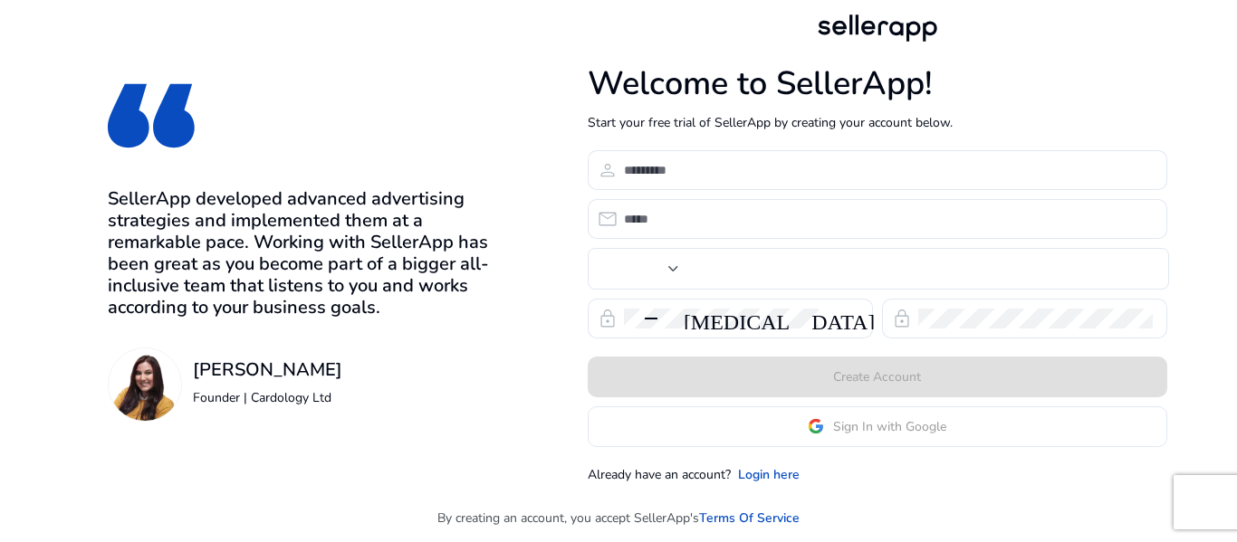
type input "***"
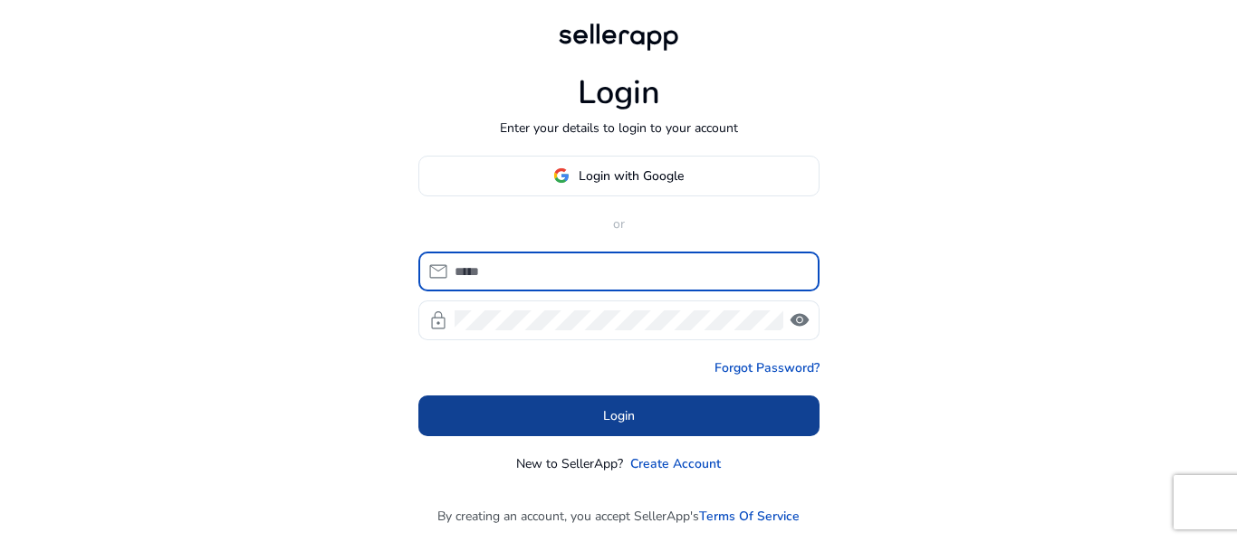
type input "**********"
click at [779, 417] on span at bounding box center [618, 415] width 401 height 43
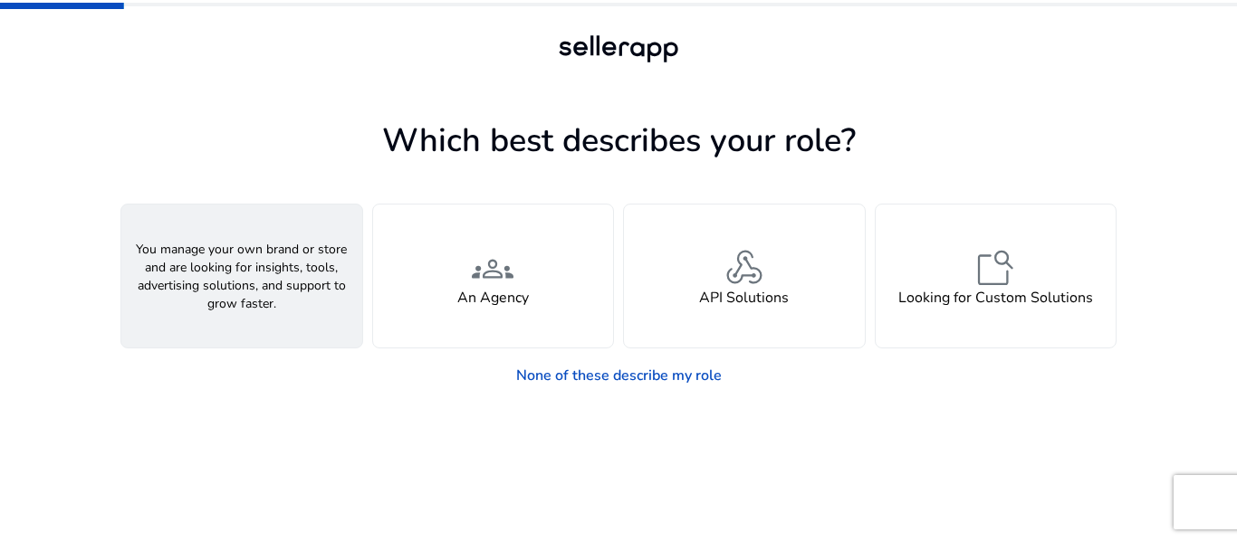
click at [248, 272] on span "person" at bounding box center [241, 267] width 43 height 43
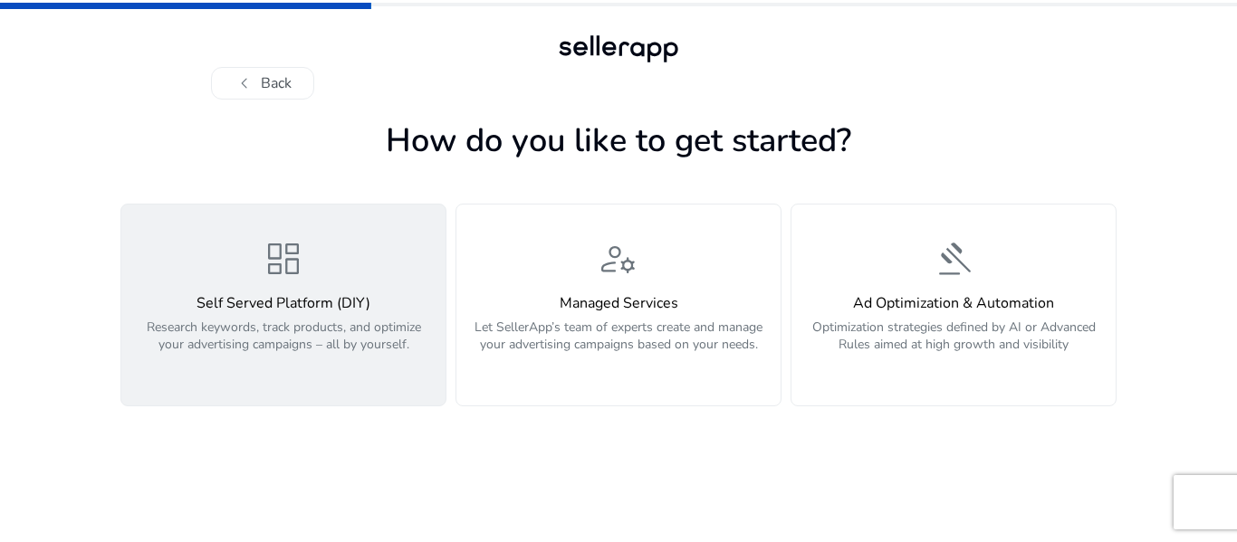
click at [367, 330] on p "Research keywords, track products, and optimize your advertising campaigns – al…" at bounding box center [283, 346] width 302 height 54
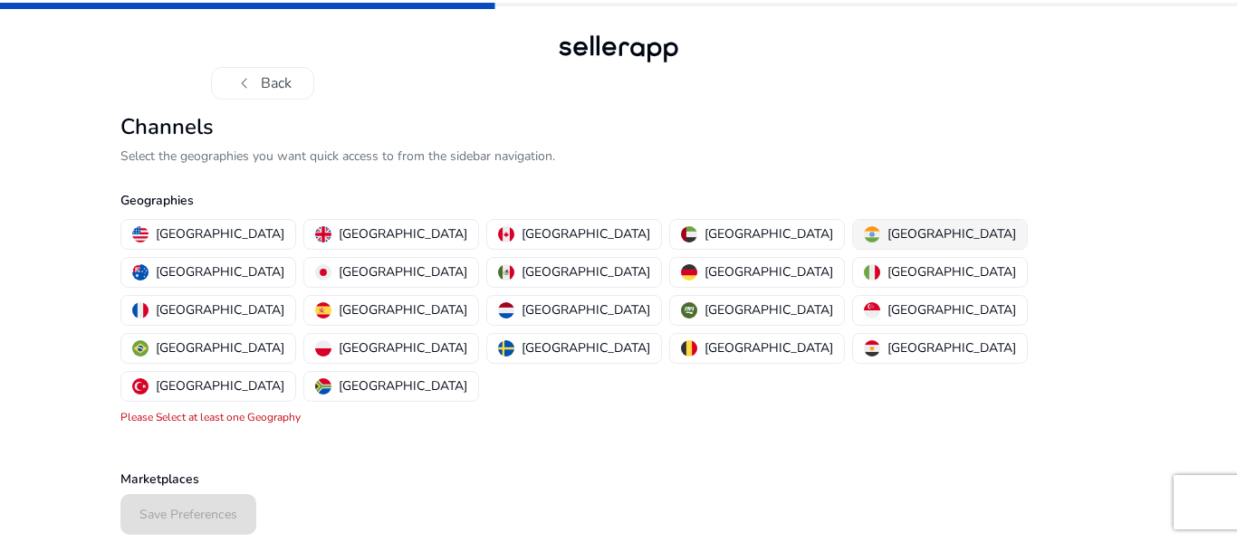
click at [864, 239] on img "button" at bounding box center [872, 234] width 16 height 16
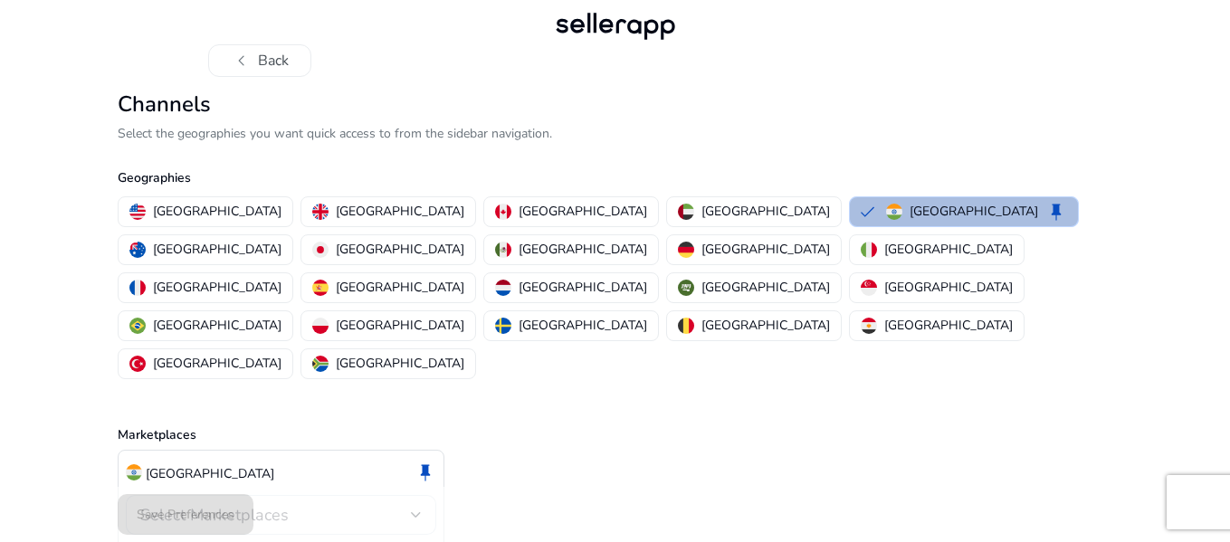
scroll to position [43, 0]
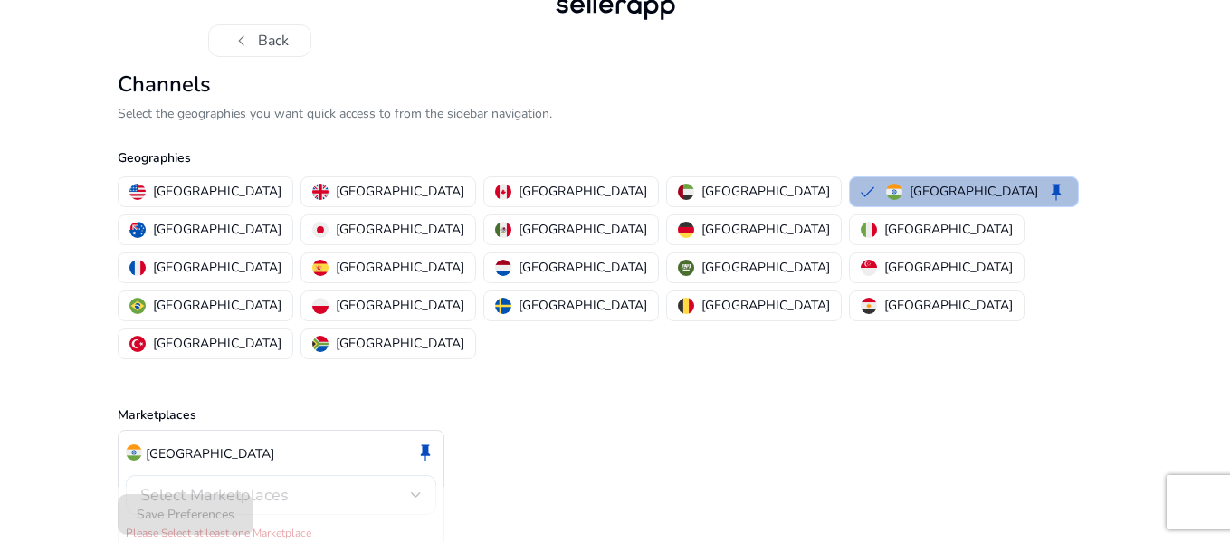
click at [258, 484] on span "Select Marketplaces" at bounding box center [214, 495] width 148 height 22
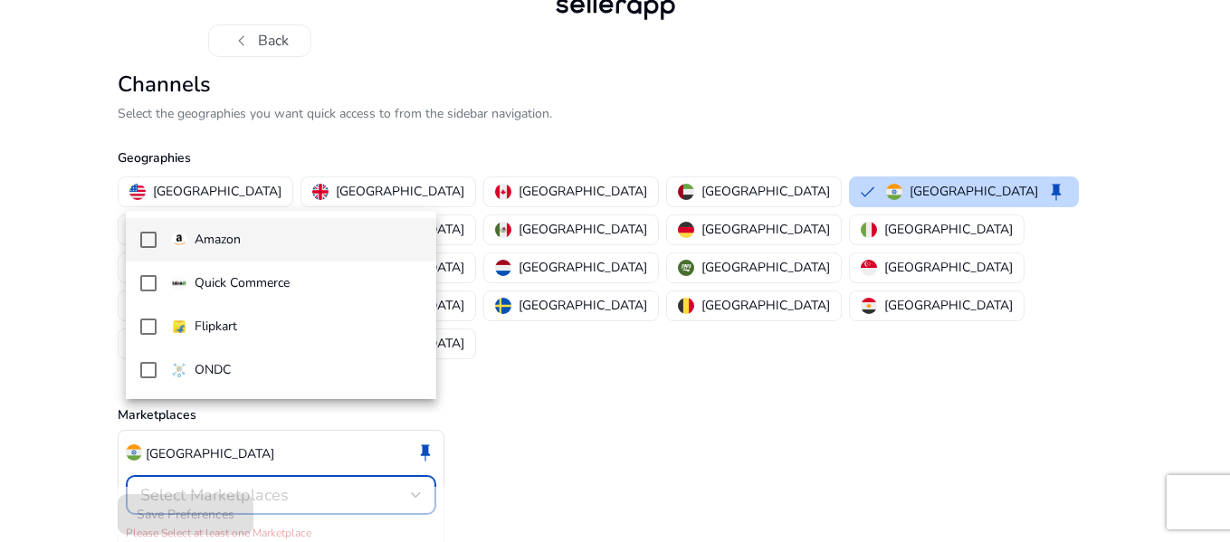
click at [294, 242] on span "Amazon" at bounding box center [296, 240] width 251 height 20
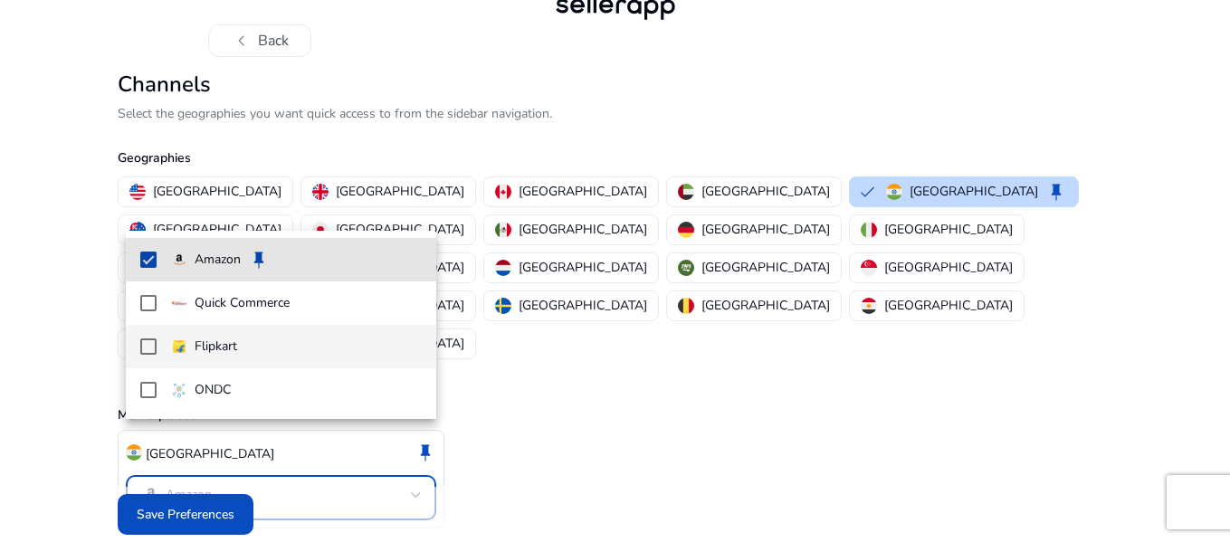
scroll to position [23, 0]
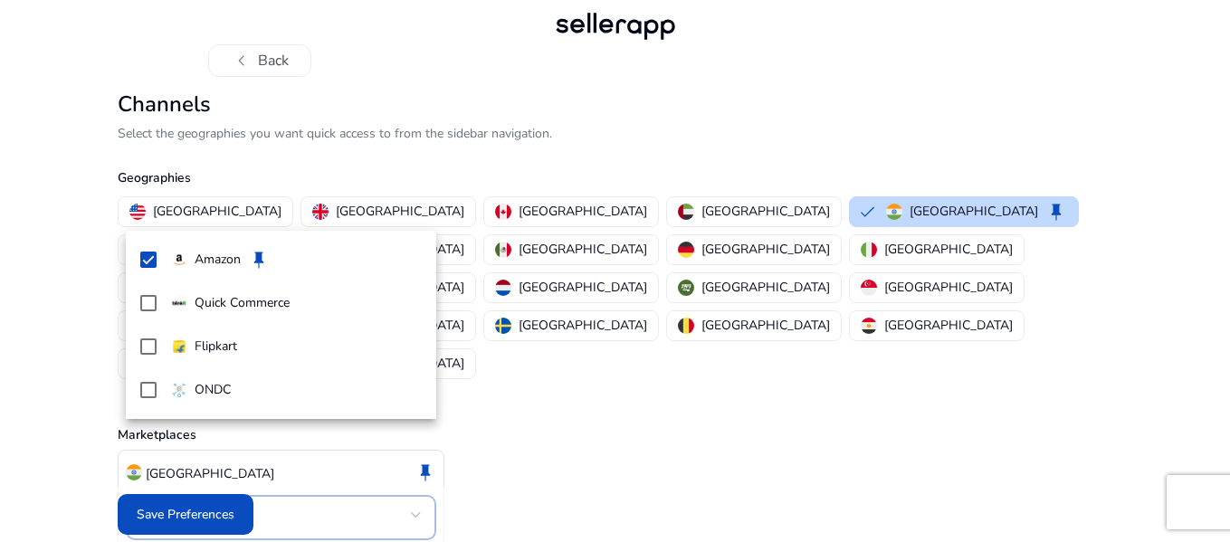
click at [244, 503] on div at bounding box center [615, 271] width 1230 height 542
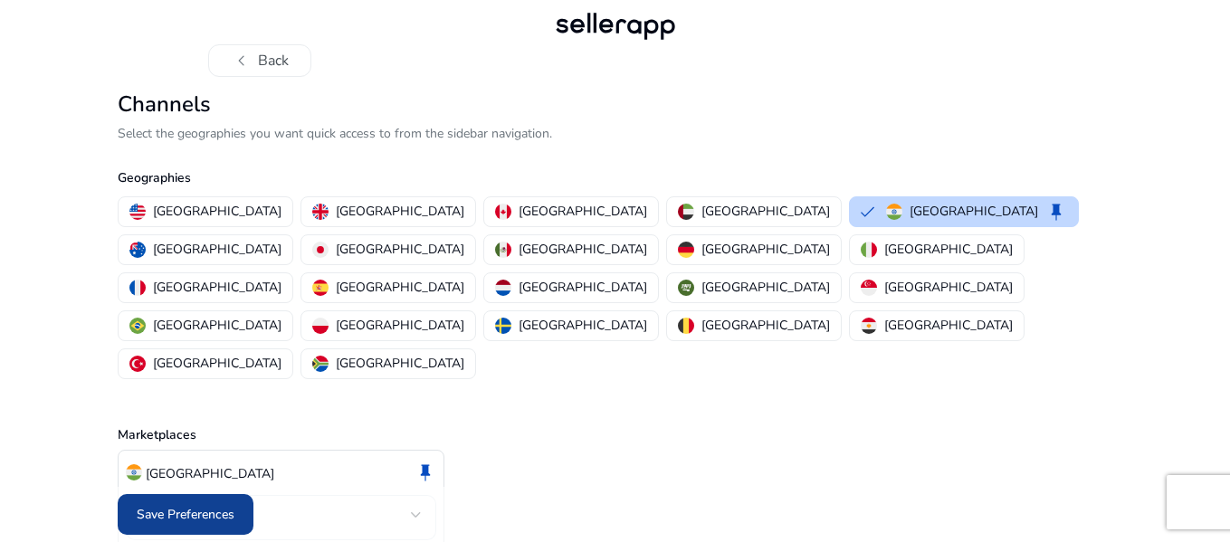
click at [160, 509] on span "Save Preferences" at bounding box center [186, 514] width 98 height 19
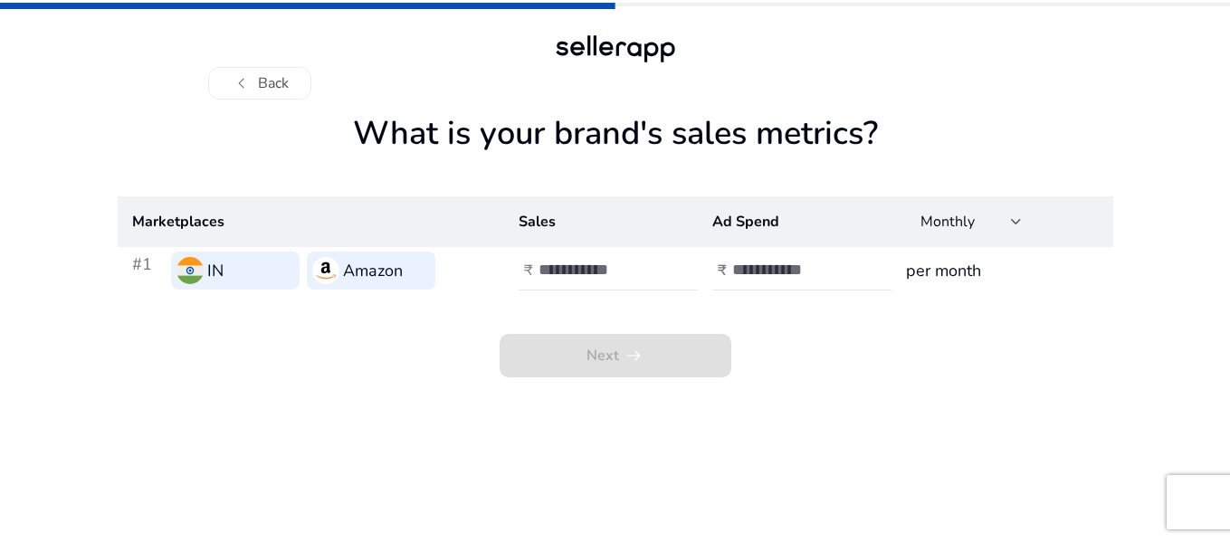
scroll to position [0, 0]
click at [622, 275] on input "number" at bounding box center [603, 270] width 122 height 20
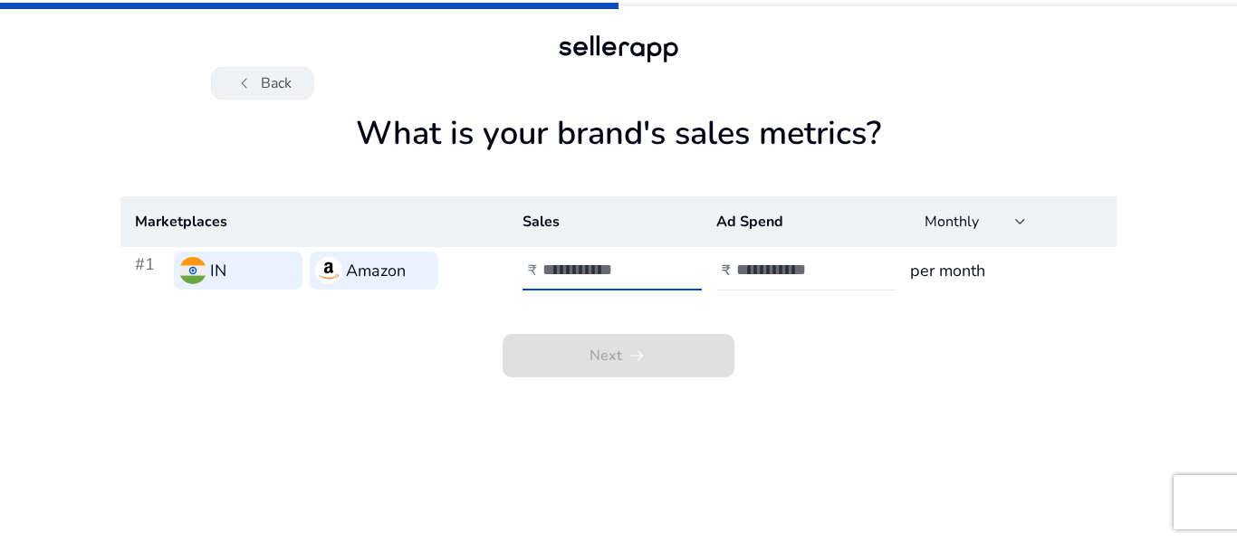
click at [273, 81] on button "chevron_left Back" at bounding box center [262, 83] width 103 height 33
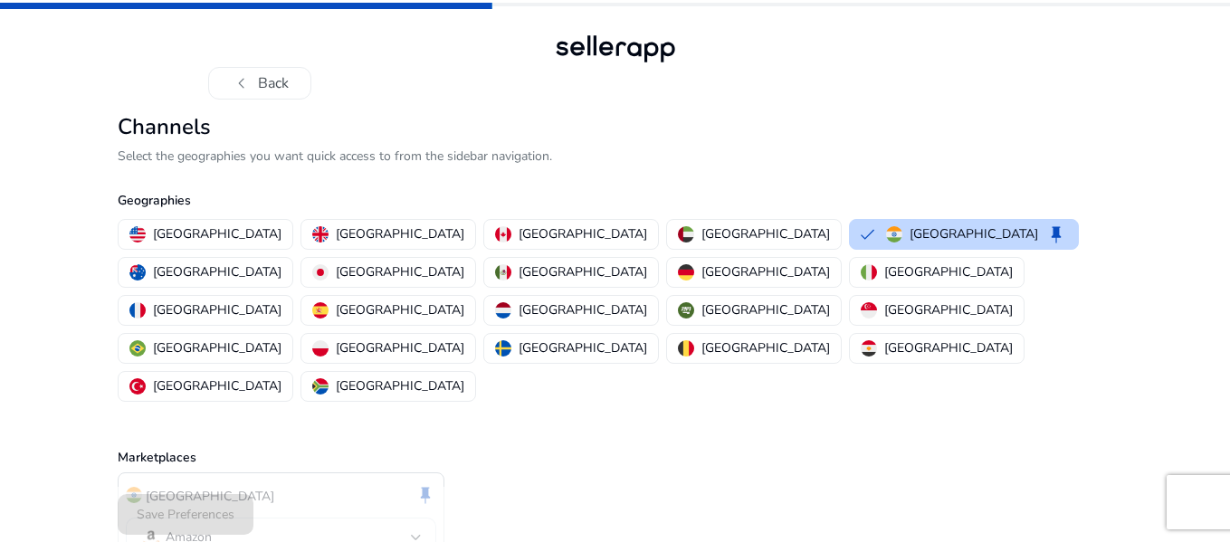
scroll to position [23, 0]
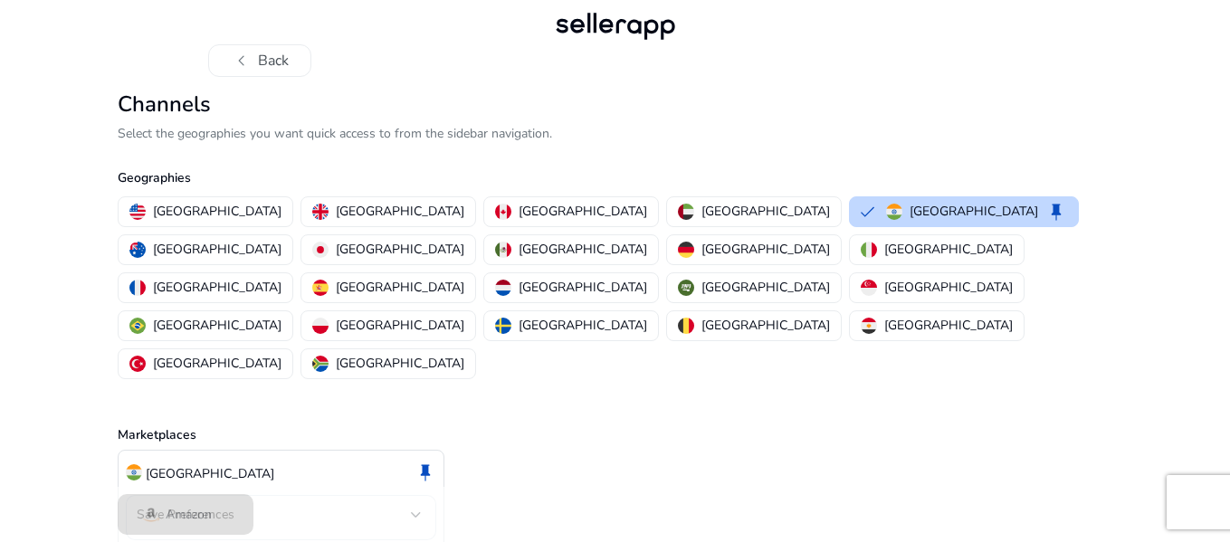
click at [273, 473] on div "India keep Amazon" at bounding box center [281, 500] width 327 height 100
click at [294, 504] on mat-select-trigger "Amazon" at bounding box center [275, 515] width 271 height 22
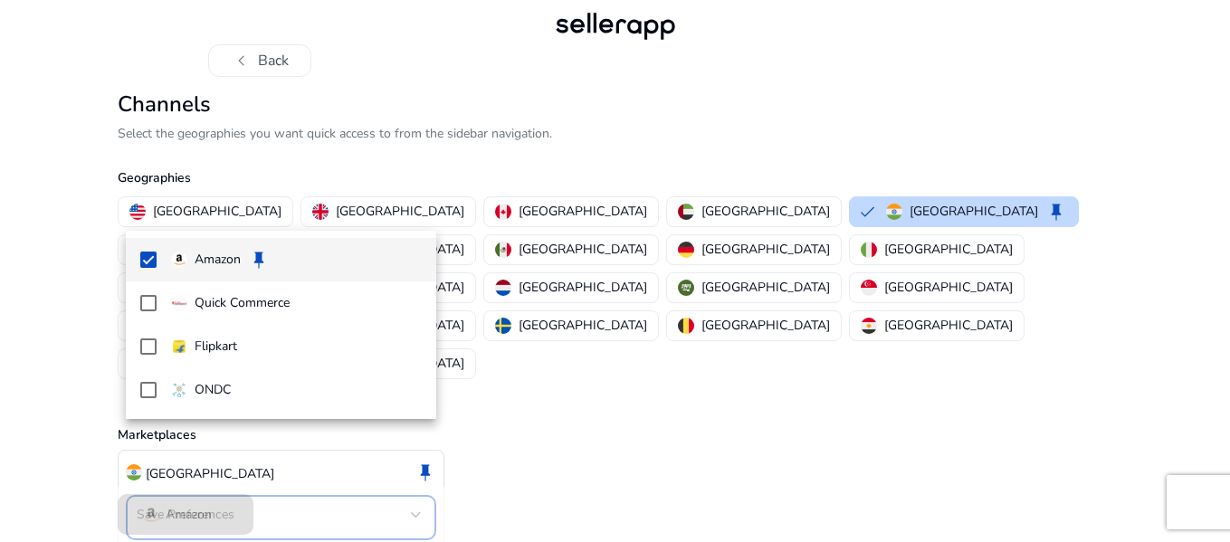
click at [311, 251] on span "Amazon keep" at bounding box center [296, 260] width 251 height 22
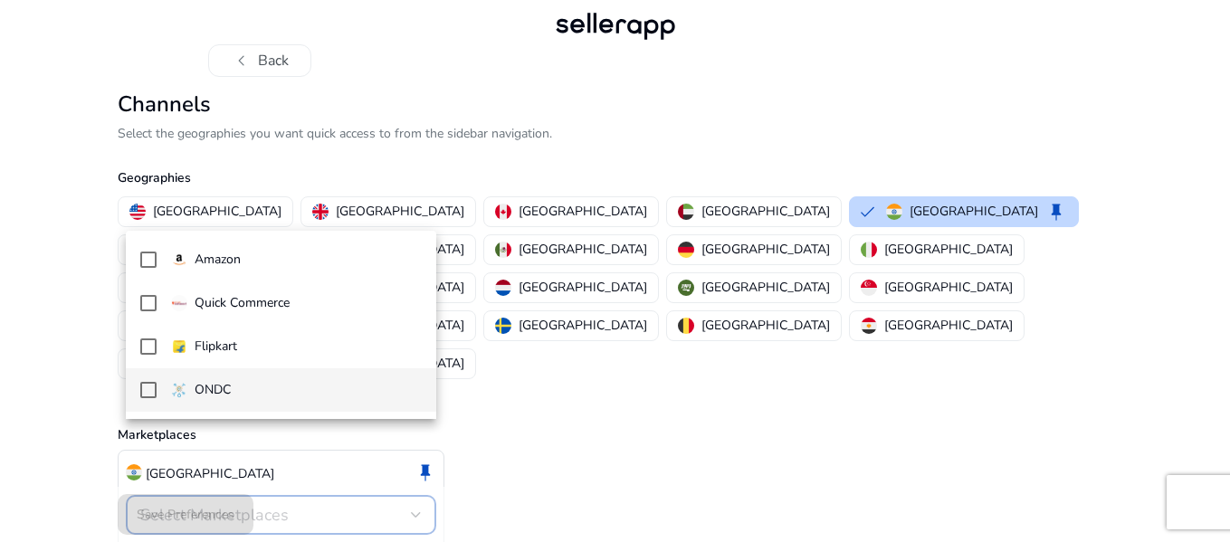
click at [231, 388] on p "ONDC" at bounding box center [213, 390] width 36 height 20
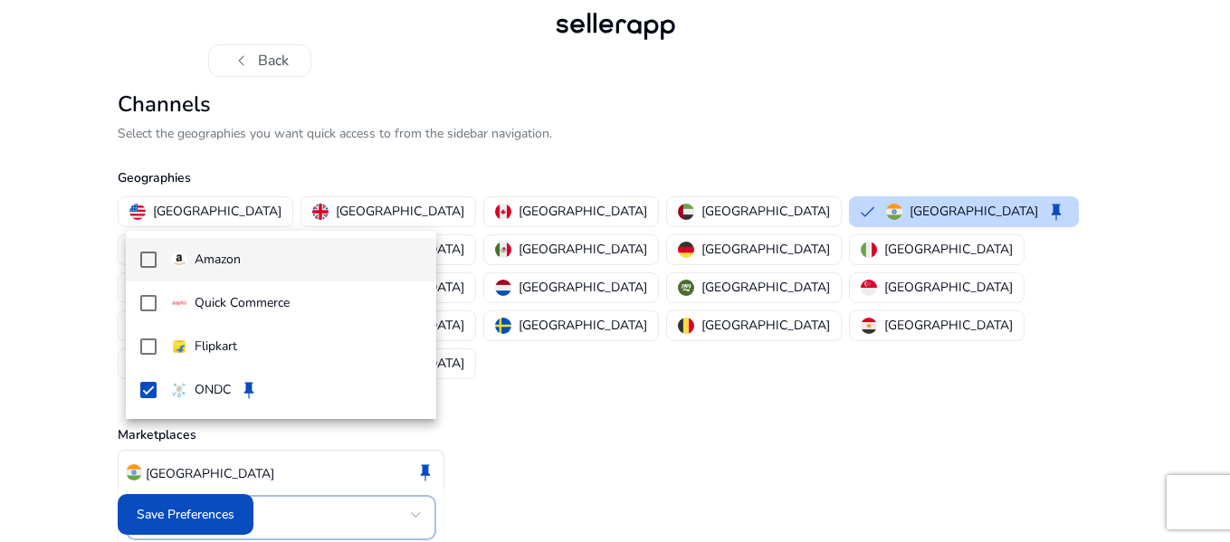
click at [214, 270] on p "Amazon" at bounding box center [218, 260] width 46 height 20
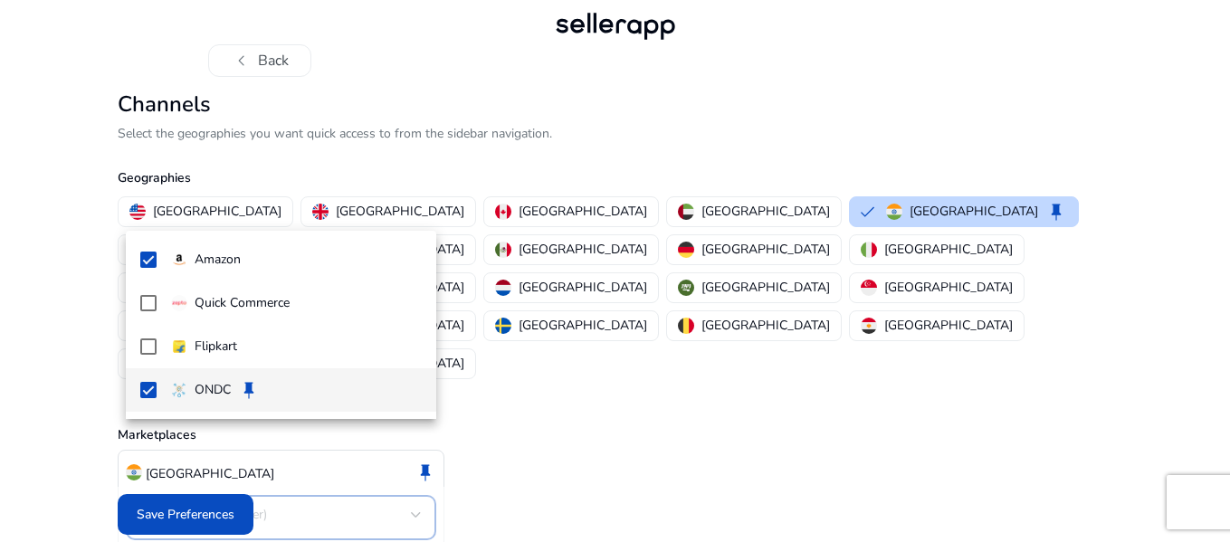
click at [205, 378] on mat-option "ONDC keep" at bounding box center [281, 389] width 311 height 43
click at [201, 510] on div at bounding box center [615, 271] width 1230 height 542
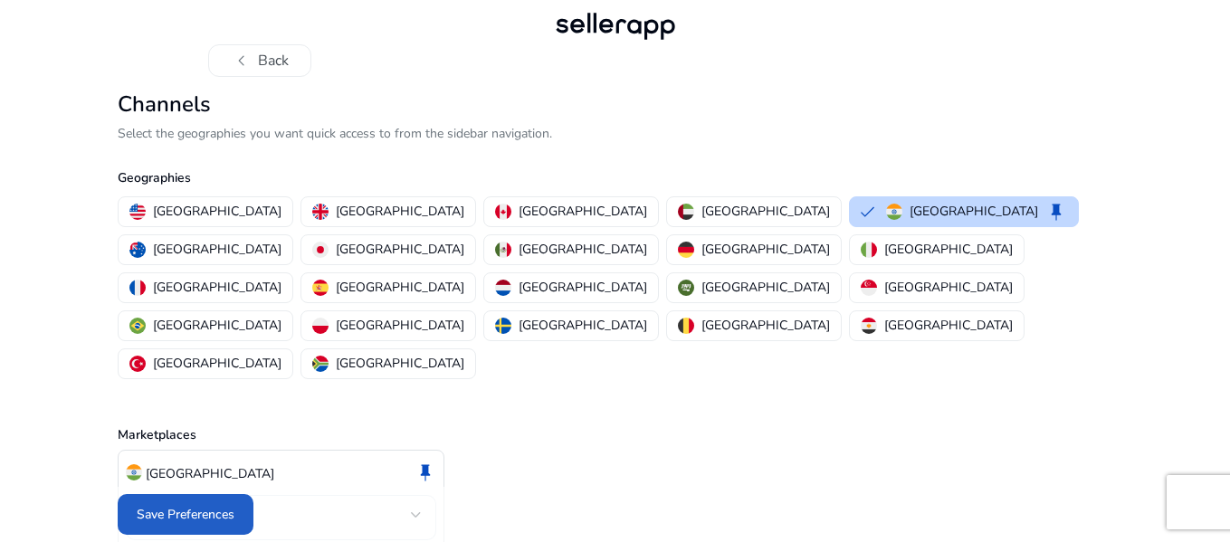
click at [215, 507] on span "Save Preferences" at bounding box center [186, 514] width 98 height 19
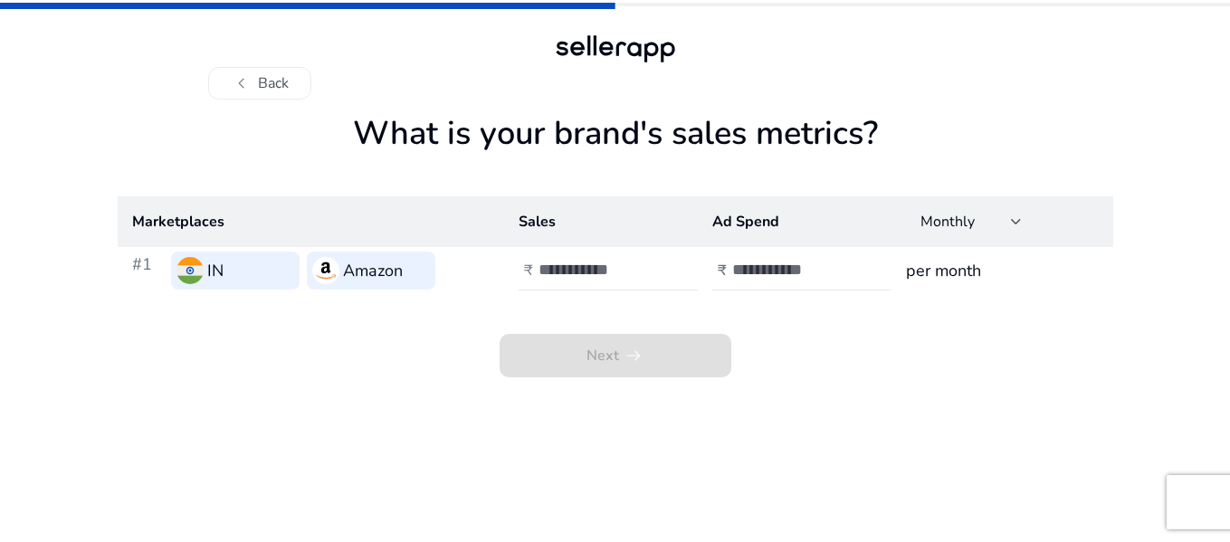
scroll to position [0, 0]
click at [597, 276] on input "number" at bounding box center [603, 270] width 122 height 20
type input "***"
click at [758, 271] on input "number" at bounding box center [797, 270] width 122 height 20
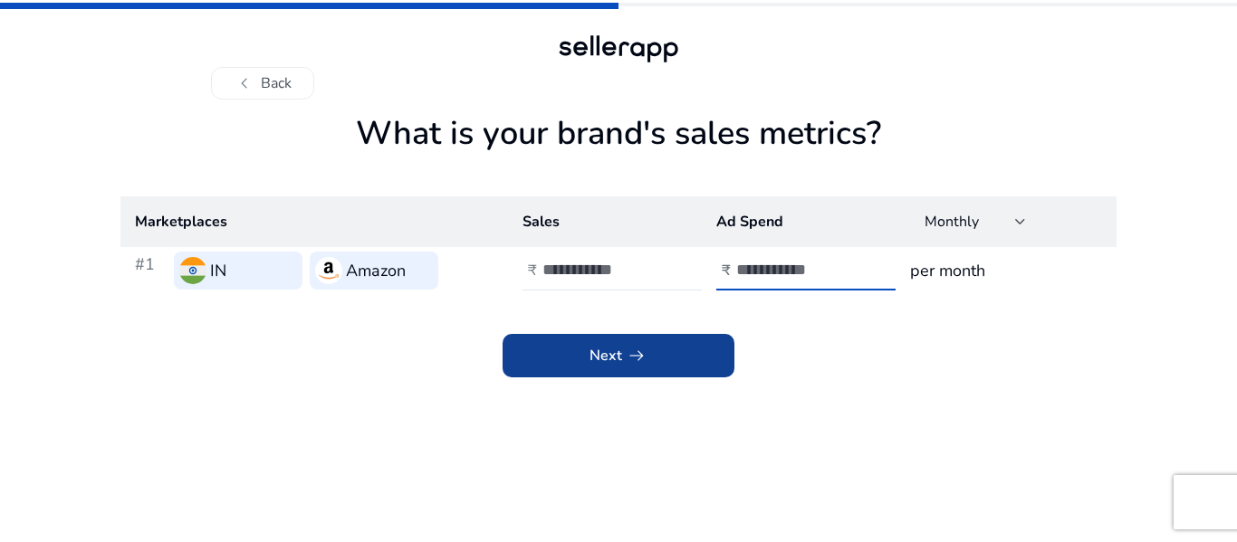
type input "***"
click at [704, 344] on span at bounding box center [618, 355] width 232 height 43
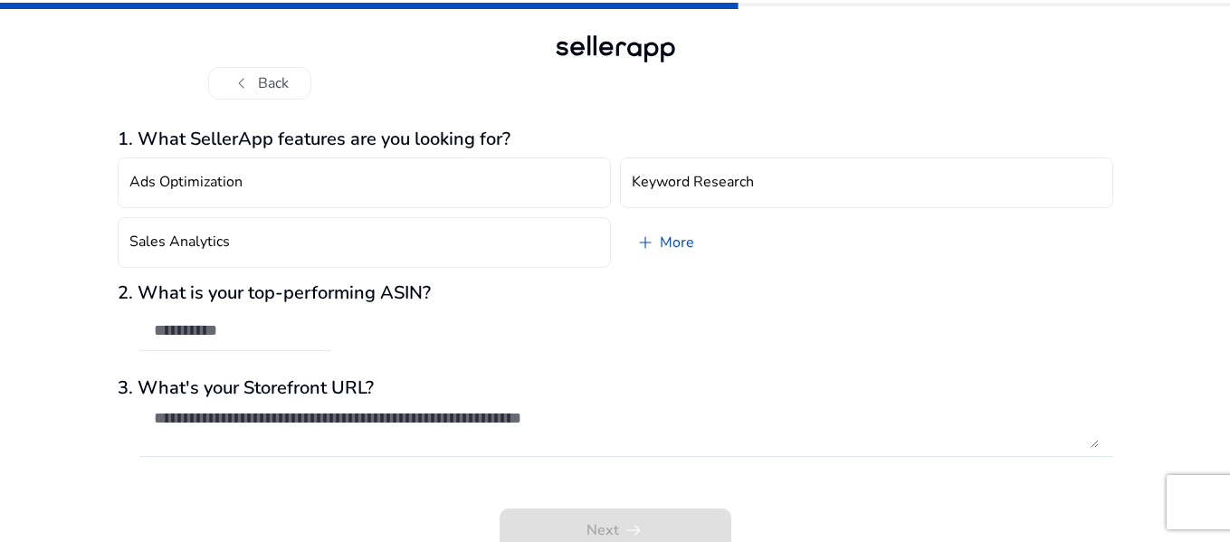
scroll to position [10, 0]
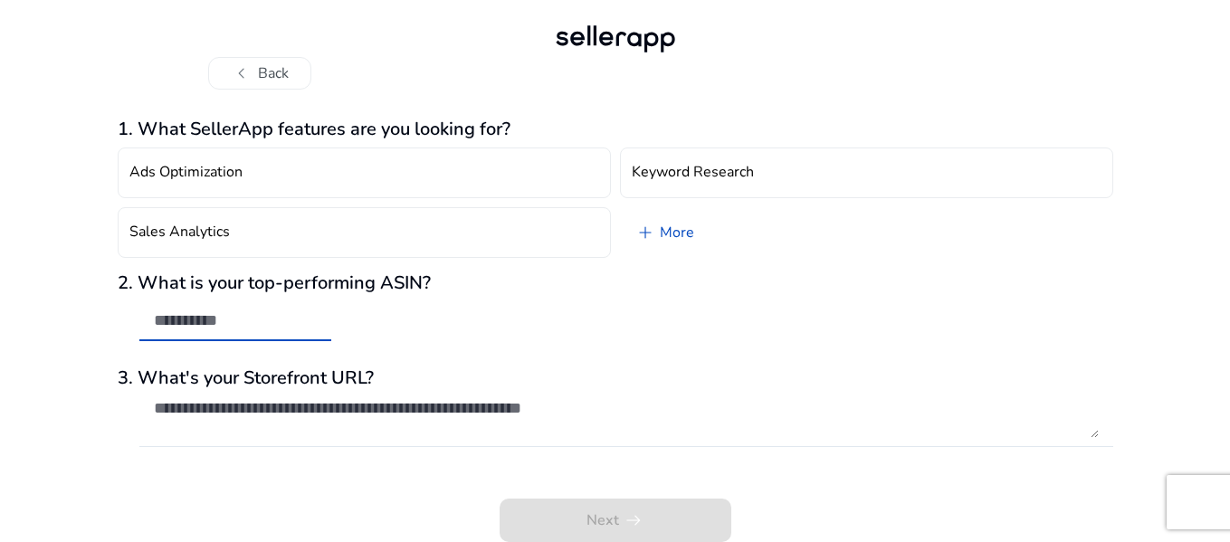
click at [242, 311] on input "text" at bounding box center [235, 321] width 163 height 20
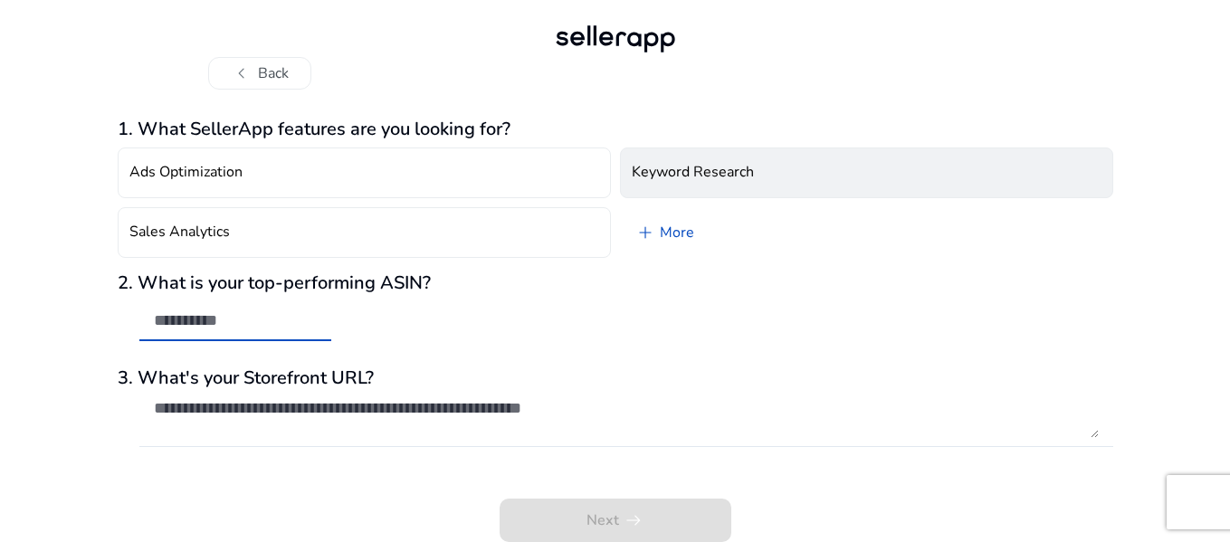
click at [688, 175] on h4 "Keyword Research" at bounding box center [693, 172] width 122 height 17
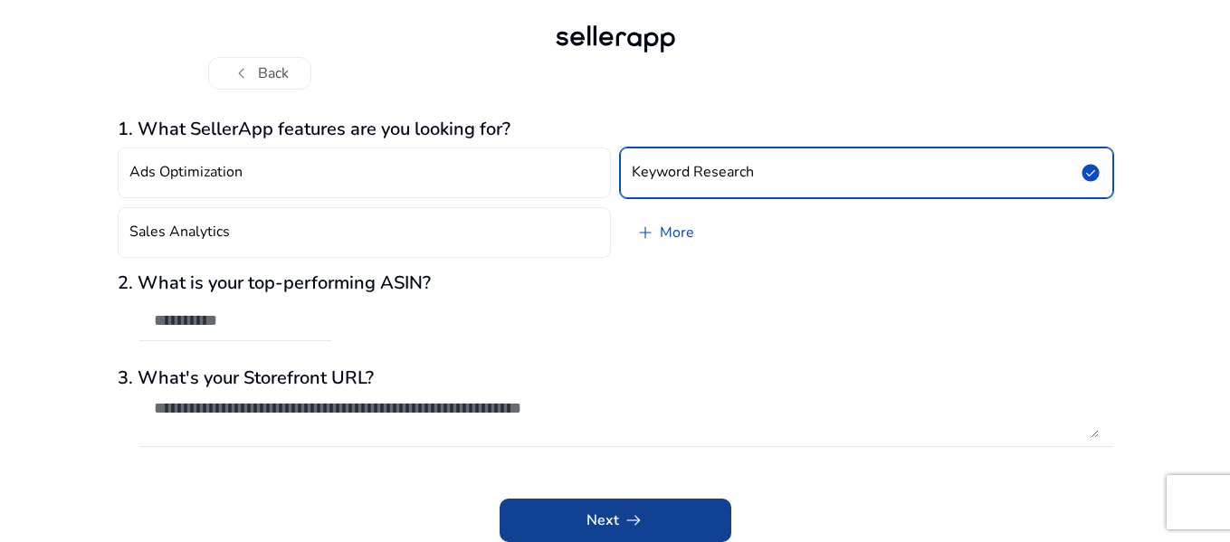
click at [652, 521] on span at bounding box center [616, 520] width 232 height 43
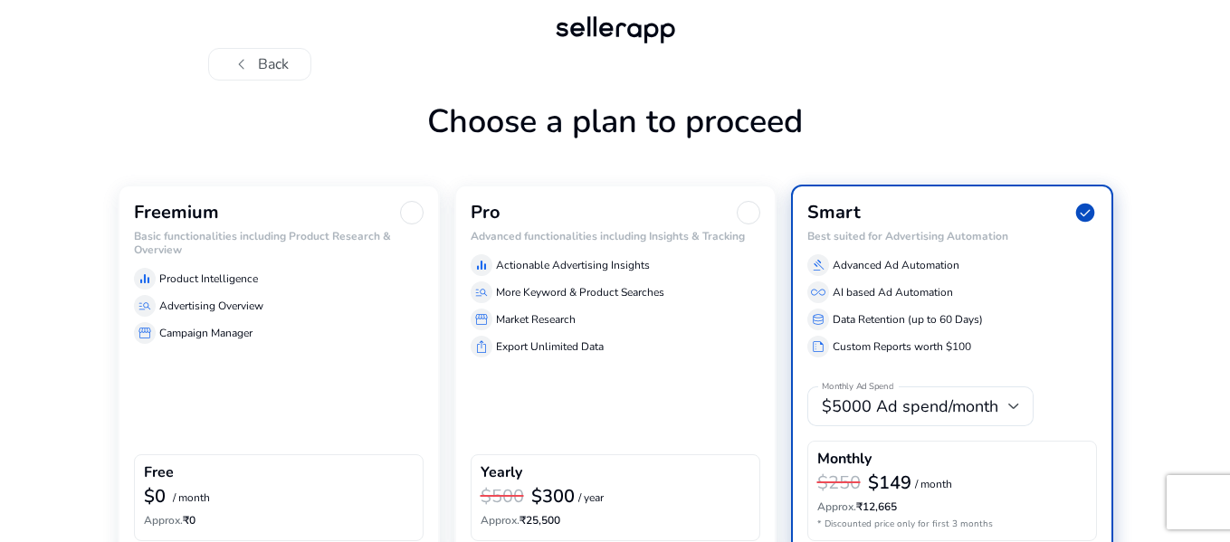
scroll to position [0, 0]
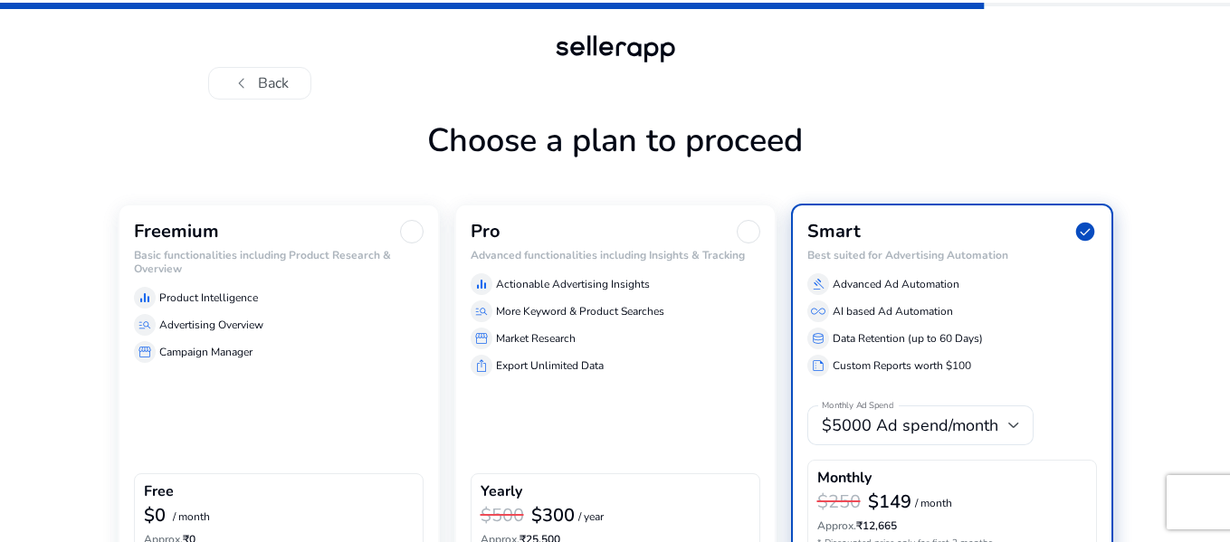
click at [1152, 67] on div "chevron_left Back" at bounding box center [615, 50] width 1230 height 100
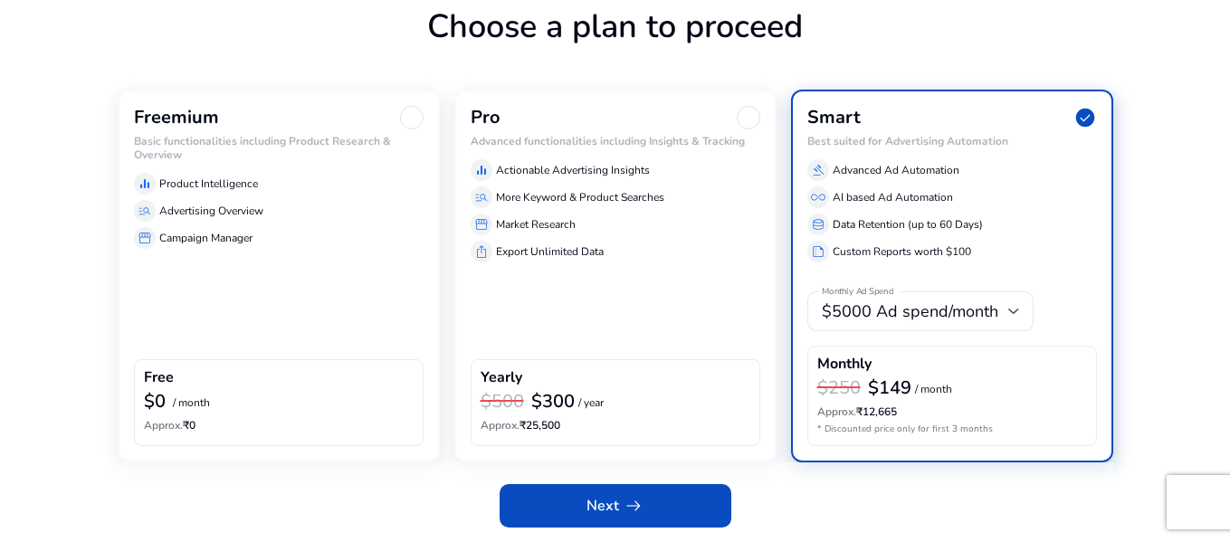
click at [359, 257] on div "Freemium Basic functionalities including Product Research & Overview equalizer …" at bounding box center [279, 276] width 322 height 373
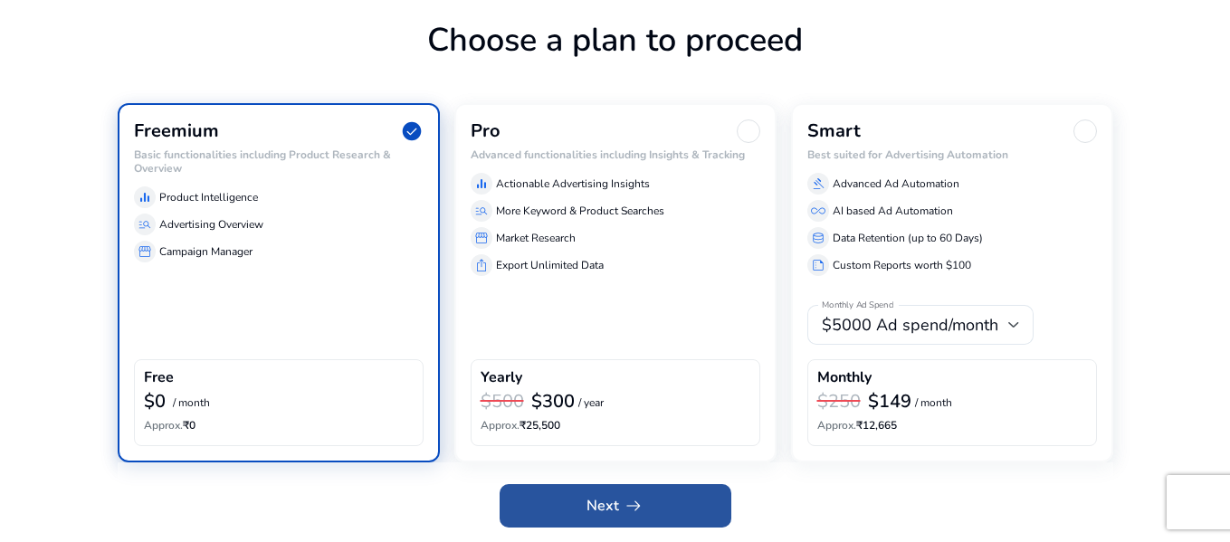
click at [531, 511] on span at bounding box center [616, 505] width 232 height 43
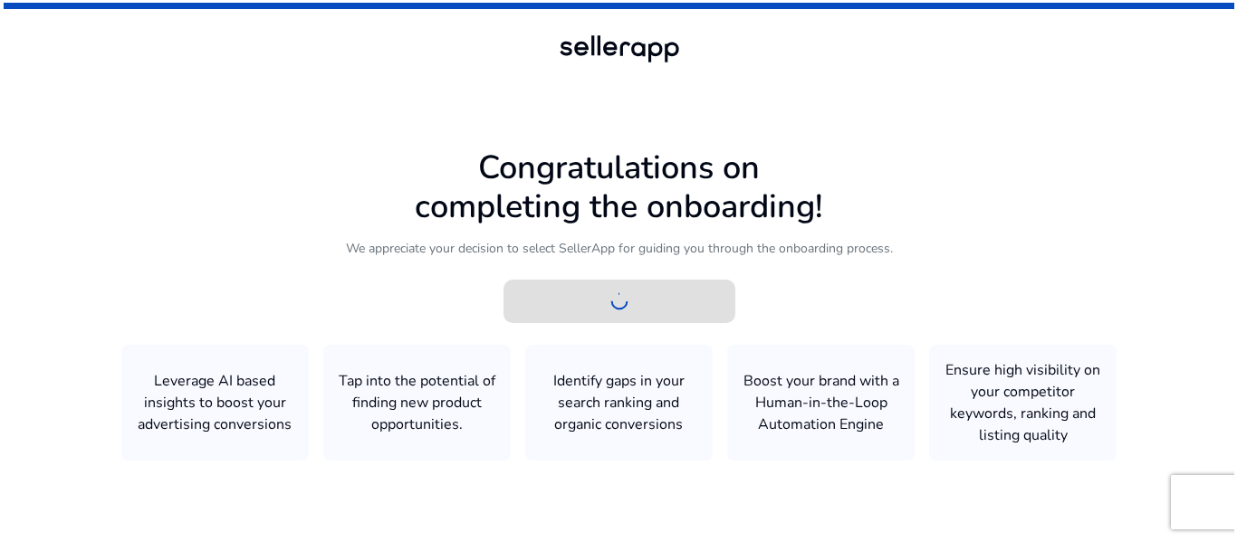
scroll to position [0, 0]
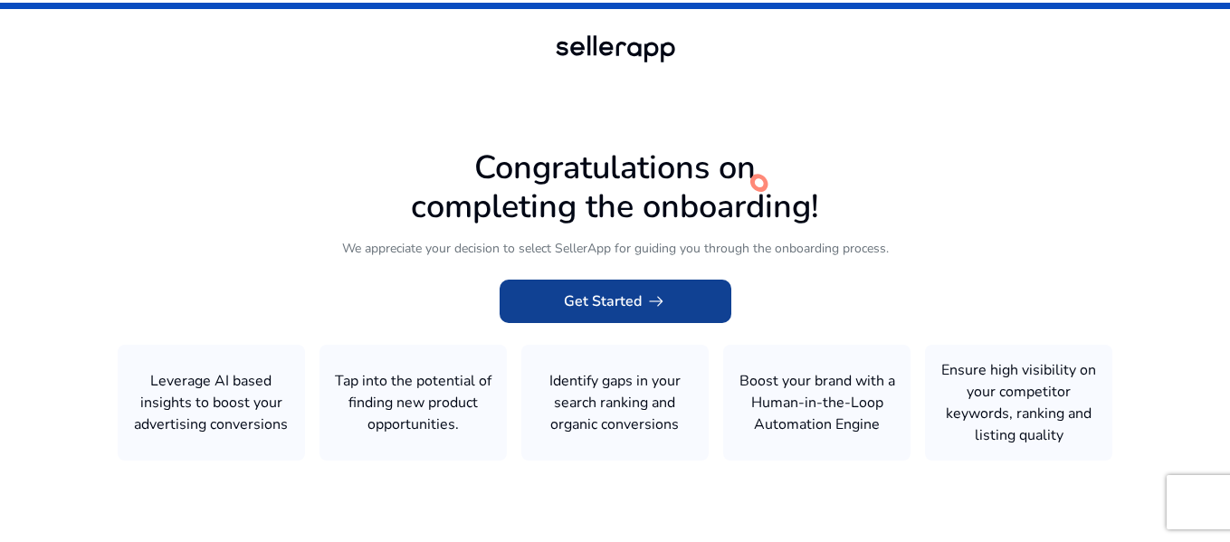
click at [617, 300] on span "Get Started arrow_right_alt" at bounding box center [615, 302] width 103 height 22
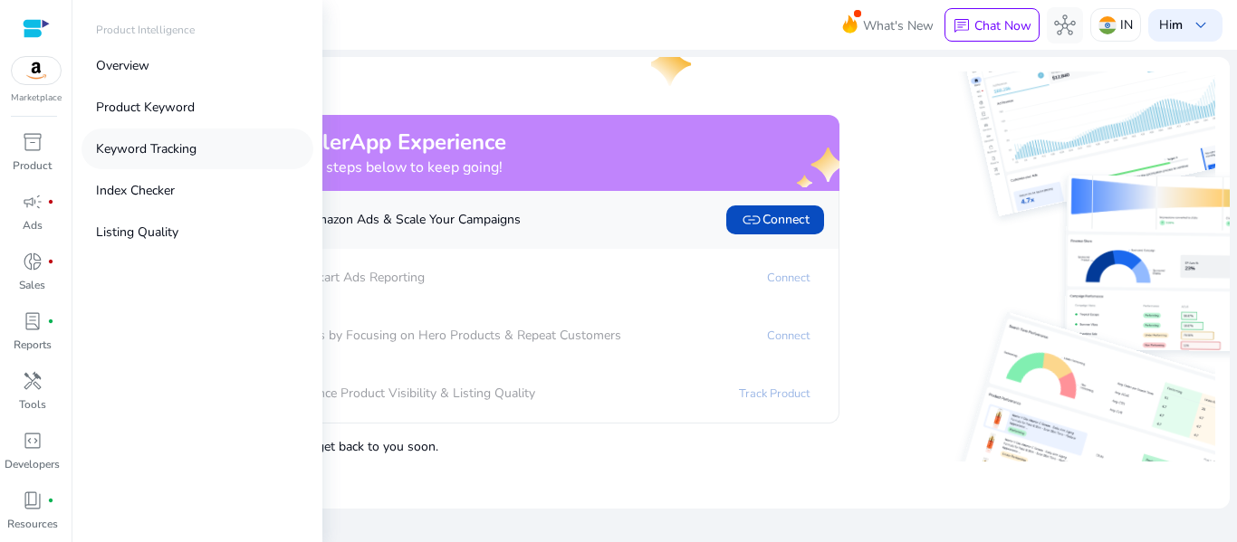
click at [160, 150] on p "Keyword Tracking" at bounding box center [146, 148] width 100 height 19
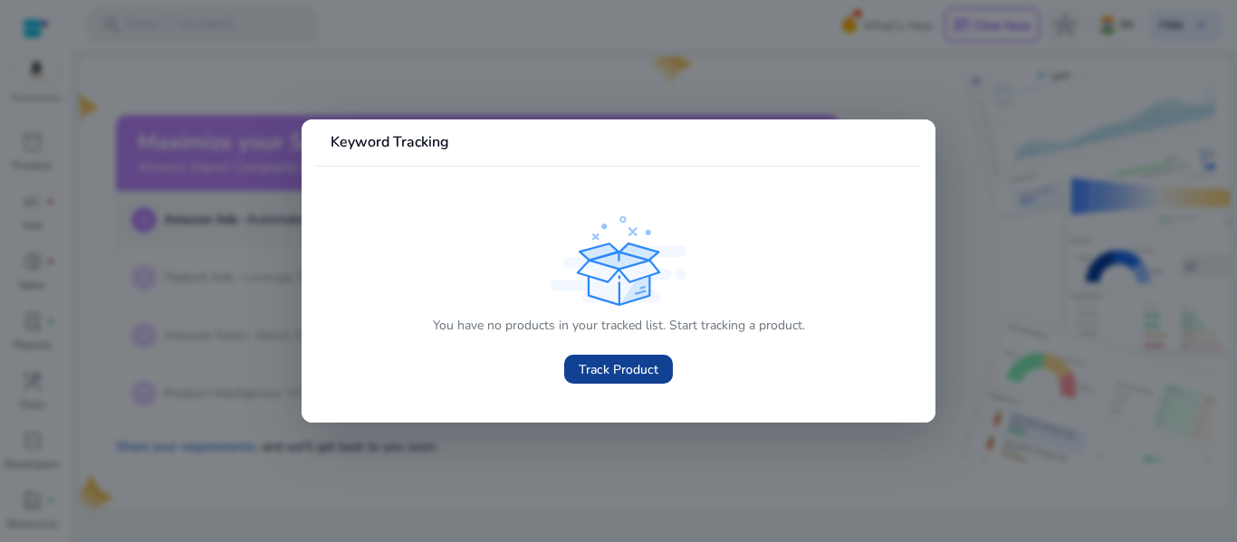
click at [635, 363] on span "Track Product" at bounding box center [618, 369] width 80 height 19
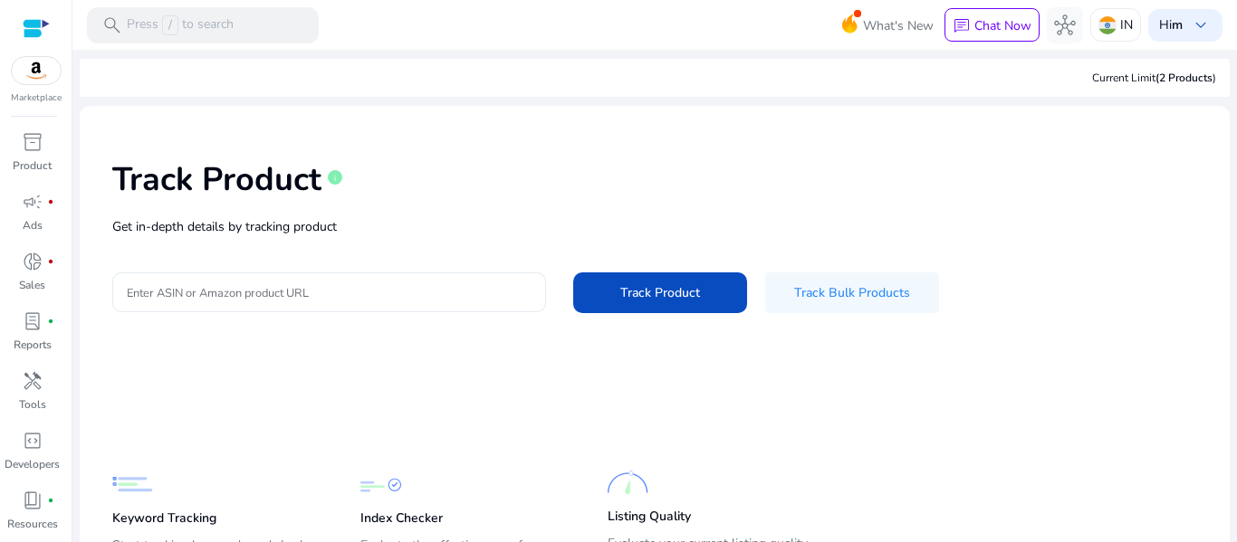
click at [319, 282] on div at bounding box center [329, 292] width 405 height 40
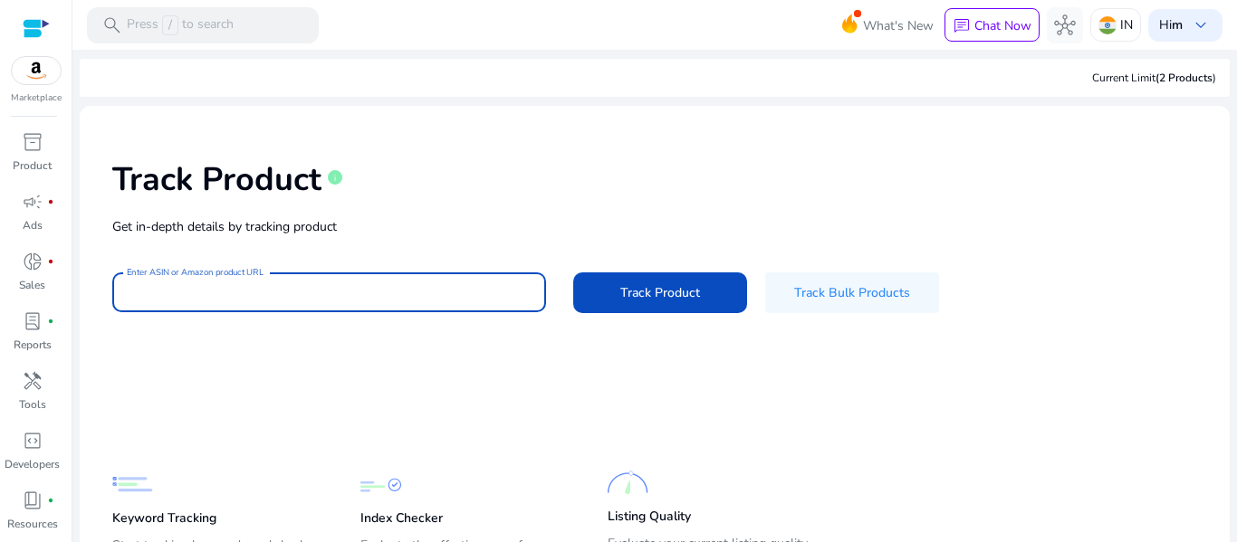
click at [341, 303] on div at bounding box center [329, 292] width 405 height 40
paste input "**********"
click at [658, 291] on span "Track Product" at bounding box center [660, 292] width 80 height 19
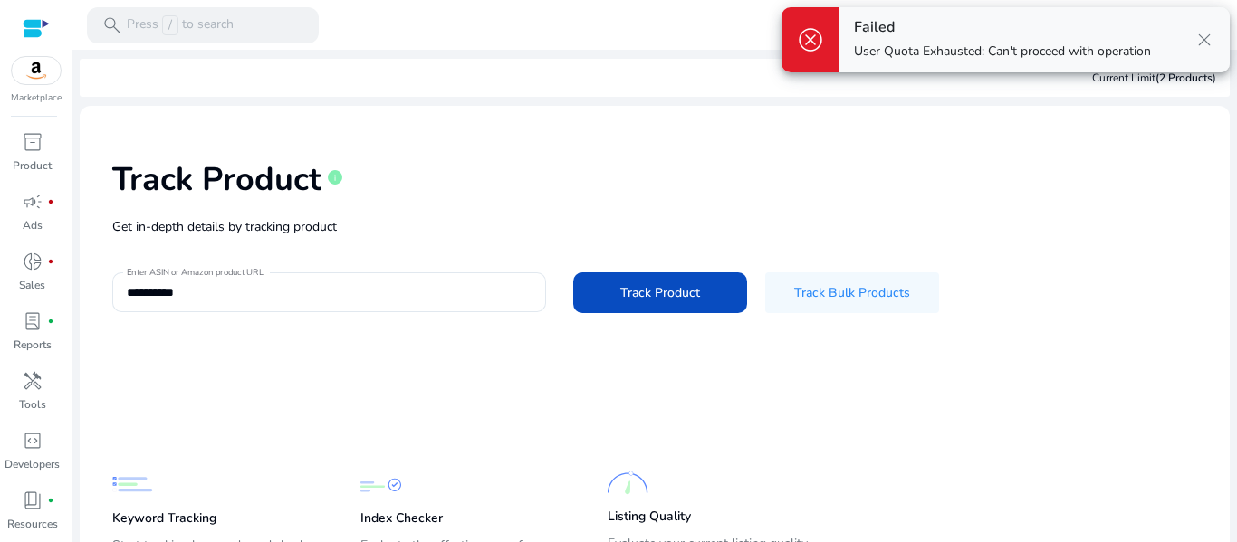
scroll to position [91, 0]
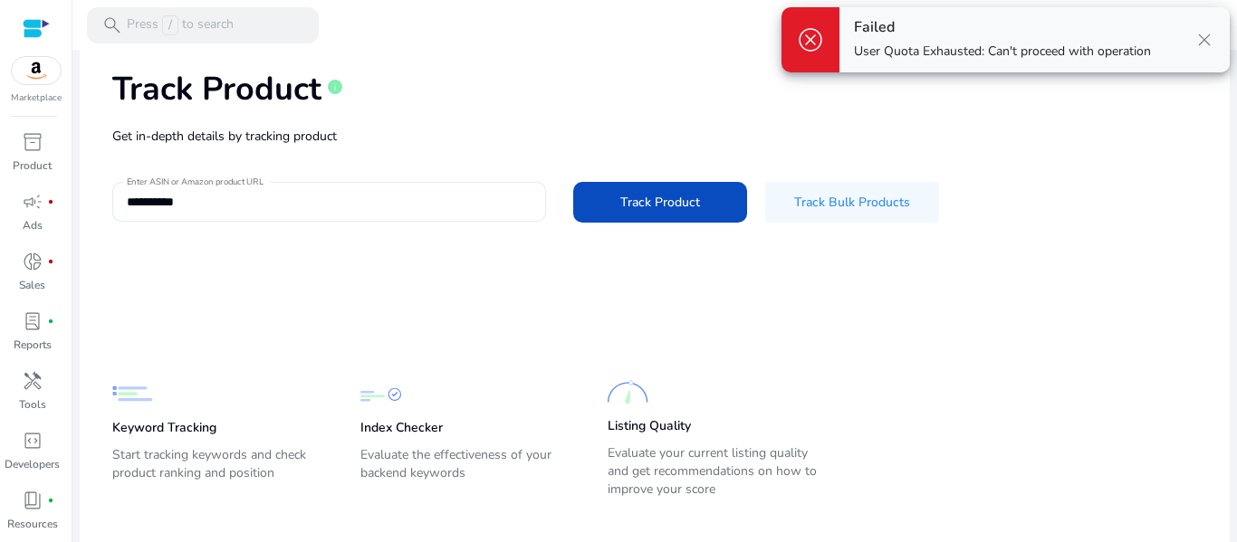
click at [364, 210] on input "**********" at bounding box center [329, 202] width 405 height 20
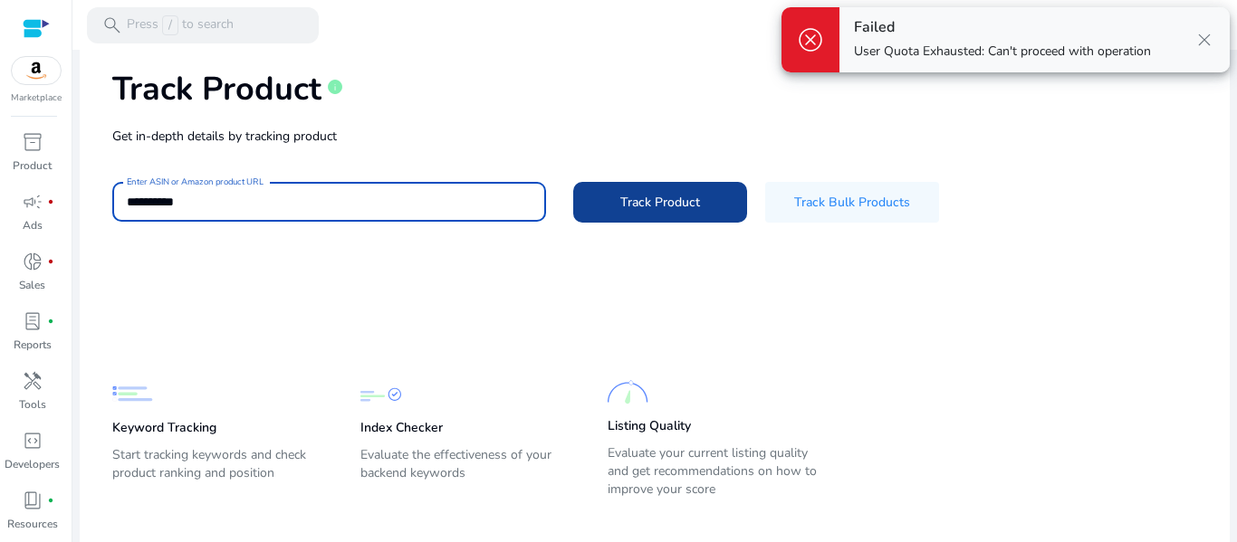
click at [653, 206] on span "Track Product" at bounding box center [660, 202] width 80 height 19
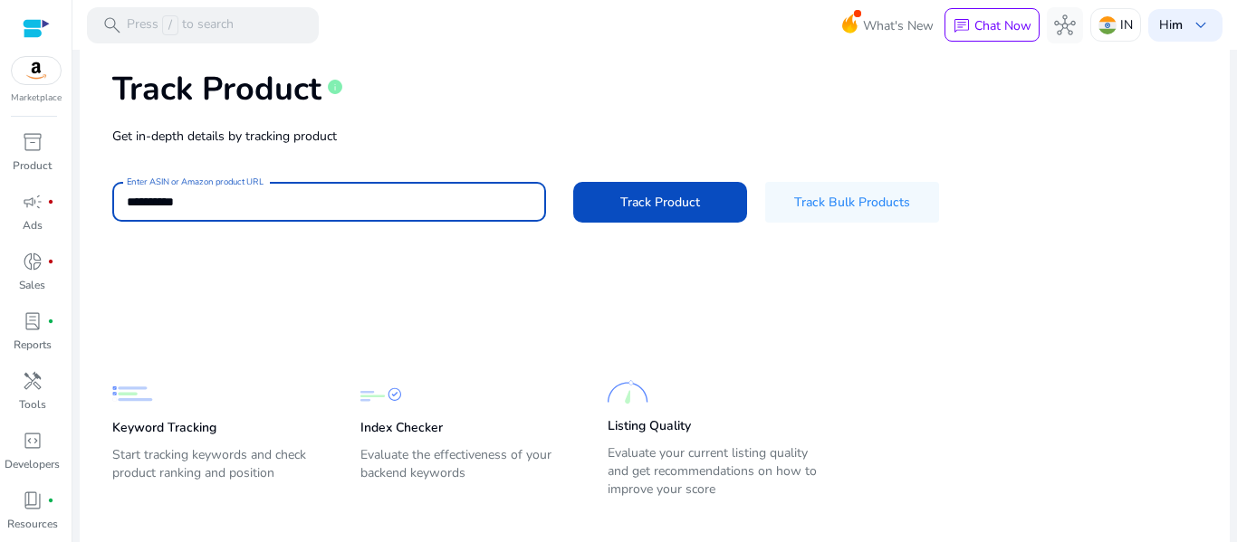
click at [250, 200] on input "**********" at bounding box center [329, 202] width 405 height 20
type input "*"
click at [327, 203] on input "Enter ASIN or Amazon product URL" at bounding box center [329, 202] width 405 height 20
paste input "**********"
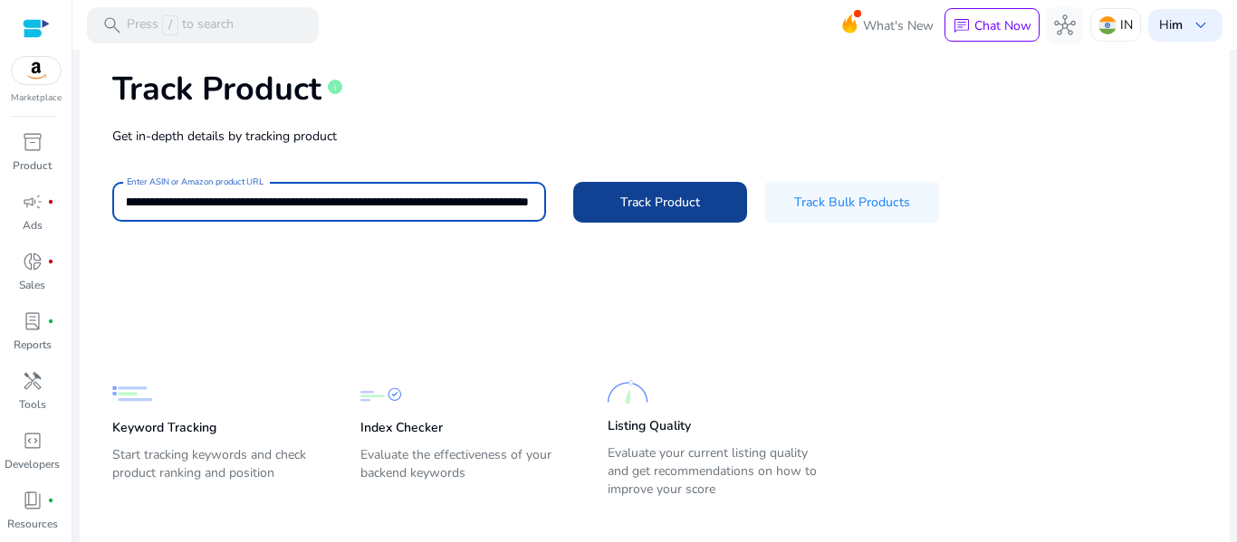
type input "**********"
click at [631, 201] on span "Track Product" at bounding box center [660, 202] width 80 height 19
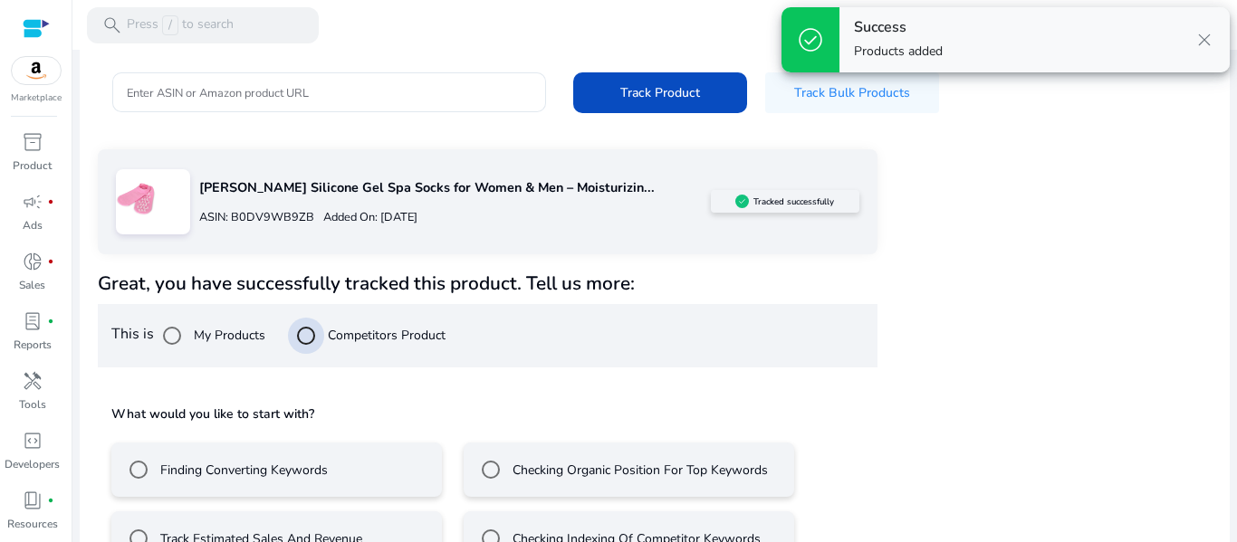
scroll to position [251, 0]
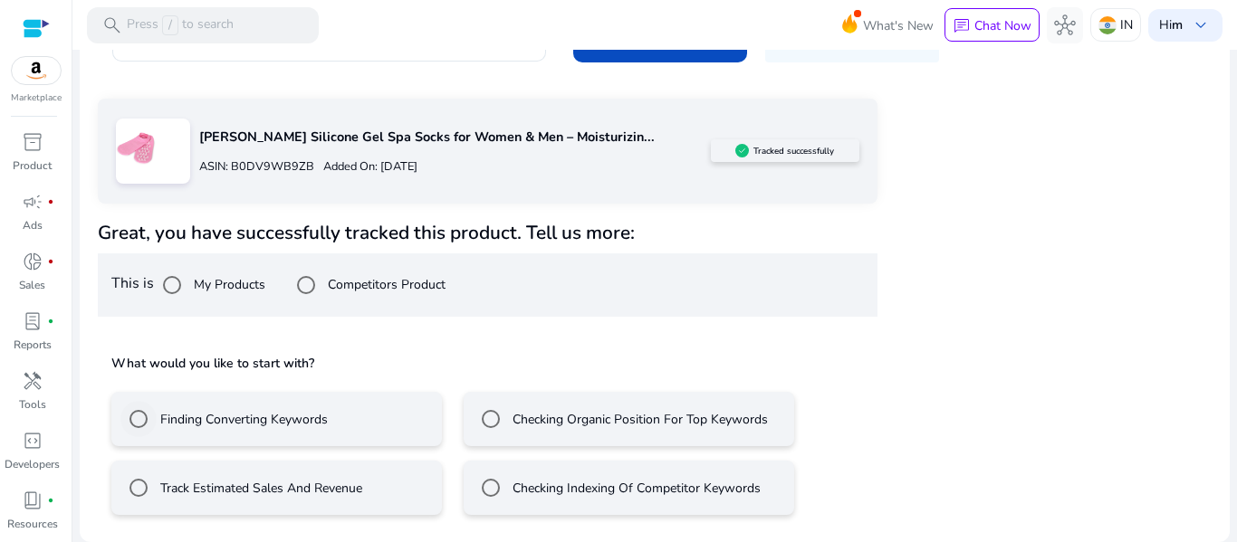
click at [286, 419] on label "Finding Converting Keywords" at bounding box center [242, 419] width 171 height 19
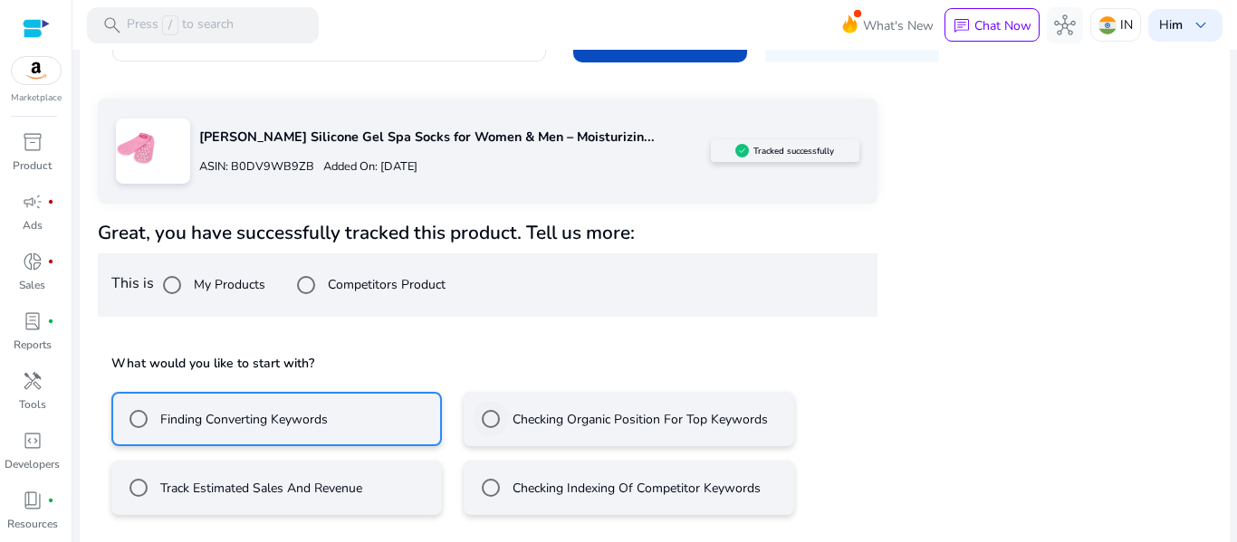
click at [553, 424] on label "Checking Organic Position For Top Keywords" at bounding box center [638, 419] width 259 height 19
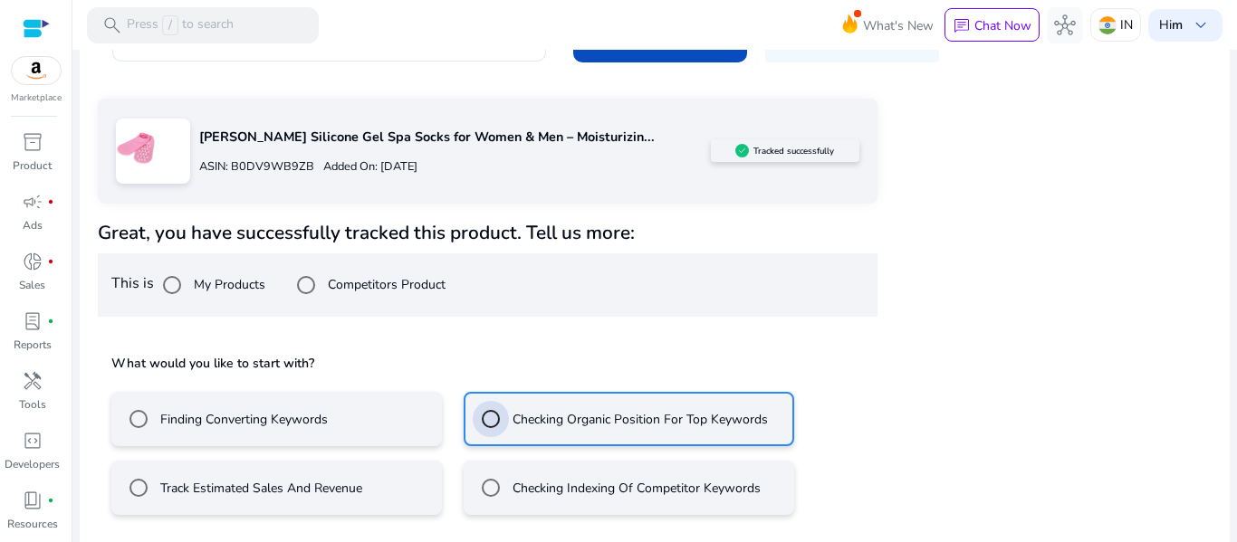
scroll to position [331, 0]
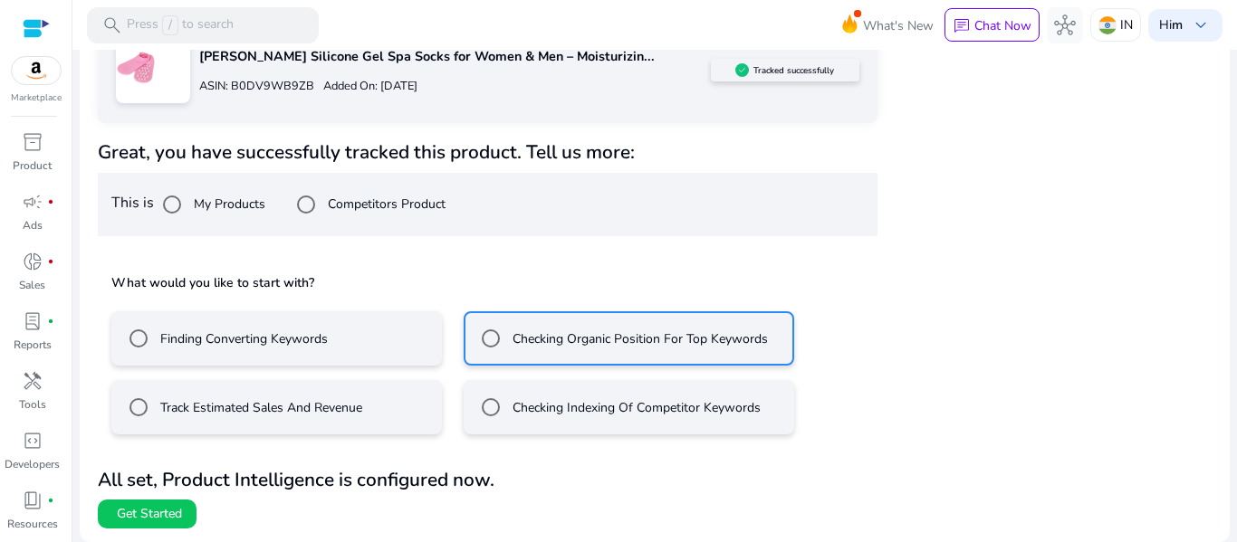
click at [290, 358] on mat-radio-button "Finding Converting Keywords" at bounding box center [276, 338] width 330 height 54
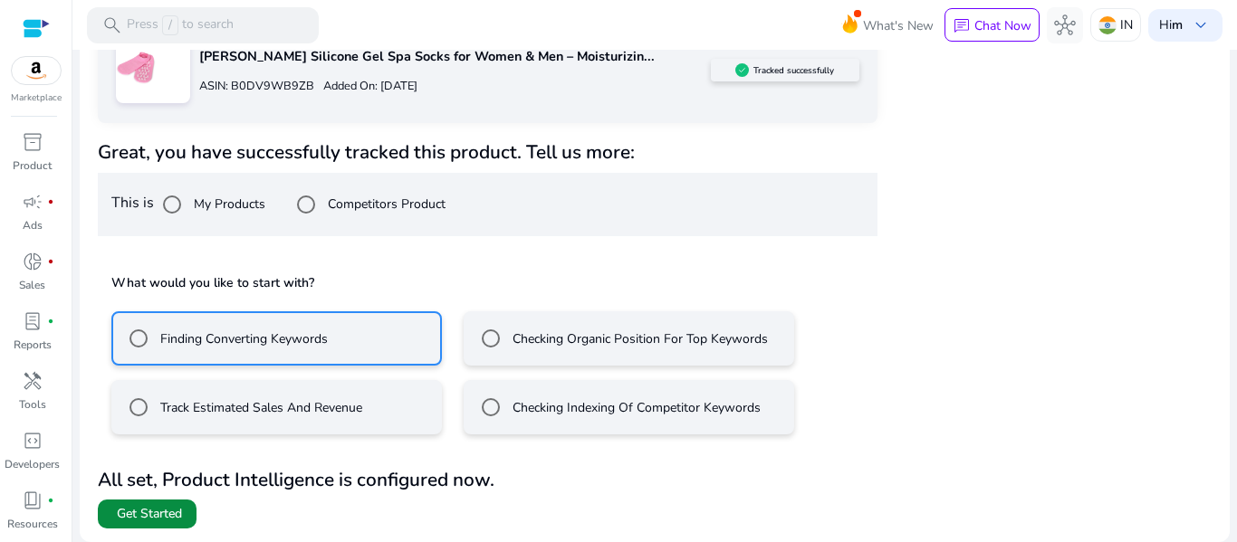
click at [167, 511] on span "Get Started" at bounding box center [149, 514] width 65 height 18
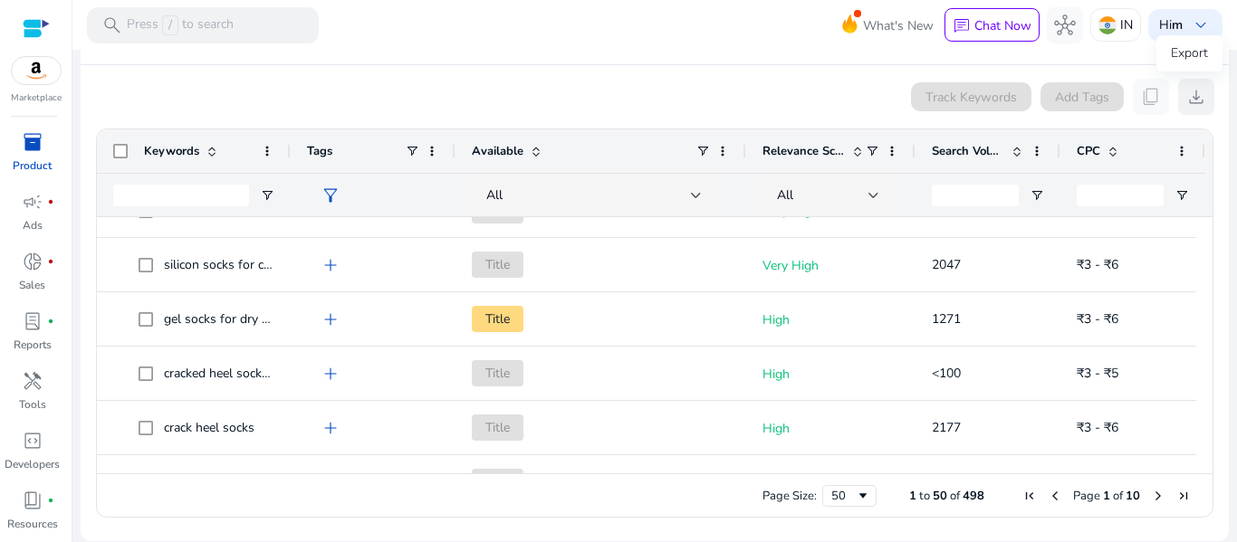
click at [1200, 99] on button "download" at bounding box center [1196, 97] width 36 height 36
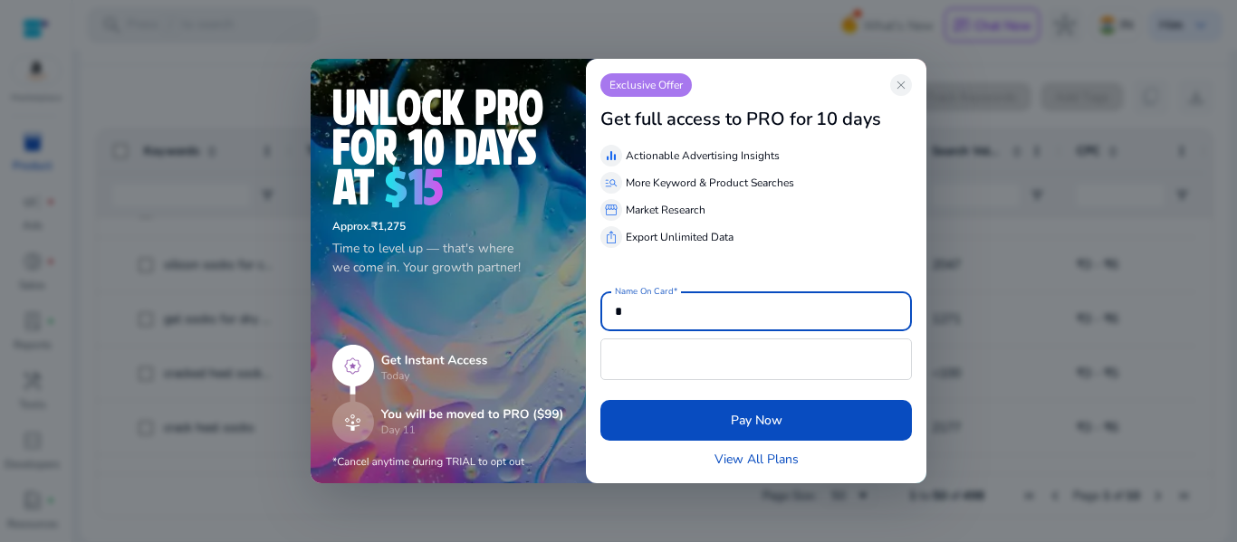
click at [1070, 233] on div at bounding box center [618, 271] width 1237 height 542
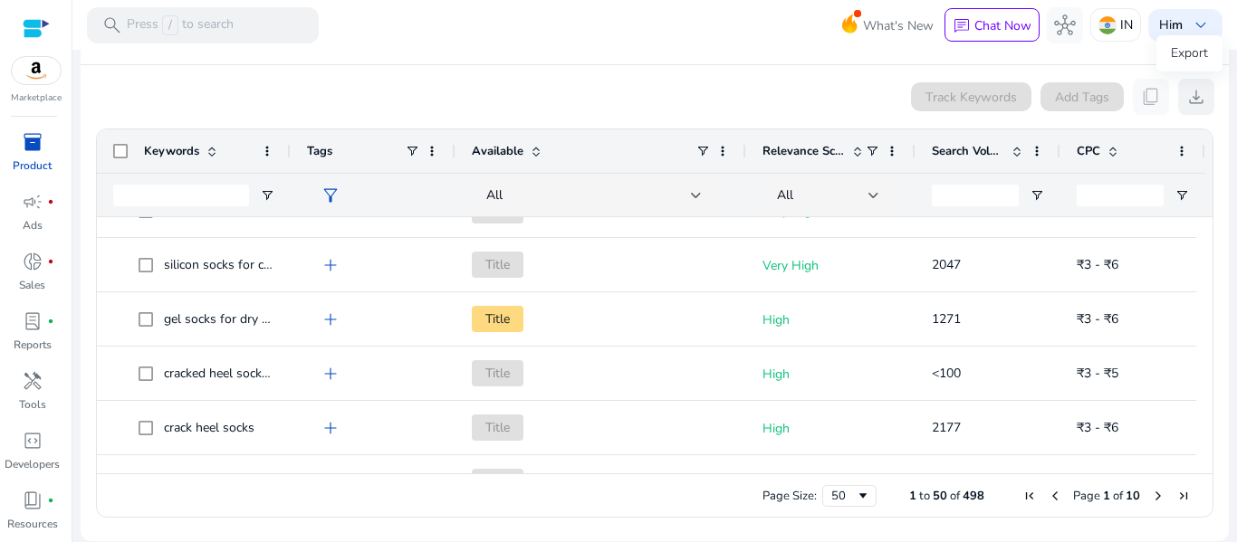
click at [1200, 107] on button "download" at bounding box center [1196, 97] width 36 height 36
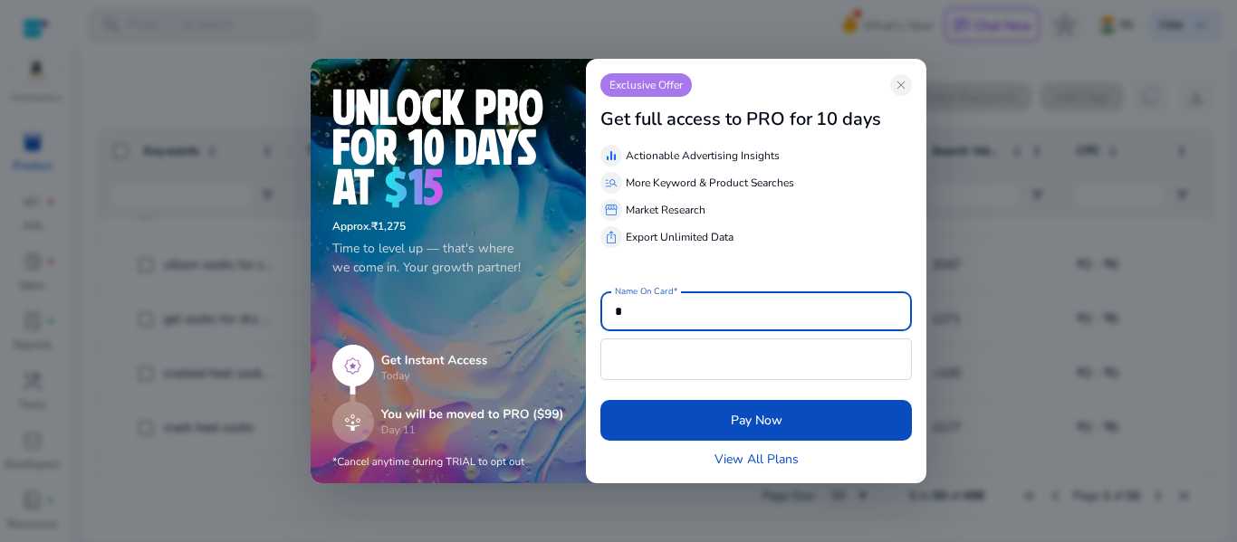
click at [897, 89] on span "close" at bounding box center [901, 85] width 14 height 14
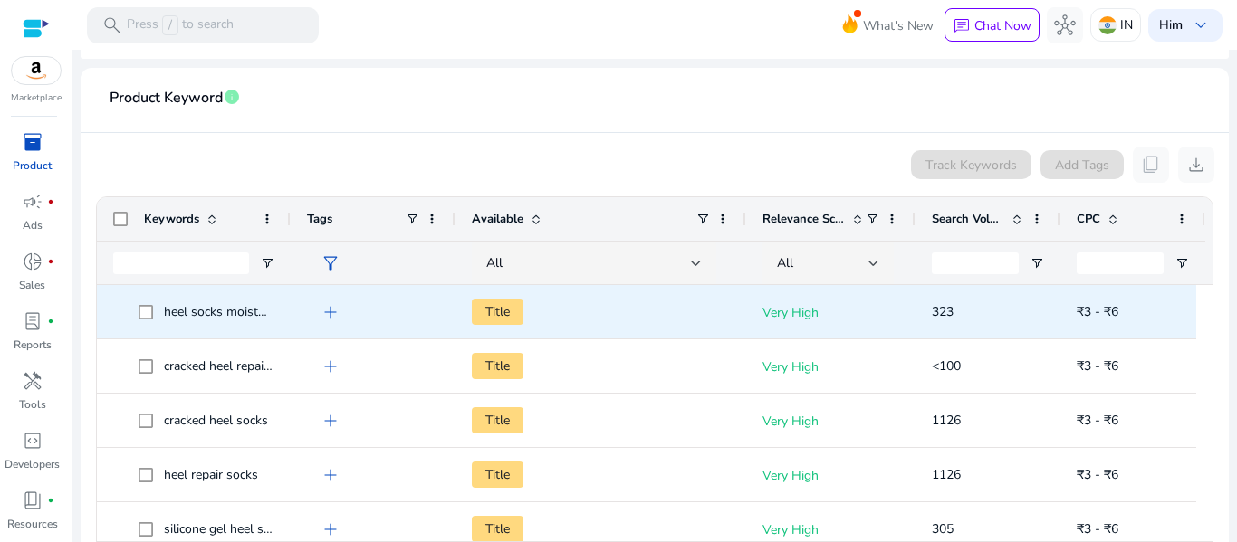
click at [267, 322] on div "heel socks moisturizing silicone gel" at bounding box center [218, 312] width 109 height 25
click at [267, 318] on span "heel socks moisturizing silicone gel" at bounding box center [262, 311] width 197 height 17
click at [265, 313] on span "heel socks moisturizing silicone gel" at bounding box center [262, 311] width 197 height 17
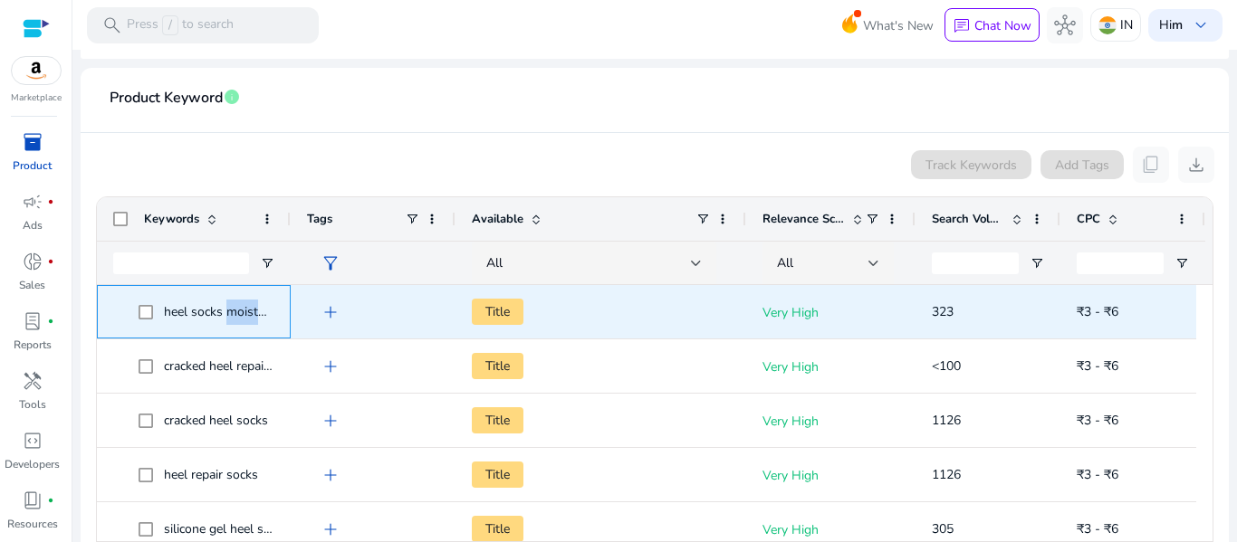
click at [265, 313] on span "heel socks moisturizing silicone gel" at bounding box center [262, 311] width 197 height 17
click at [491, 307] on span "Title" at bounding box center [498, 312] width 52 height 26
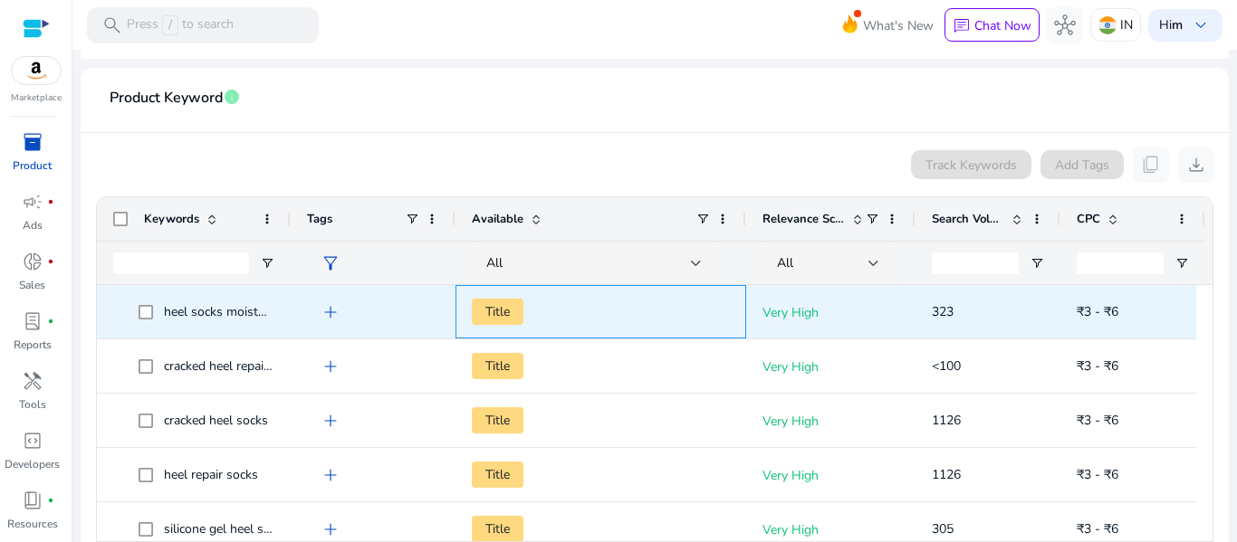
click at [502, 311] on span "Title" at bounding box center [498, 312] width 52 height 26
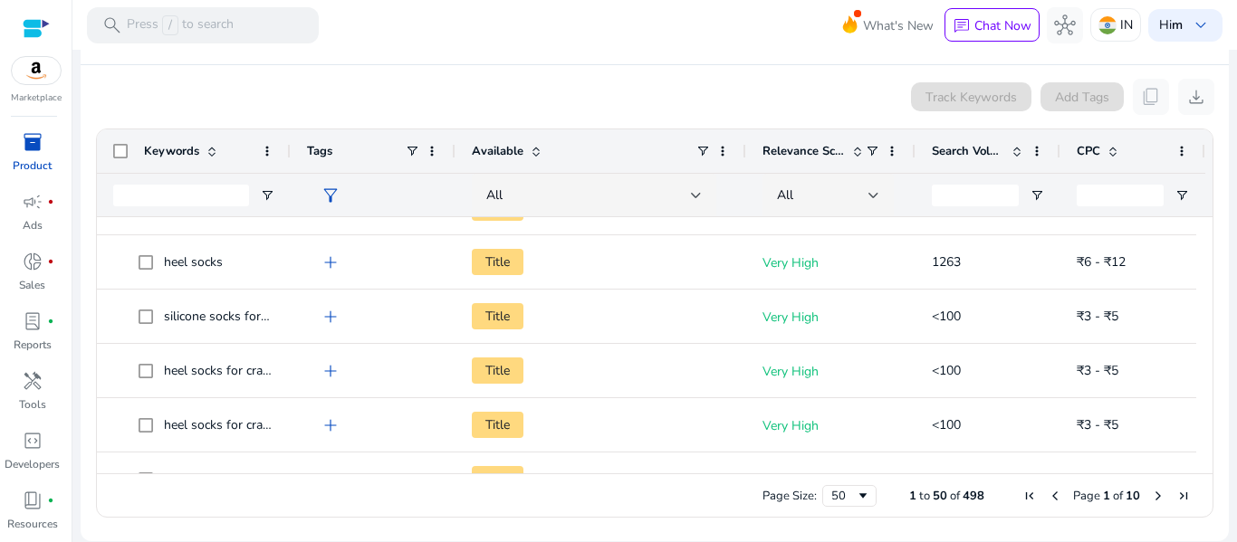
click at [1139, 100] on app-icon-holder "content_copy" at bounding box center [1151, 97] width 36 height 36
click at [1142, 101] on app-icon-holder "content_copy" at bounding box center [1151, 97] width 36 height 36
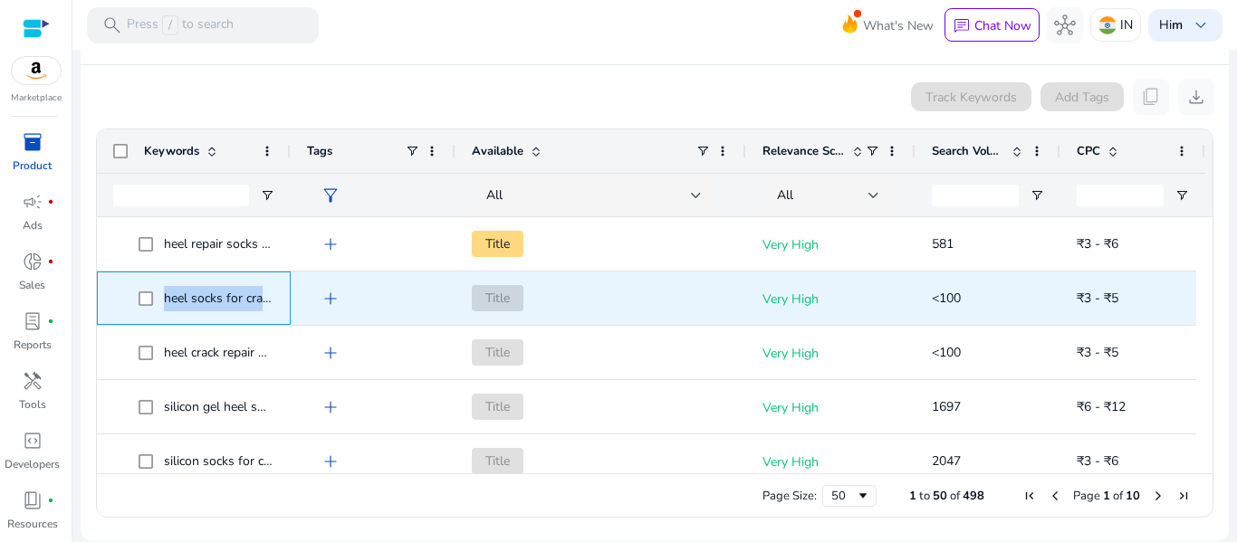
drag, startPoint x: 276, startPoint y: 291, endPoint x: 161, endPoint y: 307, distance: 116.1
click at [161, 307] on div "heel socks for cracked feet combo" at bounding box center [194, 298] width 194 height 53
click at [244, 305] on span "heel socks for cracked feet combo" at bounding box center [259, 298] width 191 height 17
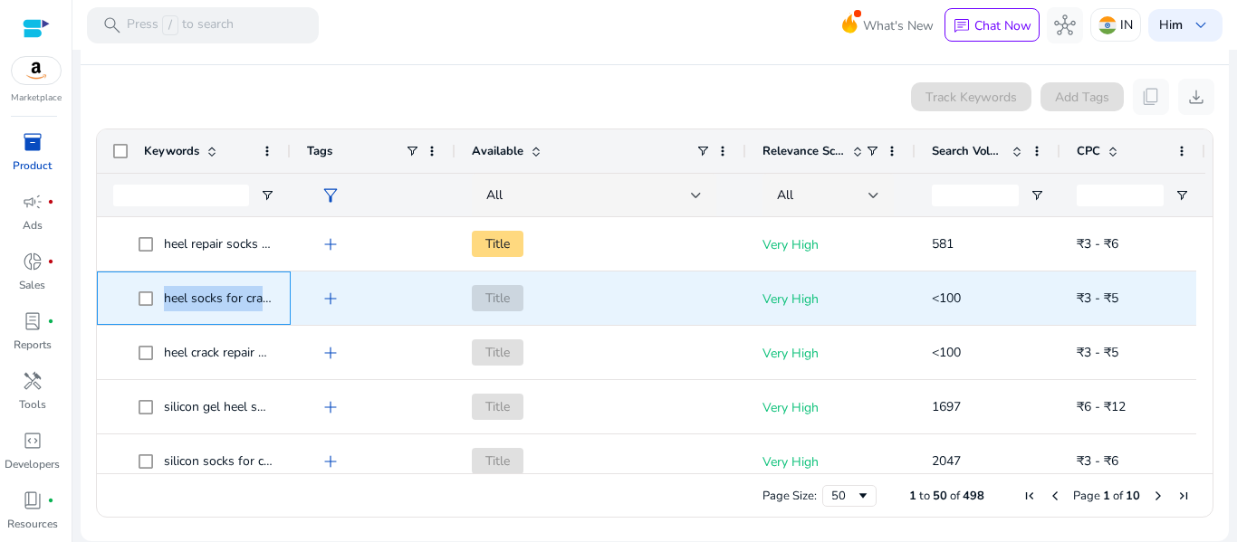
click at [245, 305] on span "heel socks for cracked feet combo" at bounding box center [259, 298] width 191 height 17
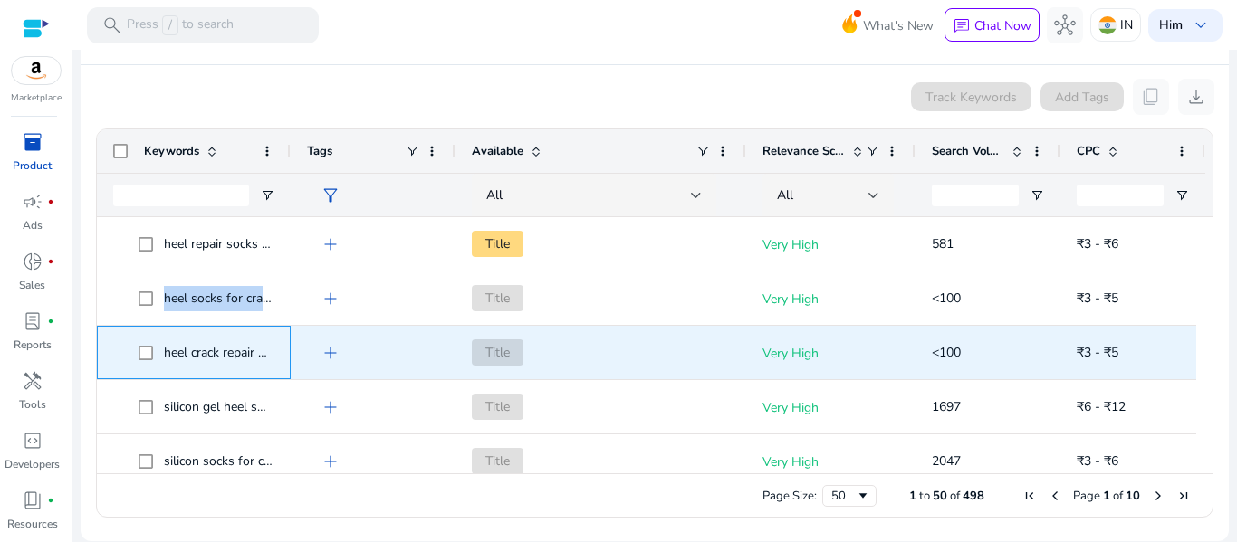
click at [232, 349] on span "heel crack repair socks" at bounding box center [227, 352] width 126 height 17
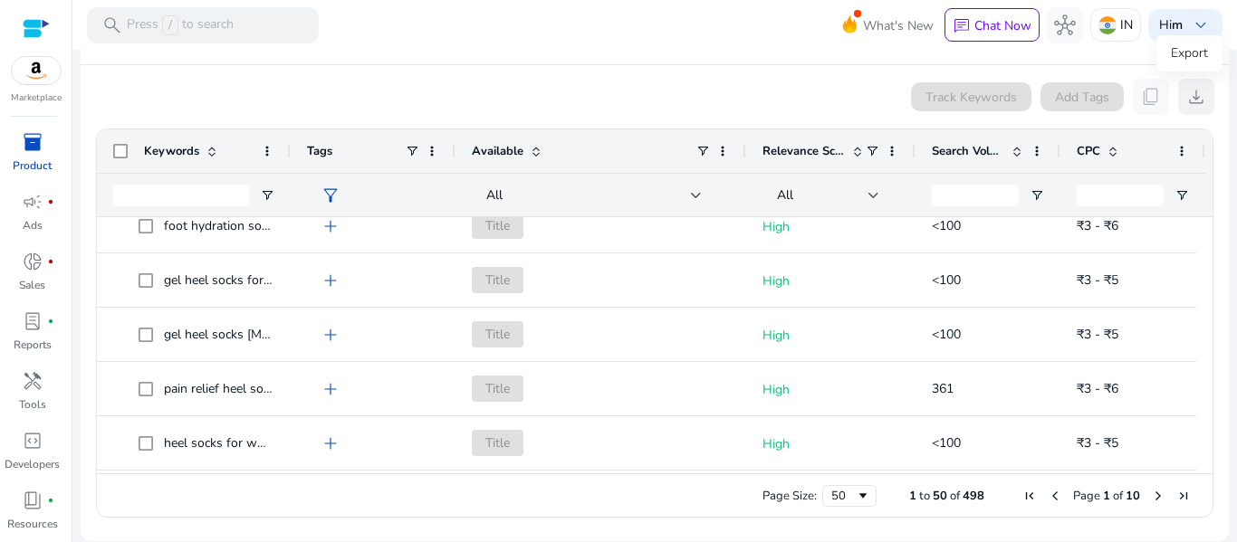
click at [1198, 91] on span "download" at bounding box center [1196, 97] width 22 height 22
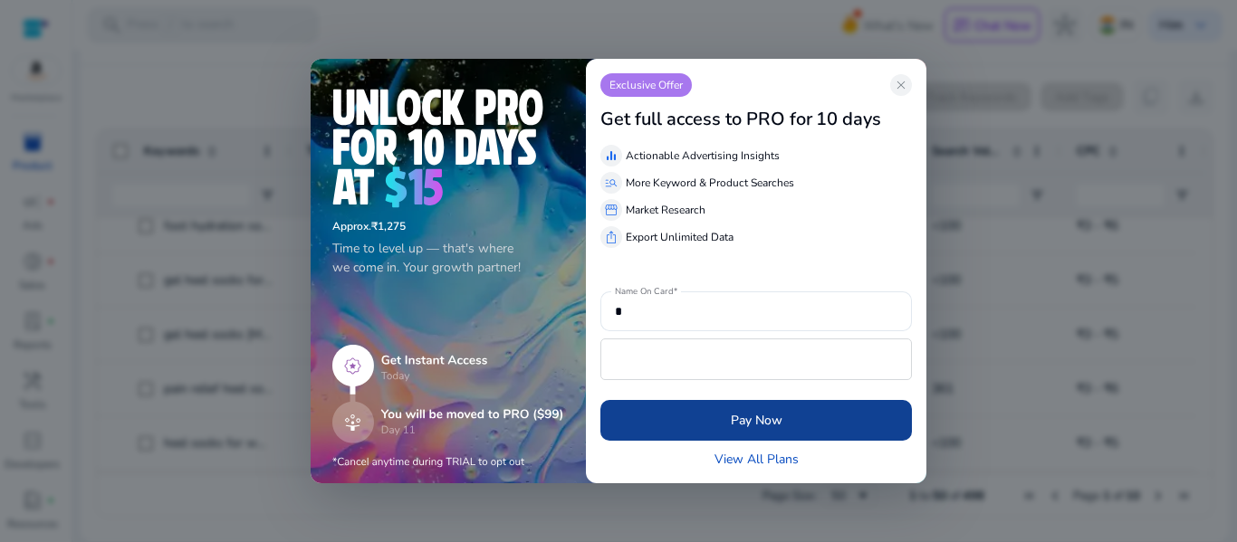
click at [733, 414] on span "Pay Now" at bounding box center [757, 420] width 52 height 19
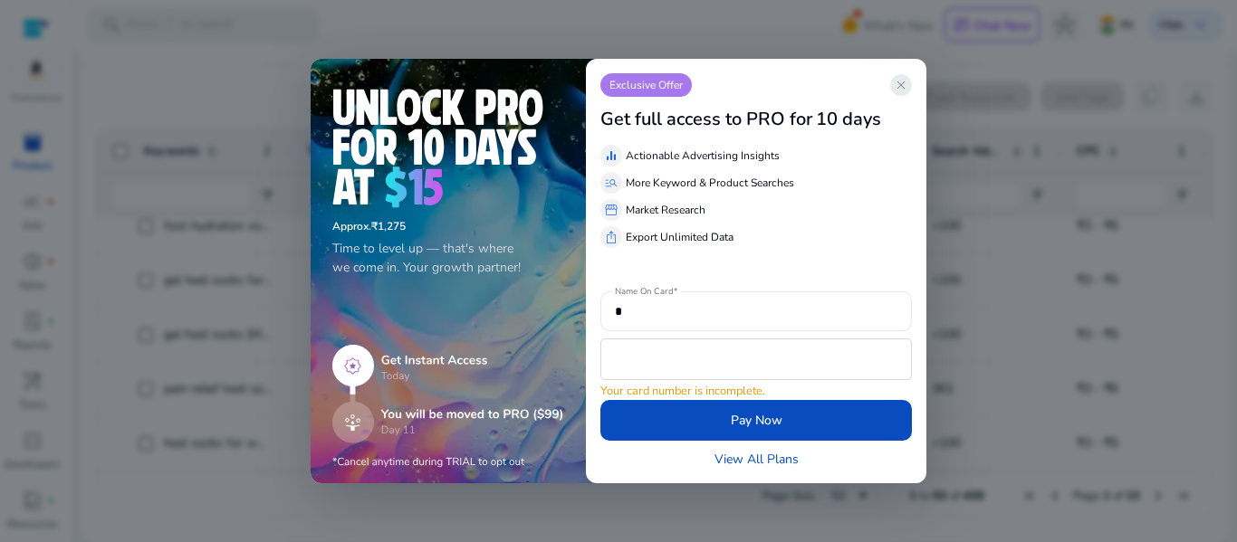
click at [905, 89] on span "close" at bounding box center [901, 85] width 14 height 14
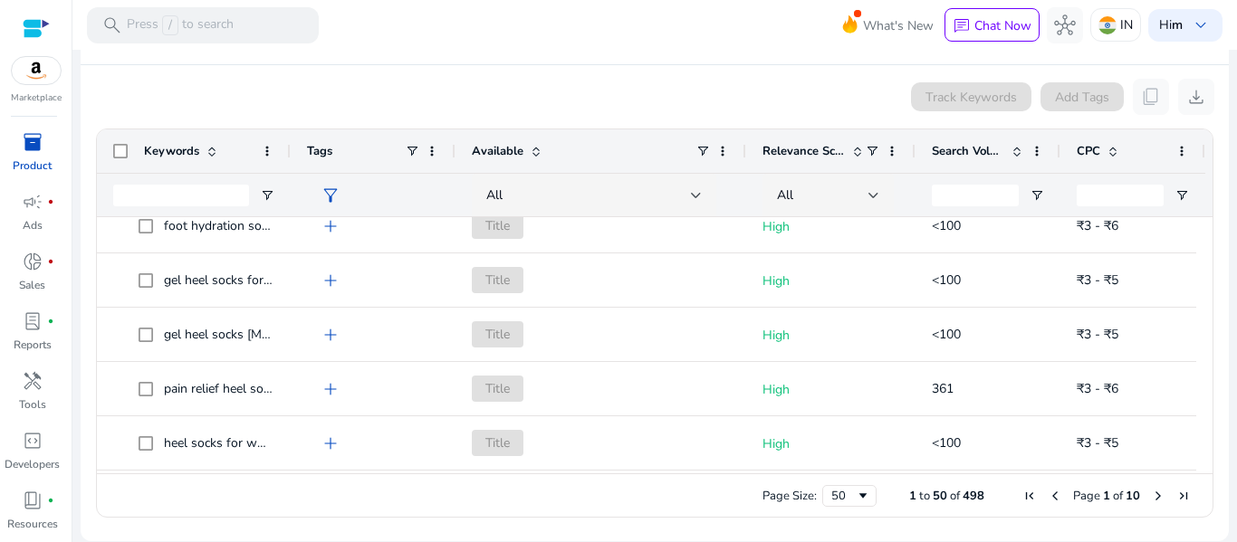
click at [1143, 91] on app-icon-holder "content_copy" at bounding box center [1151, 97] width 36 height 36
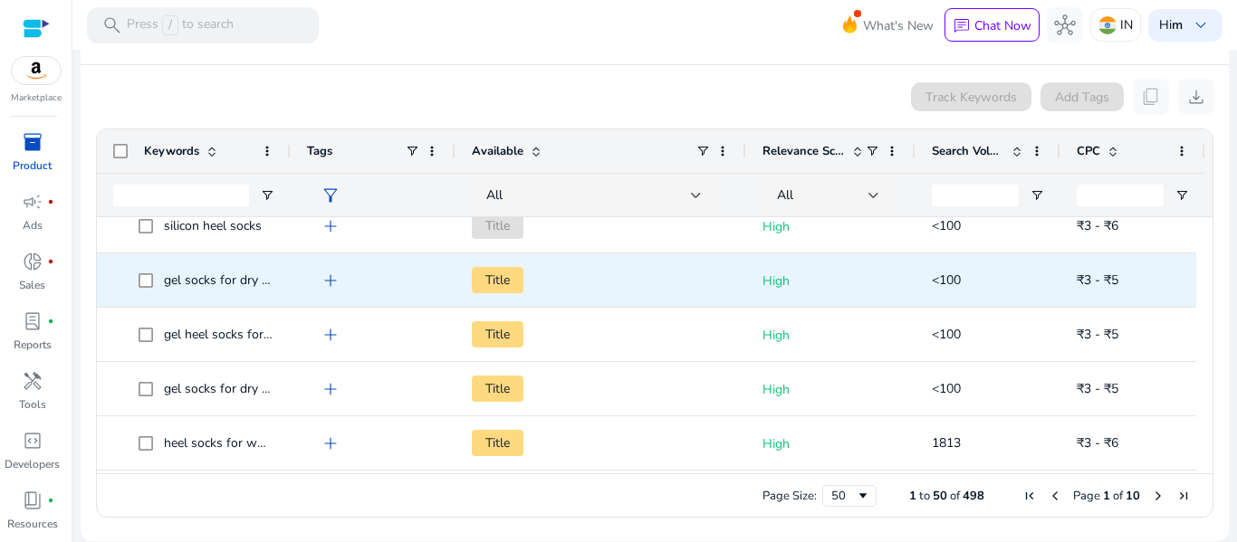
click at [326, 282] on span "add" at bounding box center [331, 281] width 22 height 22
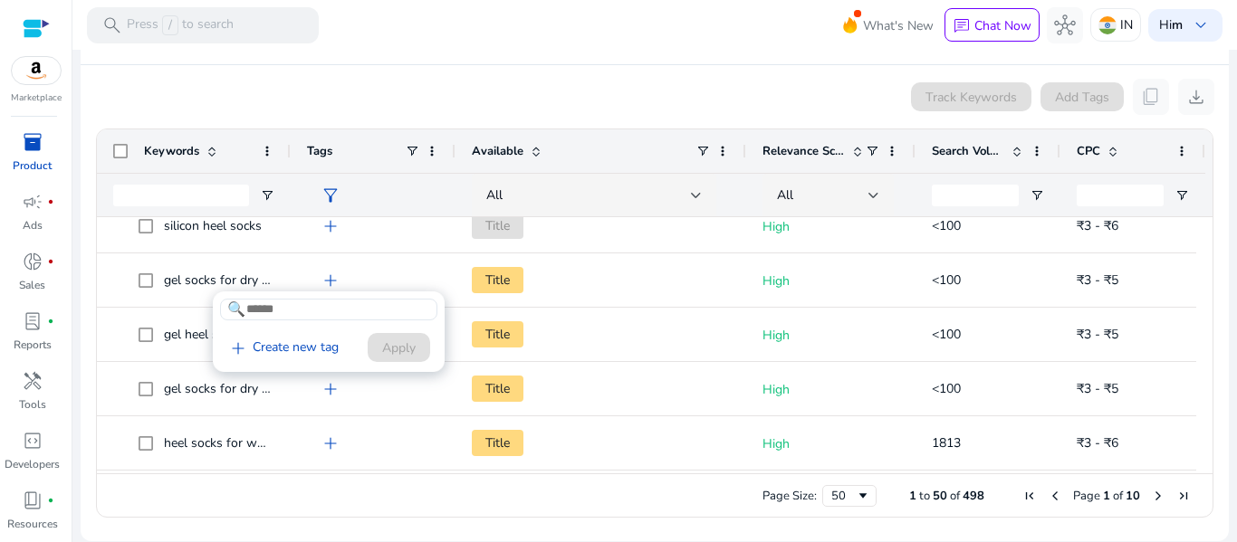
click at [321, 308] on input at bounding box center [328, 310] width 217 height 22
click at [330, 265] on div at bounding box center [618, 271] width 1237 height 542
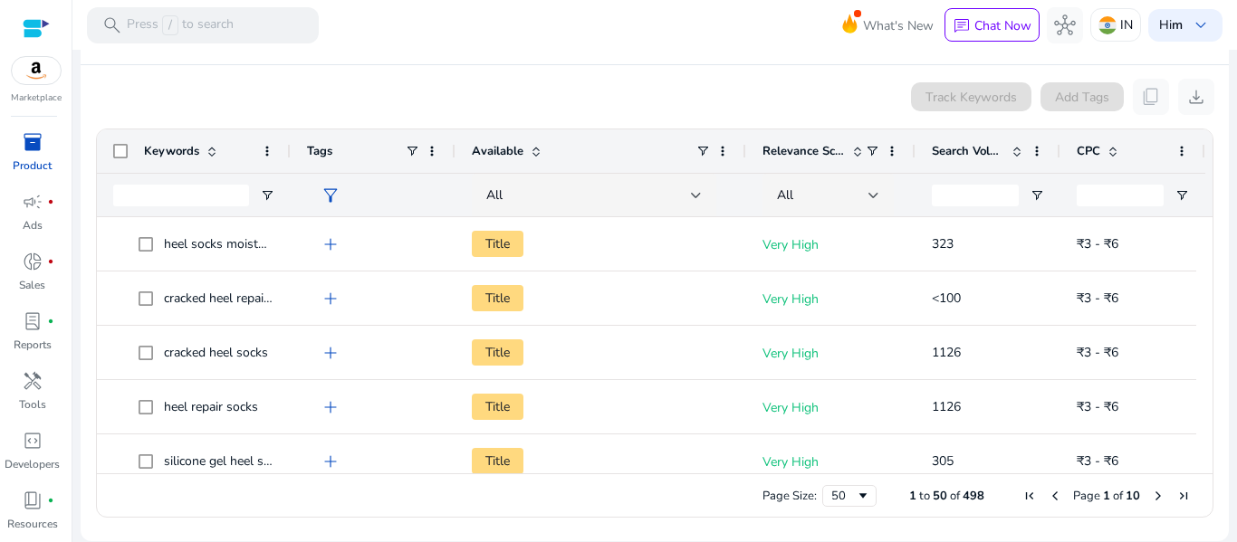
click at [531, 145] on span at bounding box center [536, 151] width 14 height 14
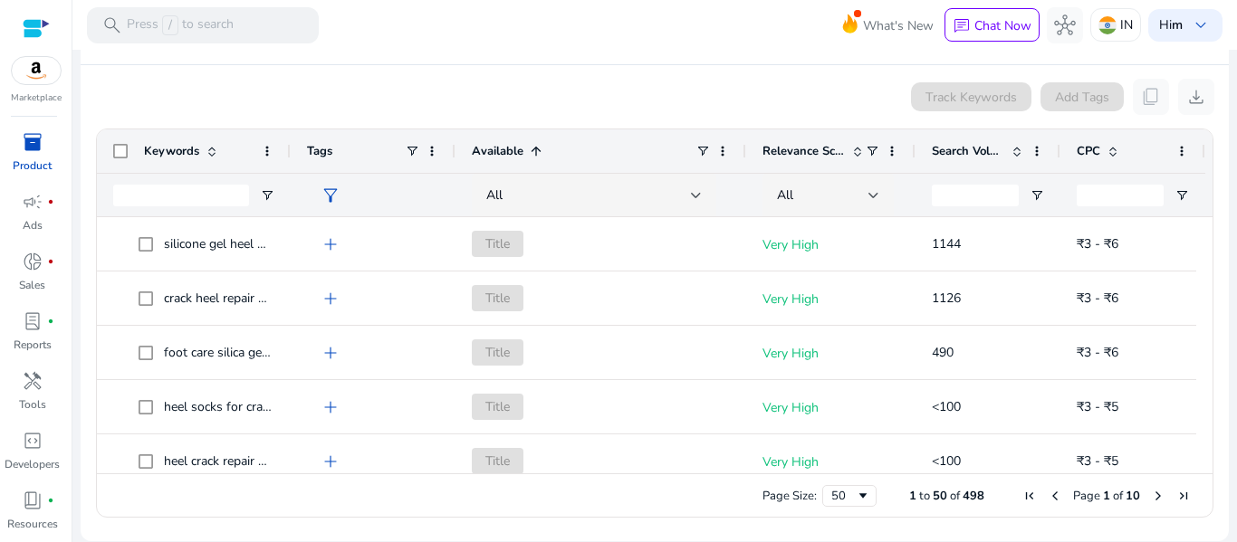
click at [531, 152] on span at bounding box center [536, 151] width 14 height 14
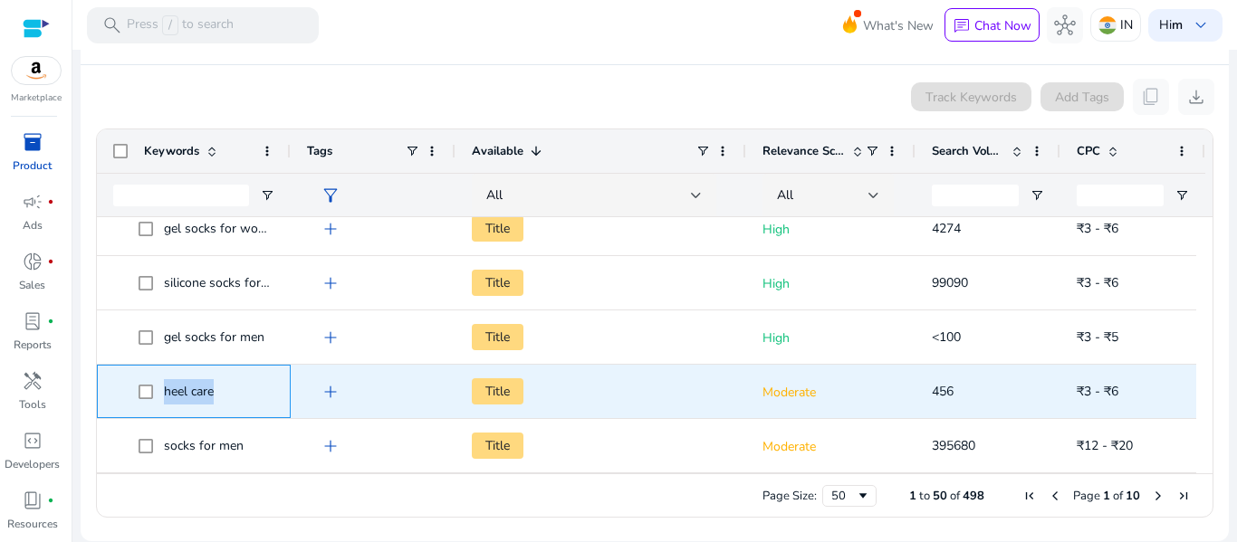
drag, startPoint x: 215, startPoint y: 391, endPoint x: 154, endPoint y: 390, distance: 61.6
click at [154, 390] on span "heel care" at bounding box center [207, 391] width 136 height 37
copy span "heel care"
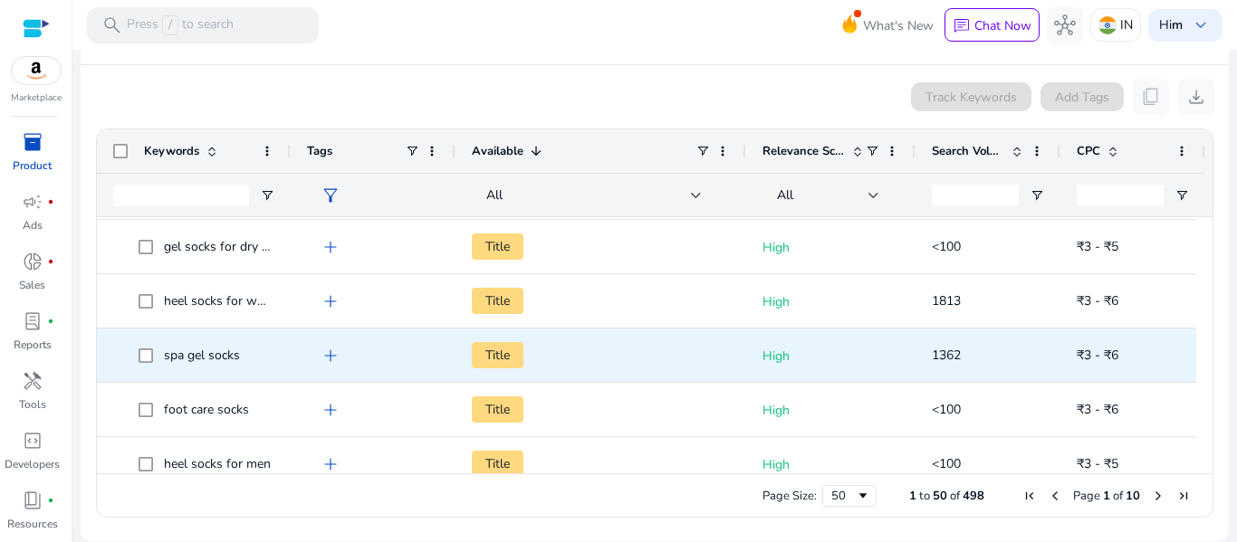
scroll to position [378, 0]
click at [196, 352] on span "gel heel socks for dry cracked feet men" at bounding box center [274, 355] width 220 height 17
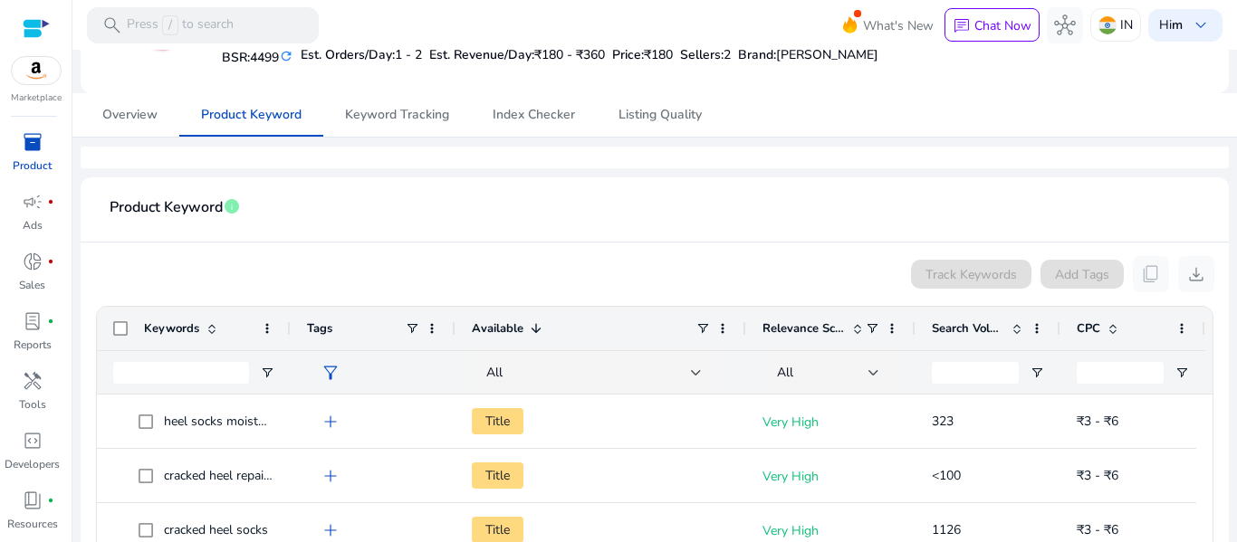
scroll to position [181, 0]
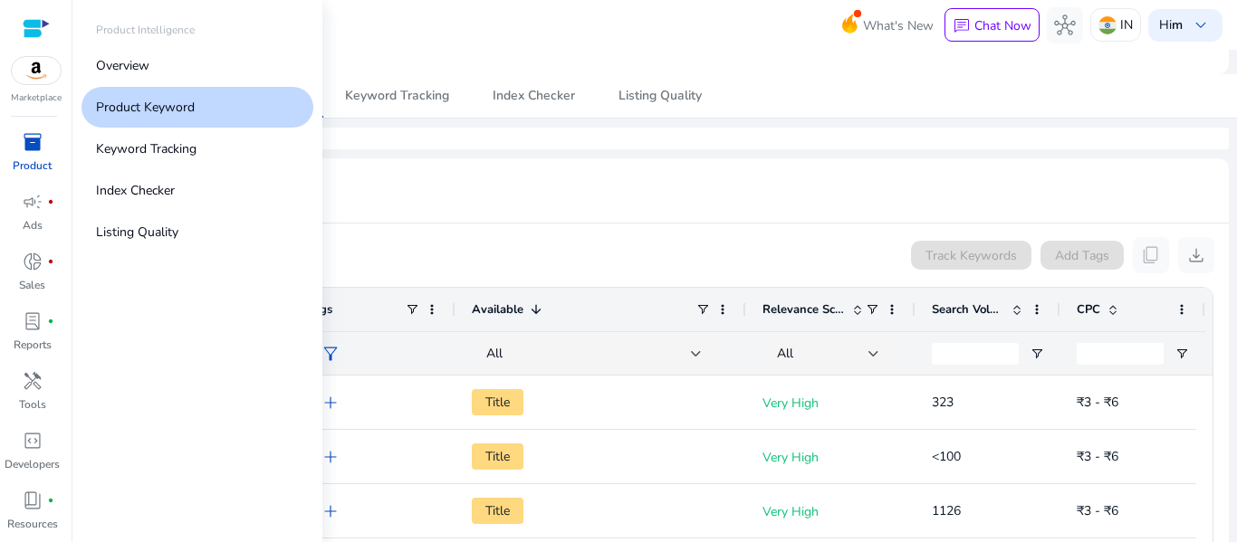
click at [30, 144] on span "inventory_2" at bounding box center [33, 142] width 22 height 22
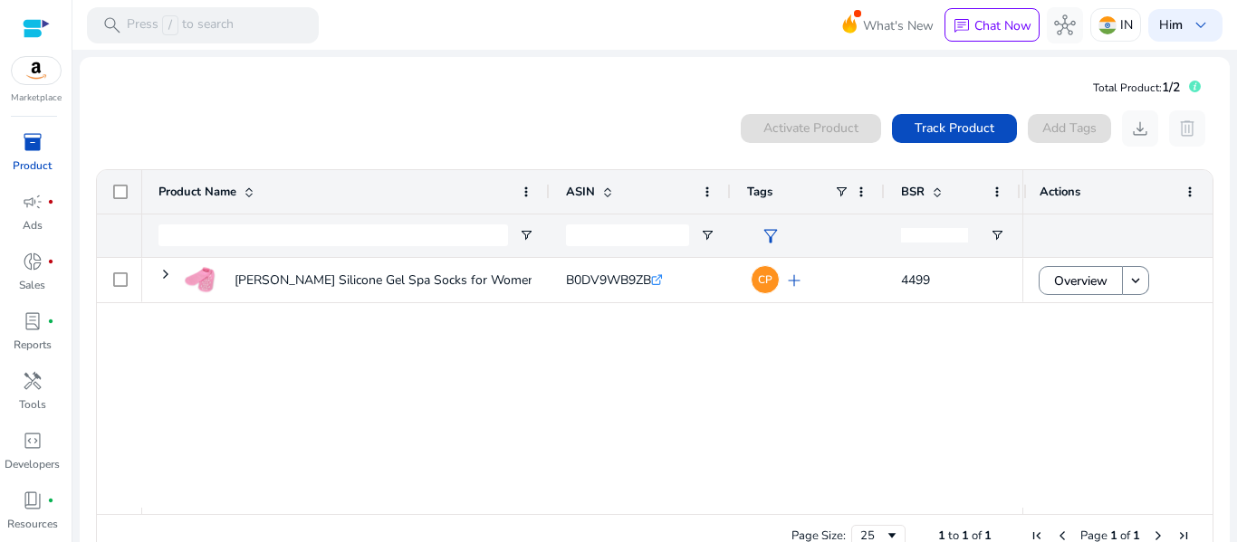
click at [414, 319] on div "[PERSON_NAME] Silicone Gel Spa Socks for Women & Men – Moisturizing... B0DV9WB9…" at bounding box center [582, 383] width 880 height 250
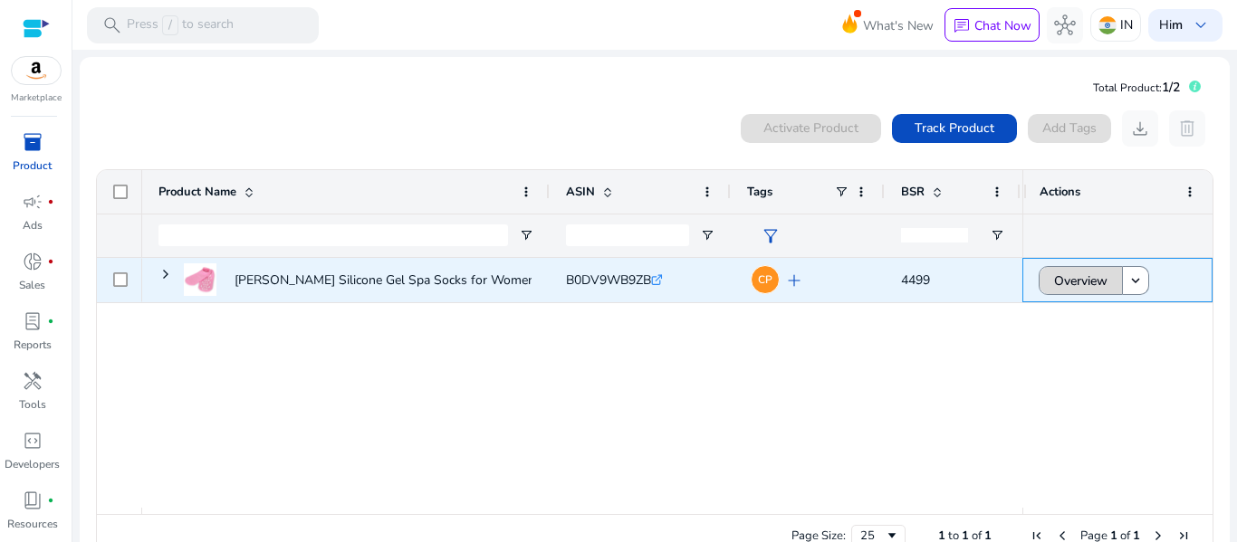
click at [1102, 272] on span at bounding box center [1080, 280] width 82 height 43
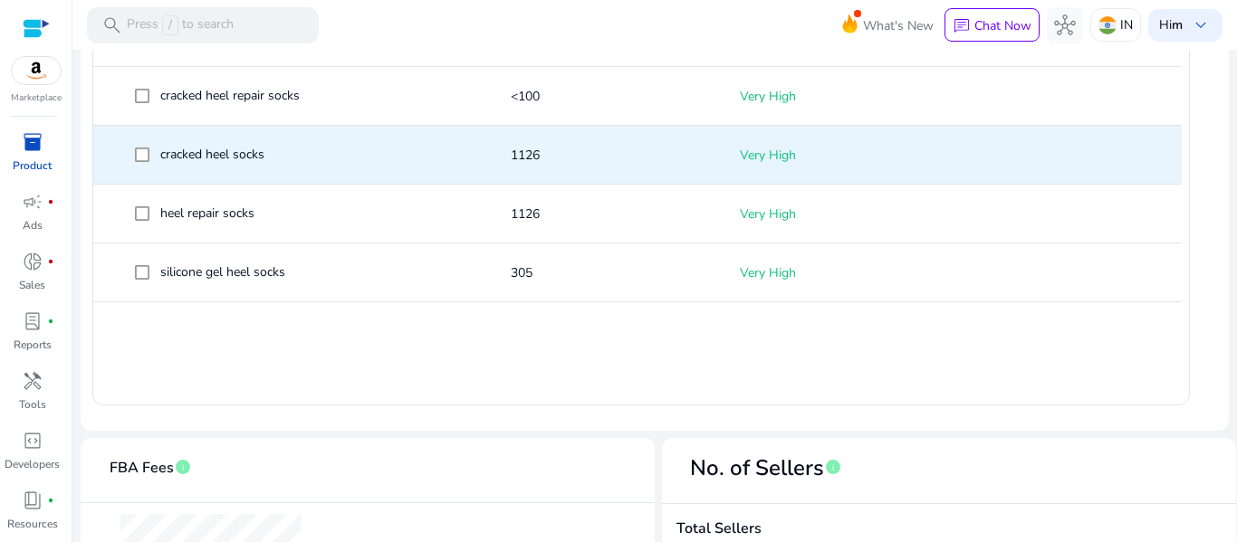
scroll to position [634, 0]
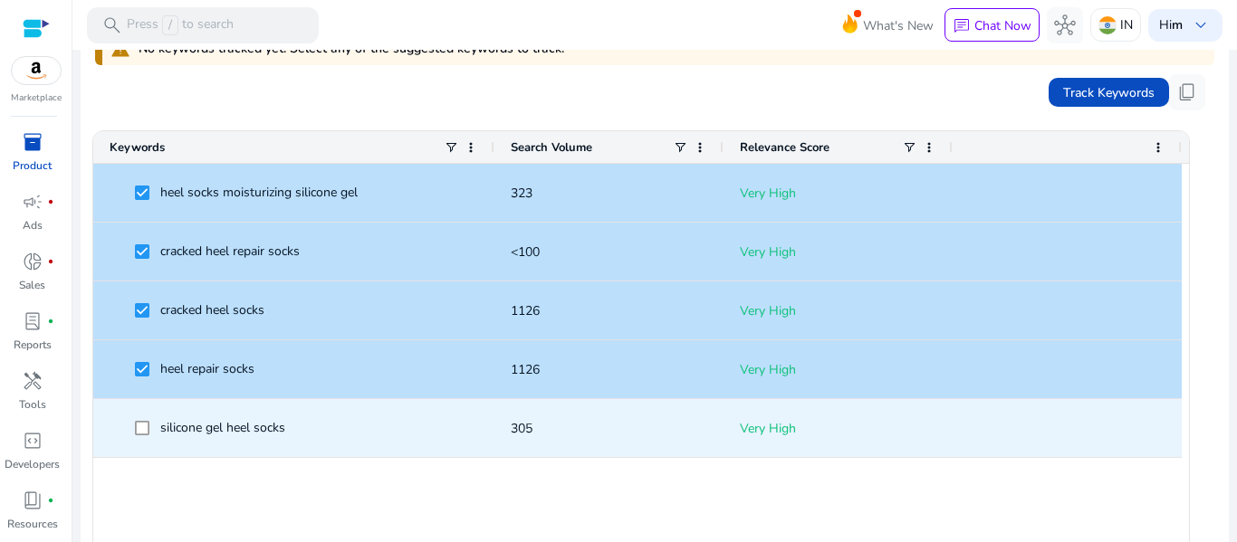
click at [141, 415] on span at bounding box center [147, 428] width 25 height 37
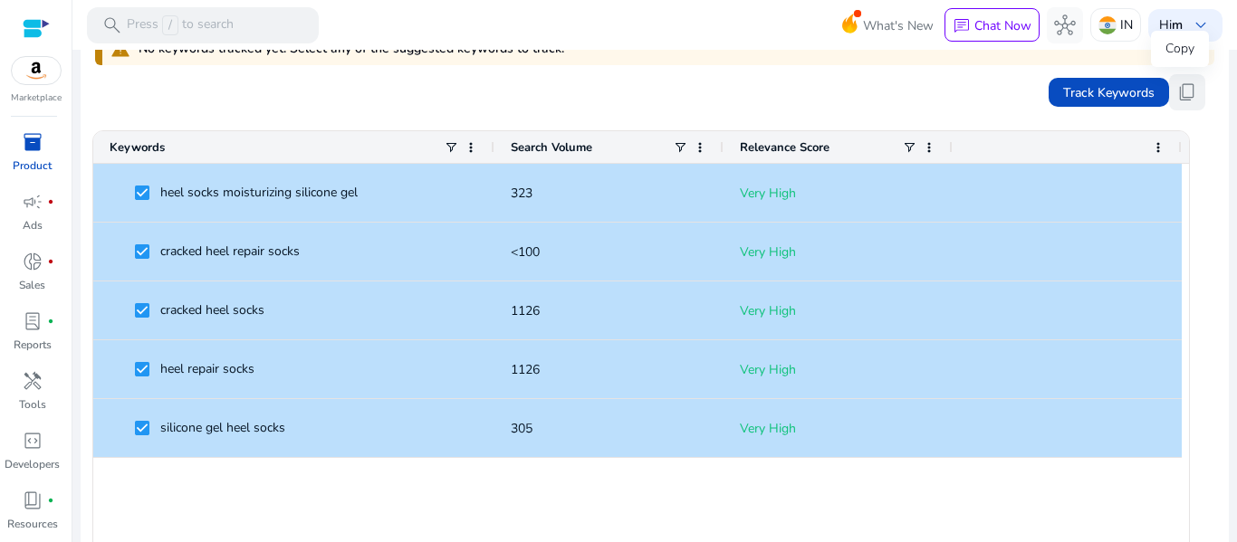
click at [1188, 94] on span "content_copy" at bounding box center [1187, 92] width 22 height 22
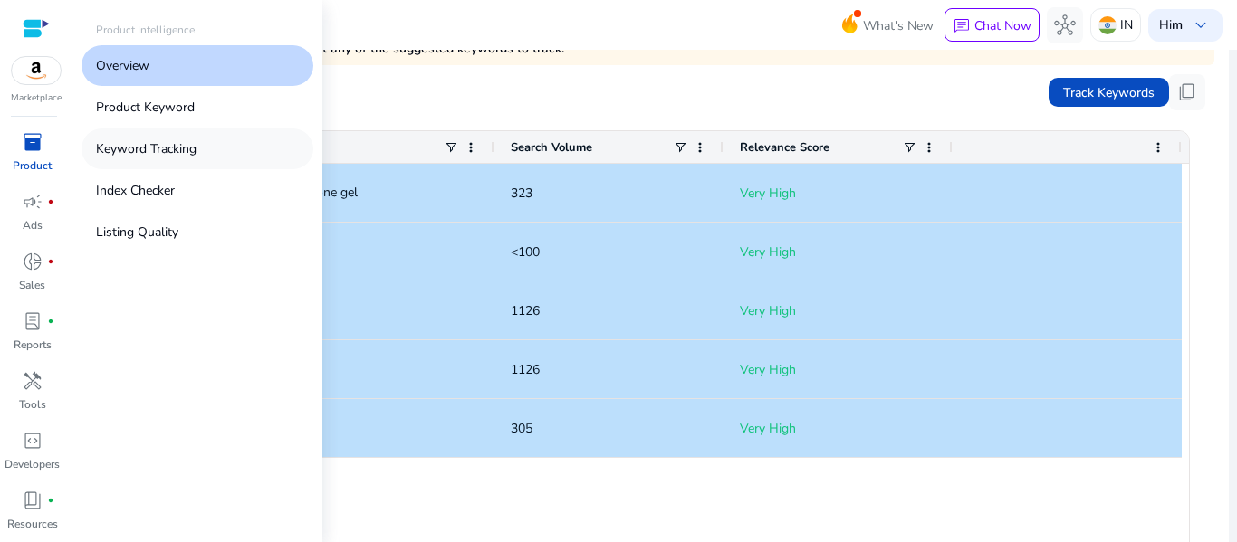
click at [189, 153] on p "Keyword Tracking" at bounding box center [146, 148] width 100 height 19
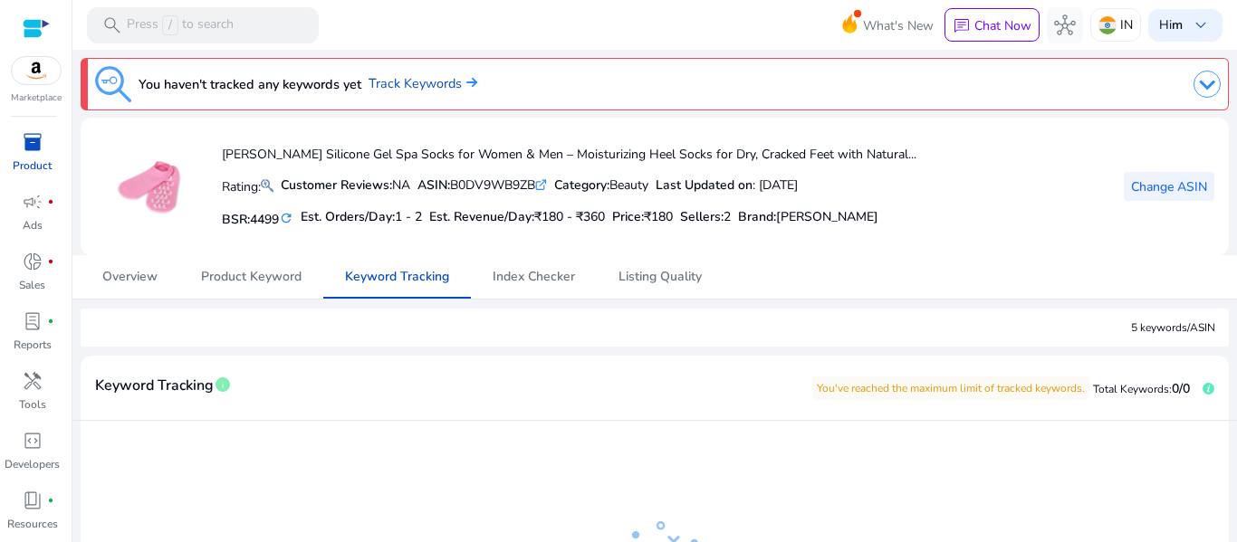
click at [1158, 192] on span "Change ASIN" at bounding box center [1169, 186] width 76 height 19
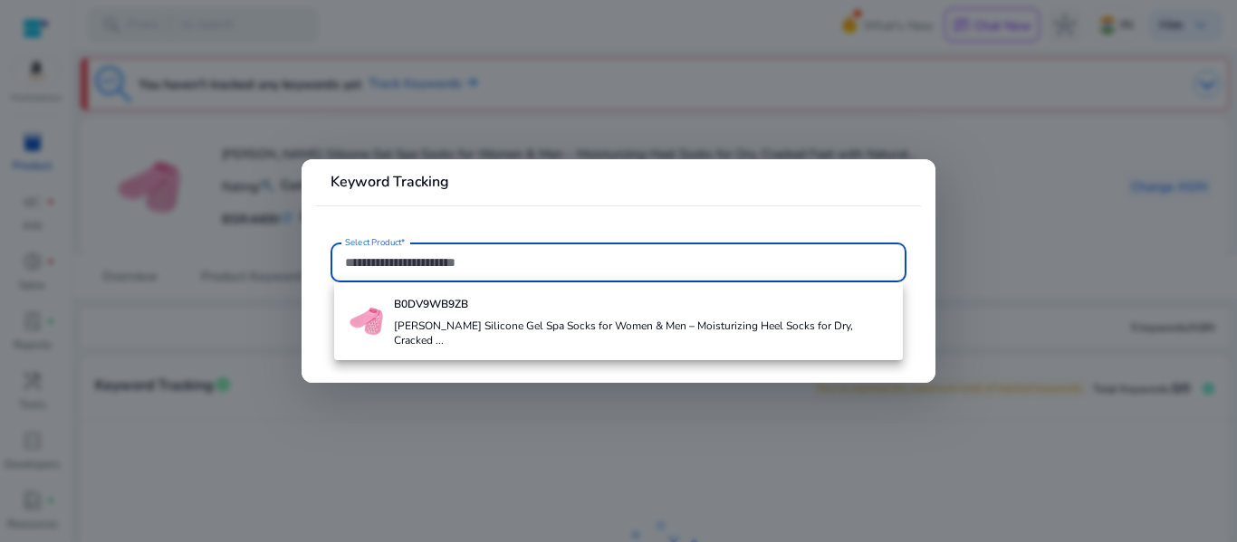
click at [446, 269] on input "Select Product*" at bounding box center [618, 263] width 547 height 20
paste input "**********"
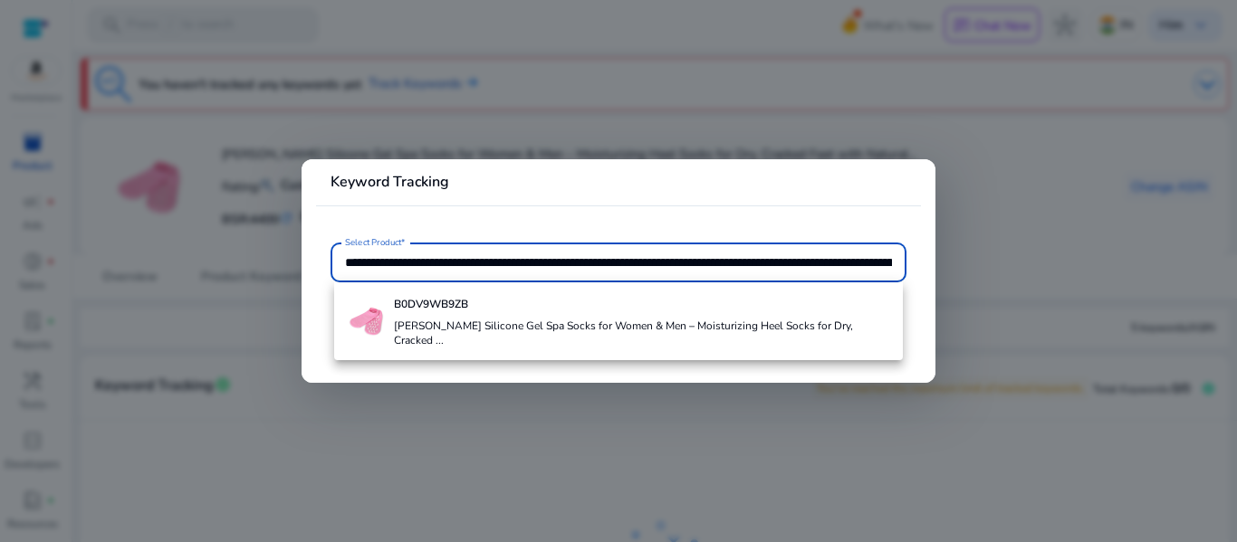
scroll to position [0, 3476]
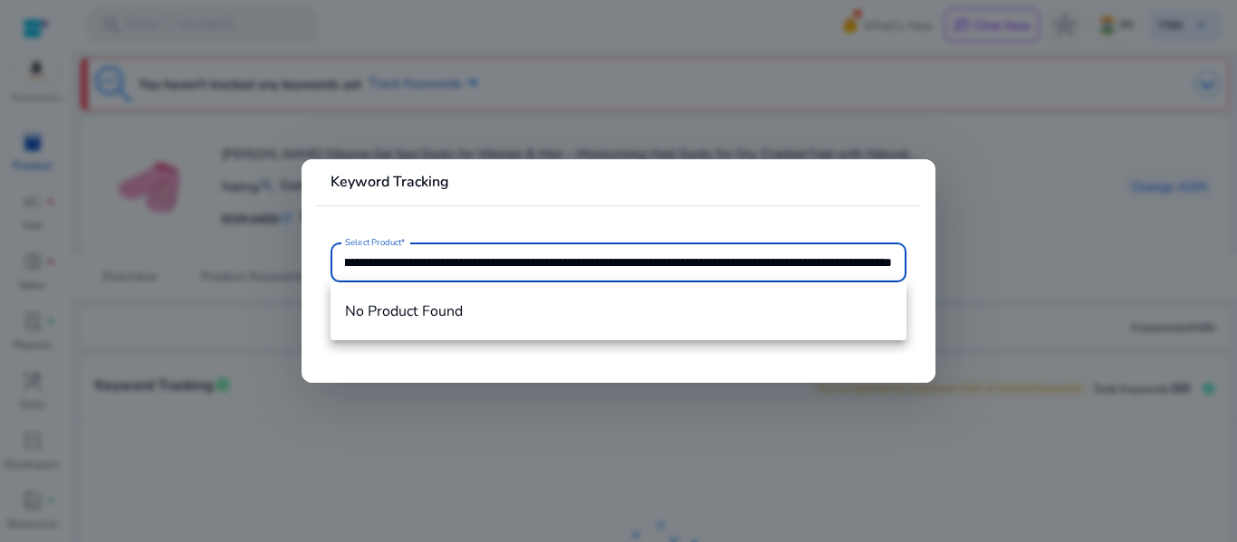
click at [445, 269] on input "**********" at bounding box center [618, 263] width 547 height 20
click at [609, 272] on input "**********" at bounding box center [618, 263] width 547 height 20
drag, startPoint x: 617, startPoint y: 272, endPoint x: 936, endPoint y: 276, distance: 318.7
click at [936, 276] on div "**********" at bounding box center [618, 271] width 1237 height 542
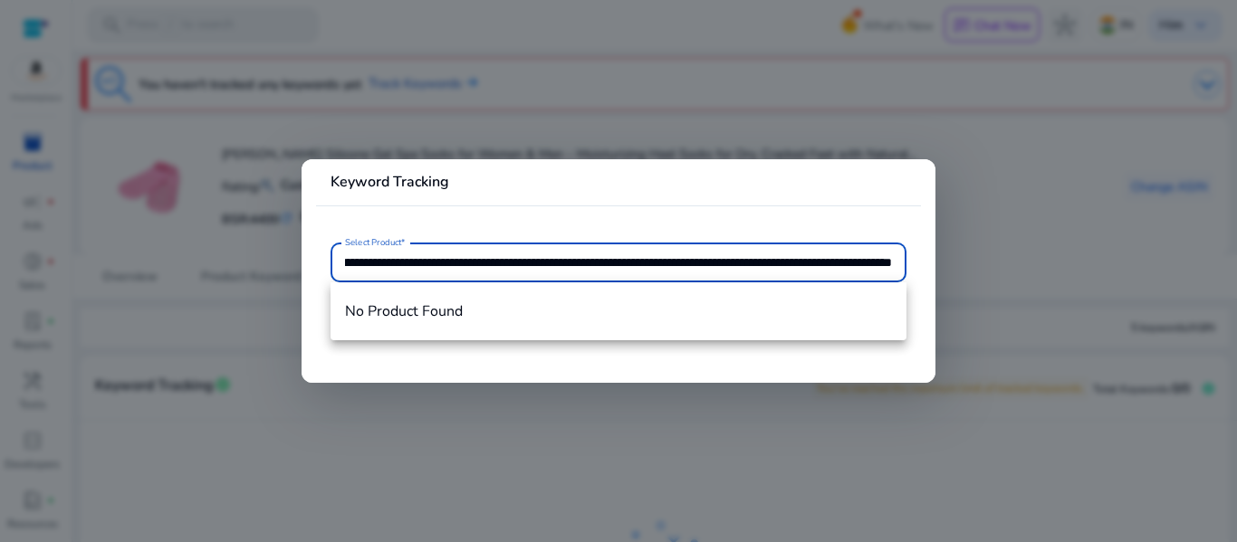
type input "**********"
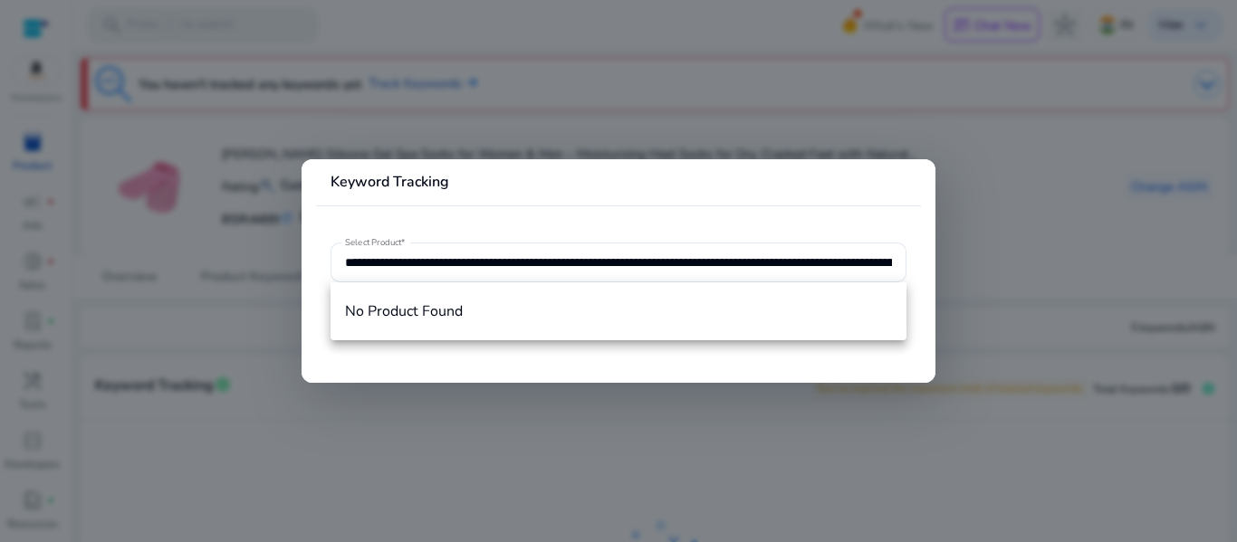
drag, startPoint x: 244, startPoint y: 197, endPoint x: 253, endPoint y: 235, distance: 39.3
click at [243, 197] on div "**********" at bounding box center [618, 271] width 1237 height 542
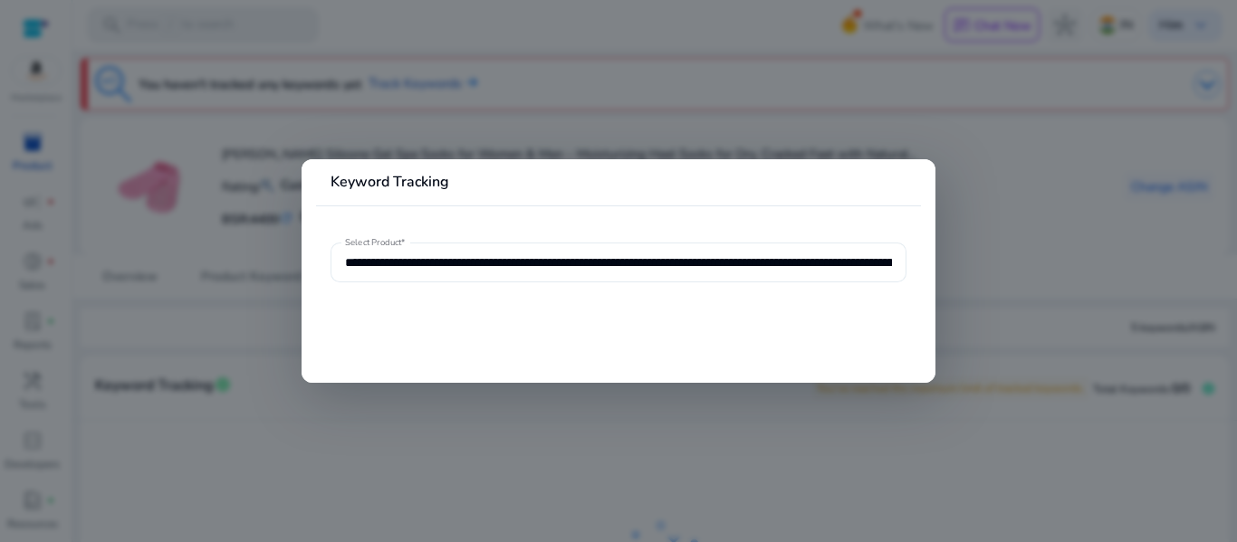
click at [504, 268] on input "**********" at bounding box center [618, 263] width 547 height 20
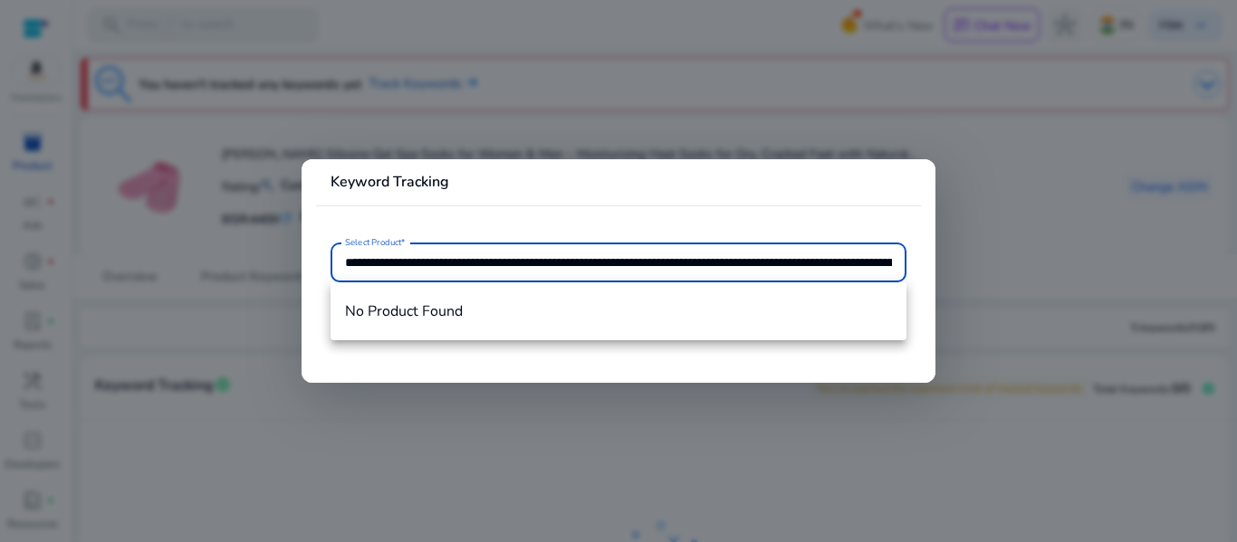
click at [966, 282] on div at bounding box center [618, 271] width 1237 height 542
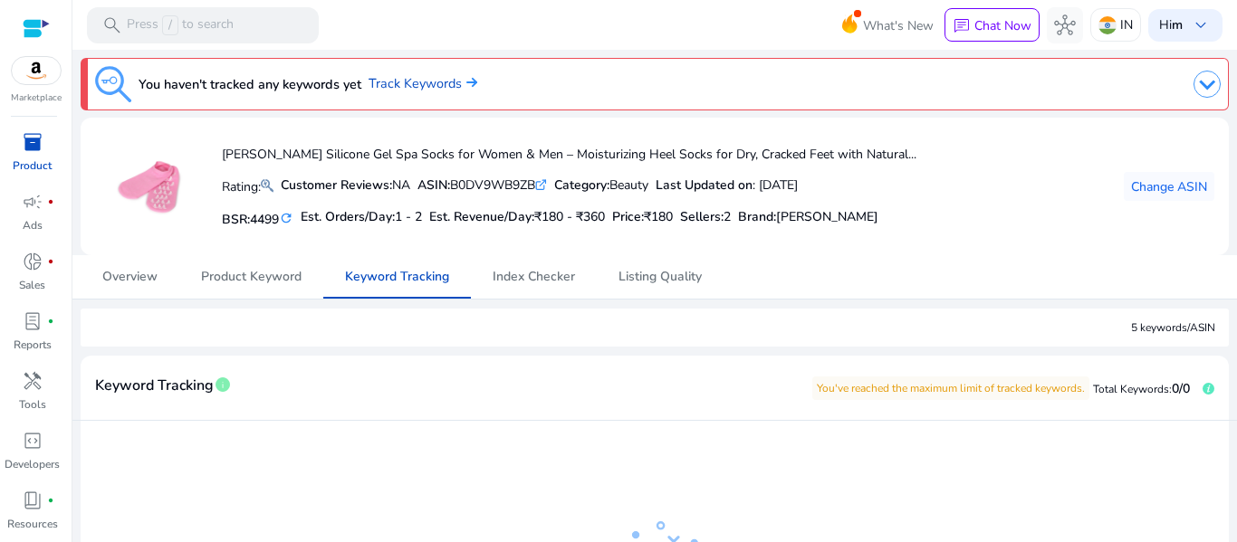
click at [1208, 82] on img at bounding box center [1206, 84] width 27 height 27
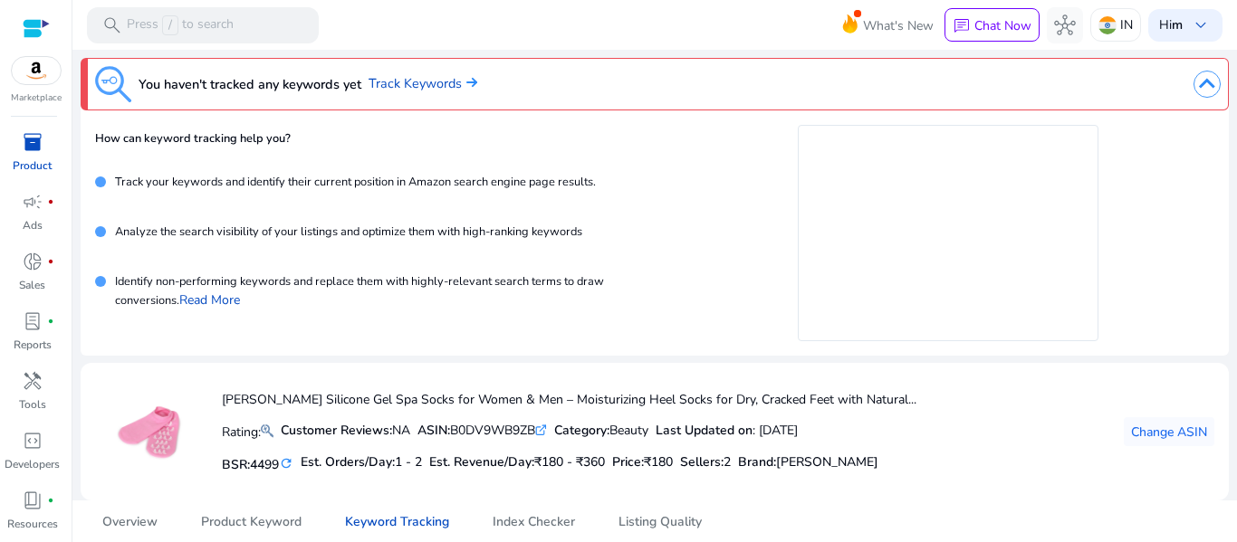
click at [1196, 77] on img at bounding box center [1206, 84] width 27 height 27
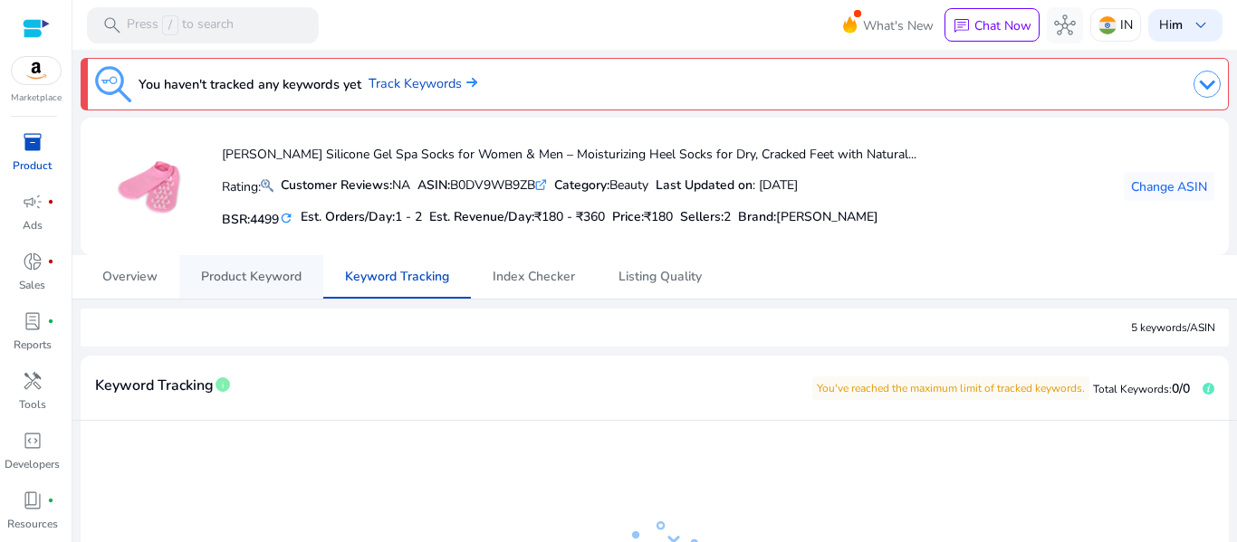
click at [271, 283] on span "Product Keyword" at bounding box center [251, 277] width 100 height 13
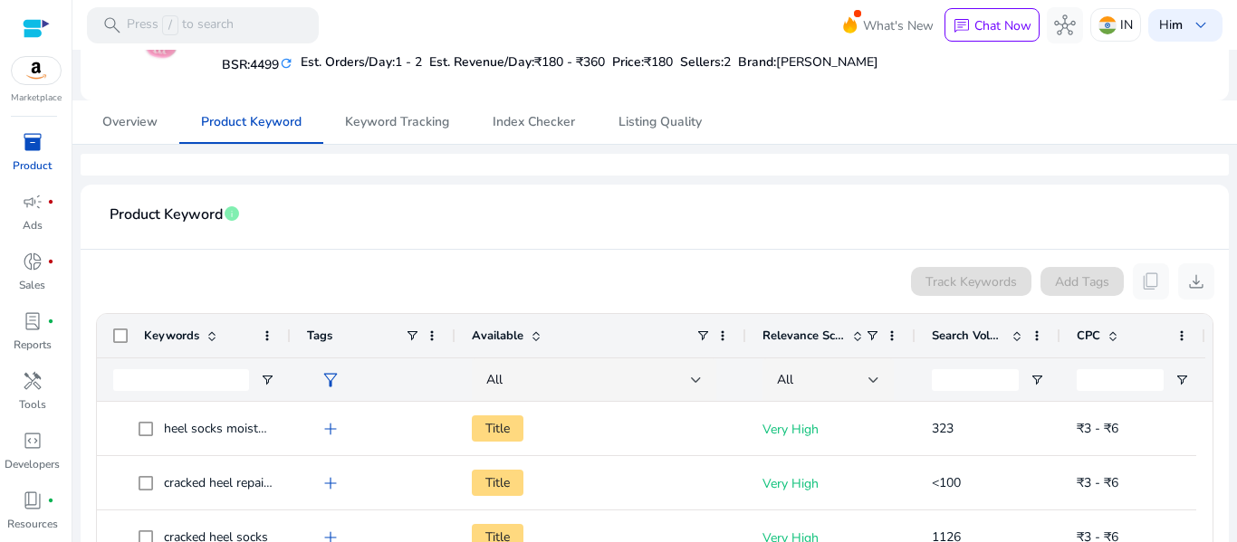
scroll to position [68, 0]
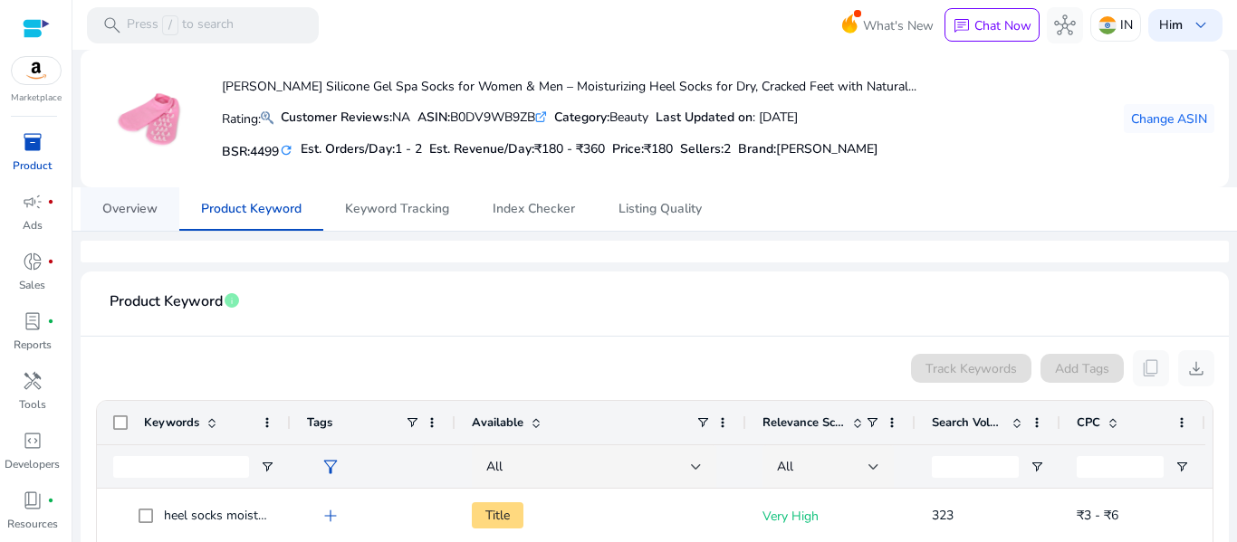
click at [136, 196] on span "Overview" at bounding box center [129, 208] width 55 height 43
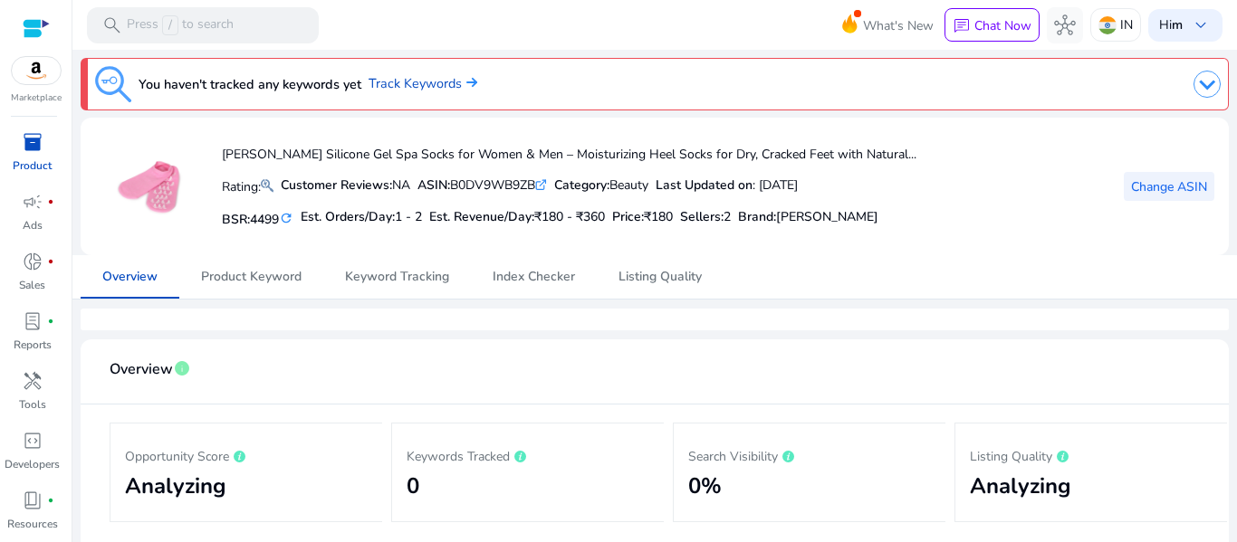
click at [1155, 196] on span at bounding box center [1168, 186] width 91 height 43
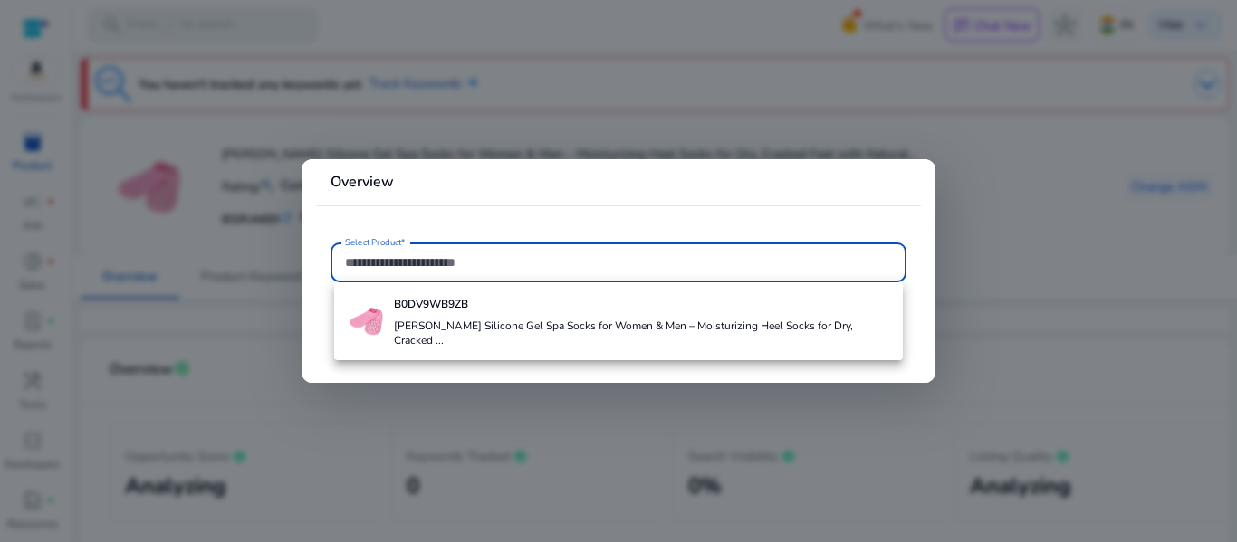
paste input "**********"
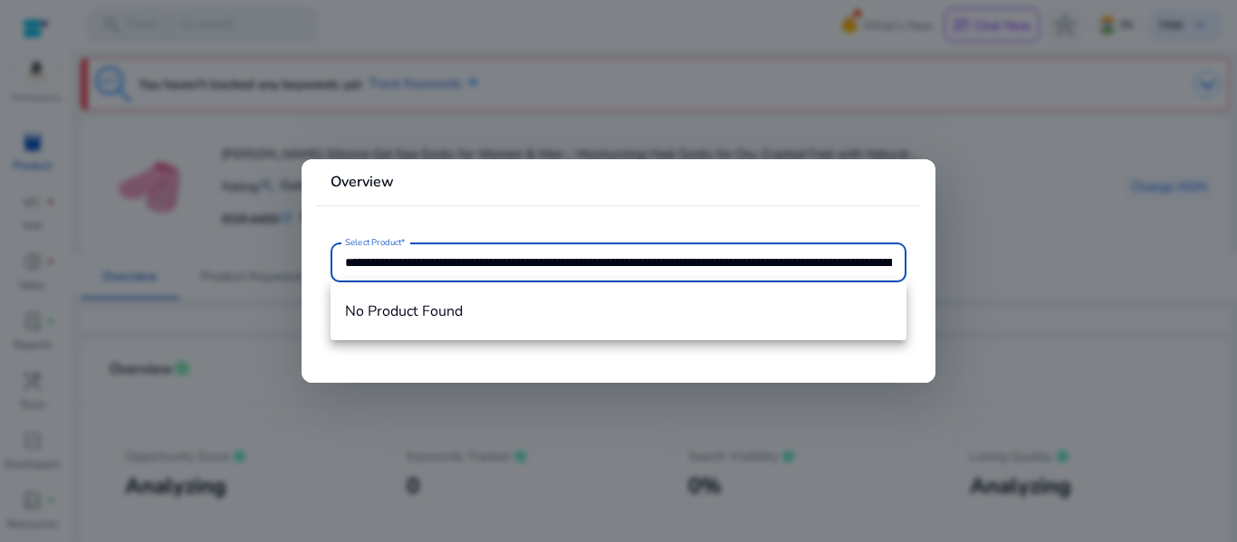
drag, startPoint x: 562, startPoint y: 263, endPoint x: 247, endPoint y: 264, distance: 315.0
click at [247, 264] on div "**********" at bounding box center [618, 271] width 1237 height 542
click at [804, 262] on input "**********" at bounding box center [618, 263] width 547 height 20
paste input "text"
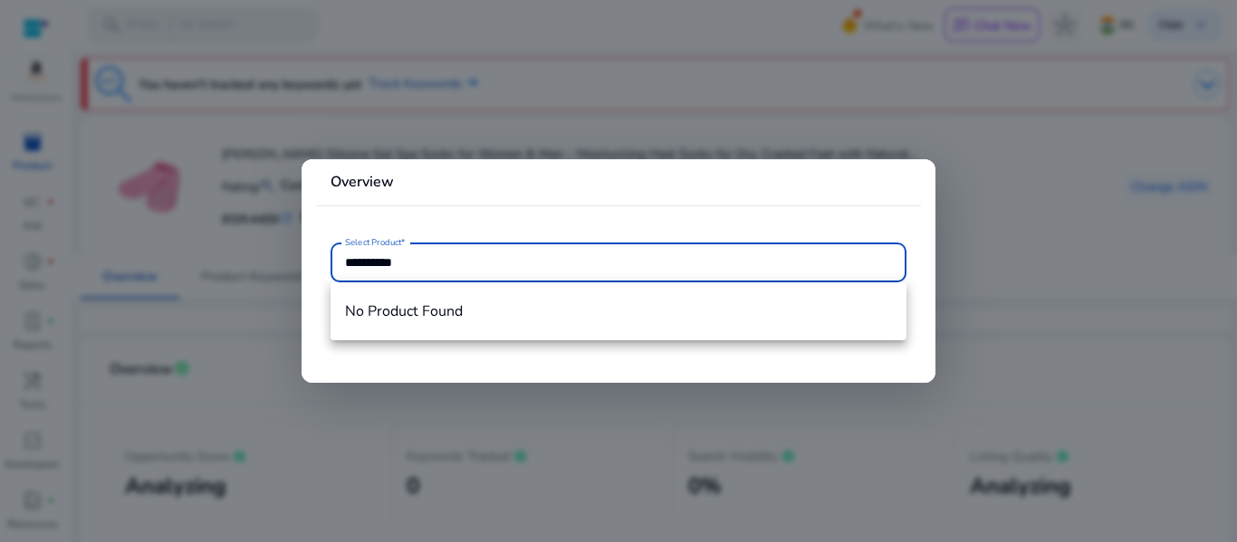
click at [640, 266] on input "**********" at bounding box center [618, 263] width 547 height 20
type input "**********"
click at [606, 212] on mat-card "**********" at bounding box center [618, 271] width 634 height 224
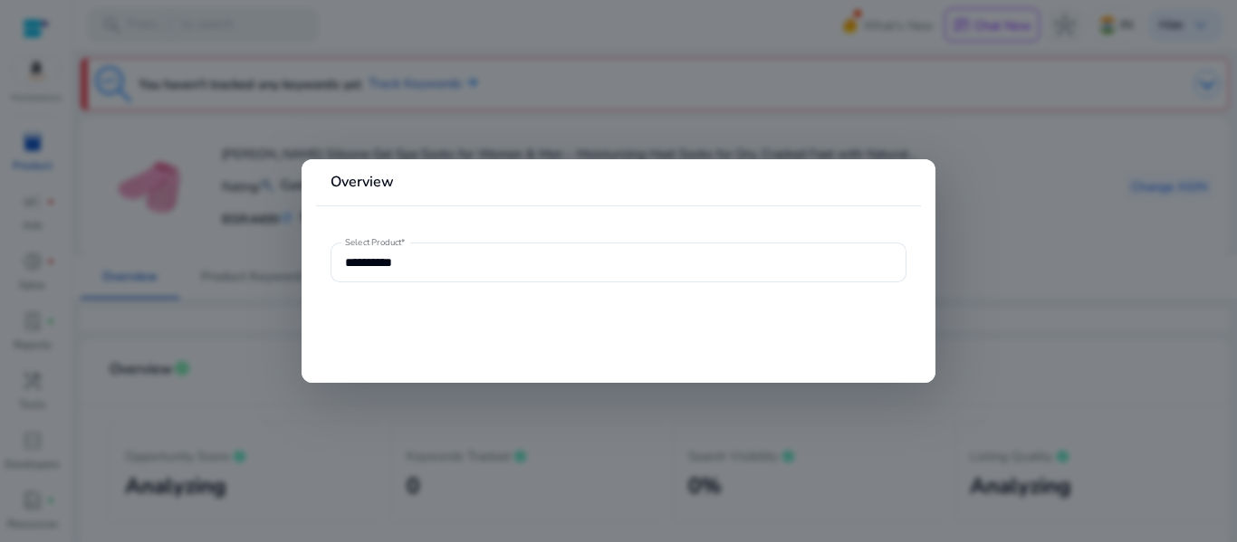
click at [614, 174] on mat-card-header "Overview" at bounding box center [618, 190] width 605 height 32
click at [524, 258] on input "**********" at bounding box center [618, 263] width 547 height 20
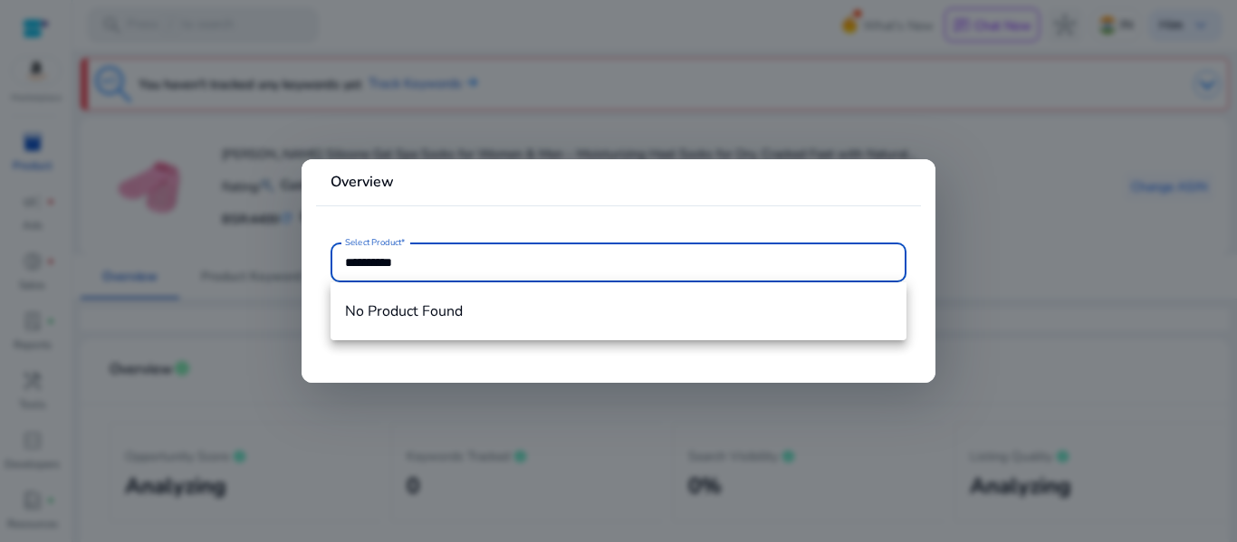
click at [523, 258] on input "**********" at bounding box center [618, 263] width 547 height 20
click at [479, 263] on input "**********" at bounding box center [618, 263] width 547 height 20
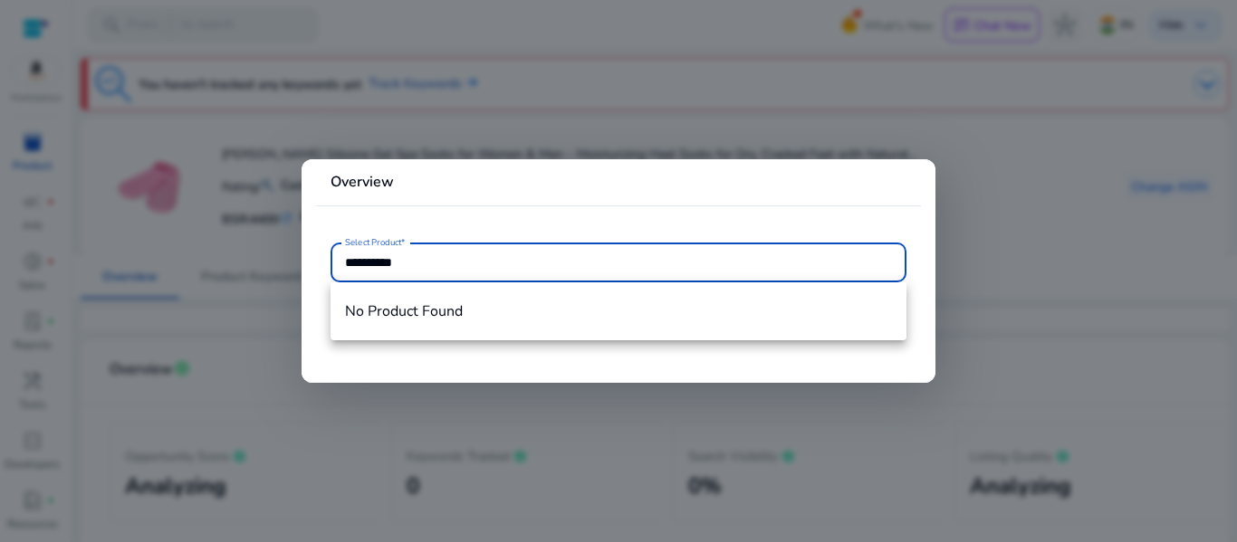
drag, startPoint x: 972, startPoint y: 263, endPoint x: 1090, endPoint y: 285, distance: 119.8
click at [973, 263] on div at bounding box center [618, 271] width 1237 height 542
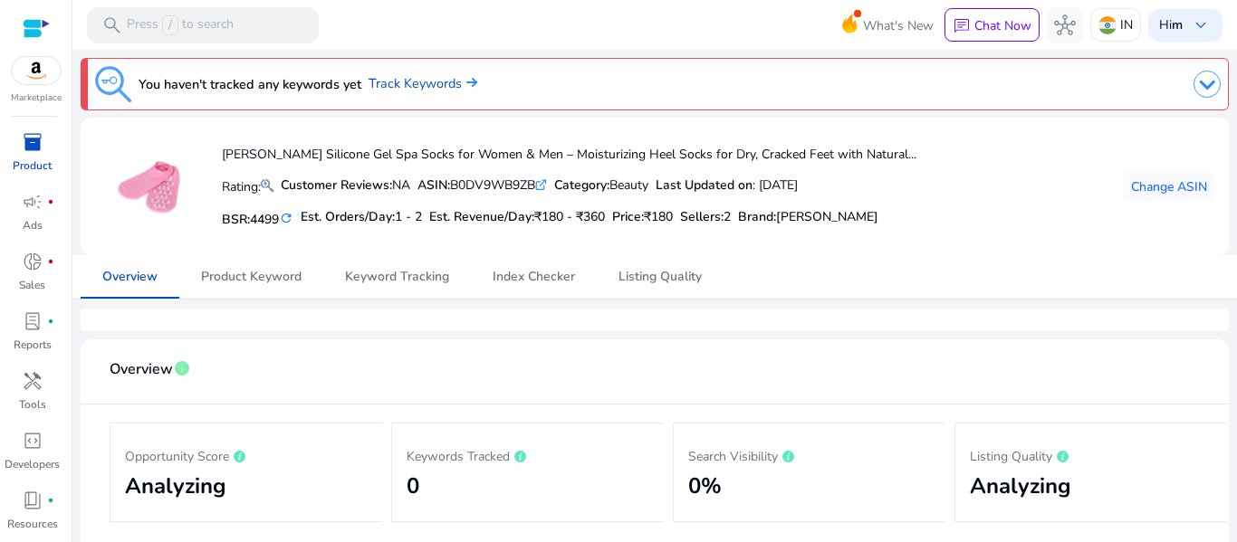
click at [1091, 286] on div "Overview Product Keyword Keyword Tracking Index Checker Listing Quality" at bounding box center [655, 276] width 1148 height 43
click at [39, 278] on p "Sales" at bounding box center [32, 285] width 26 height 16
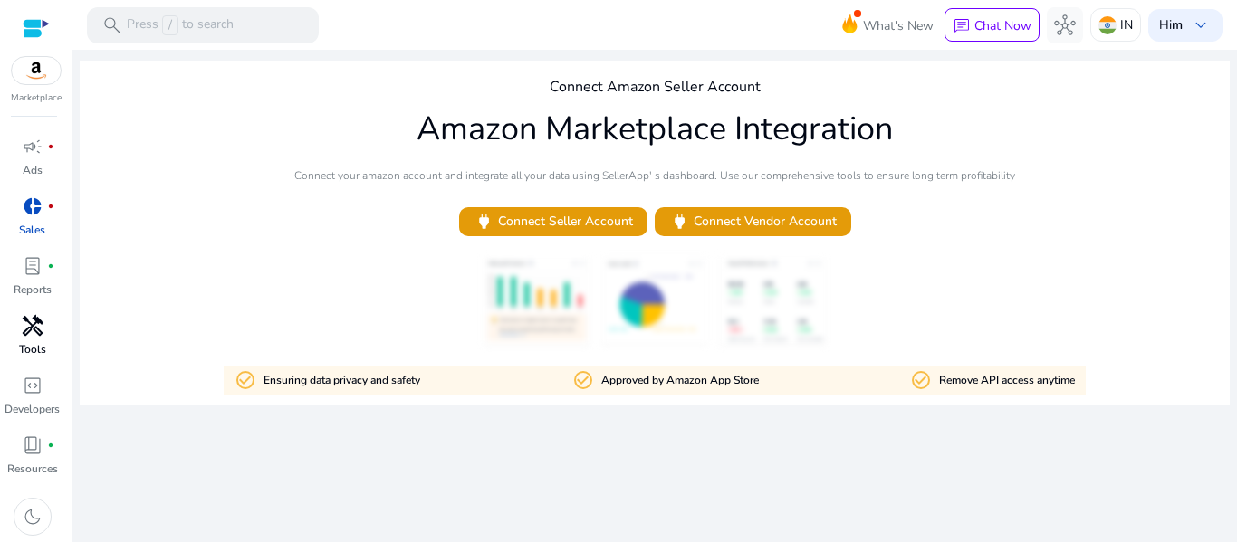
scroll to position [56, 0]
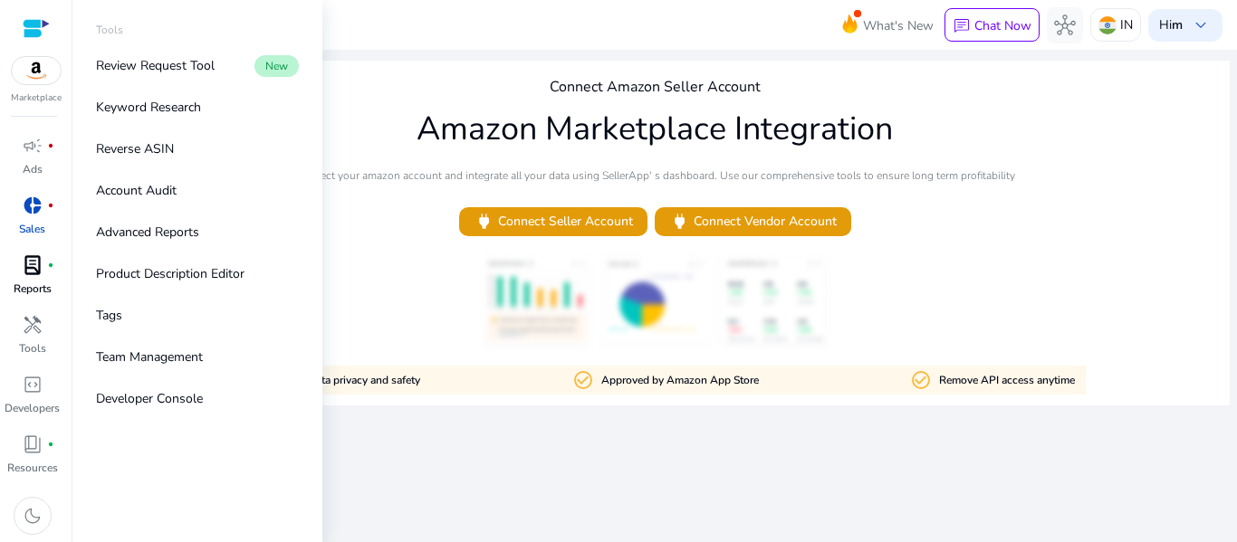
click at [29, 265] on span "lab_profile" at bounding box center [33, 265] width 22 height 22
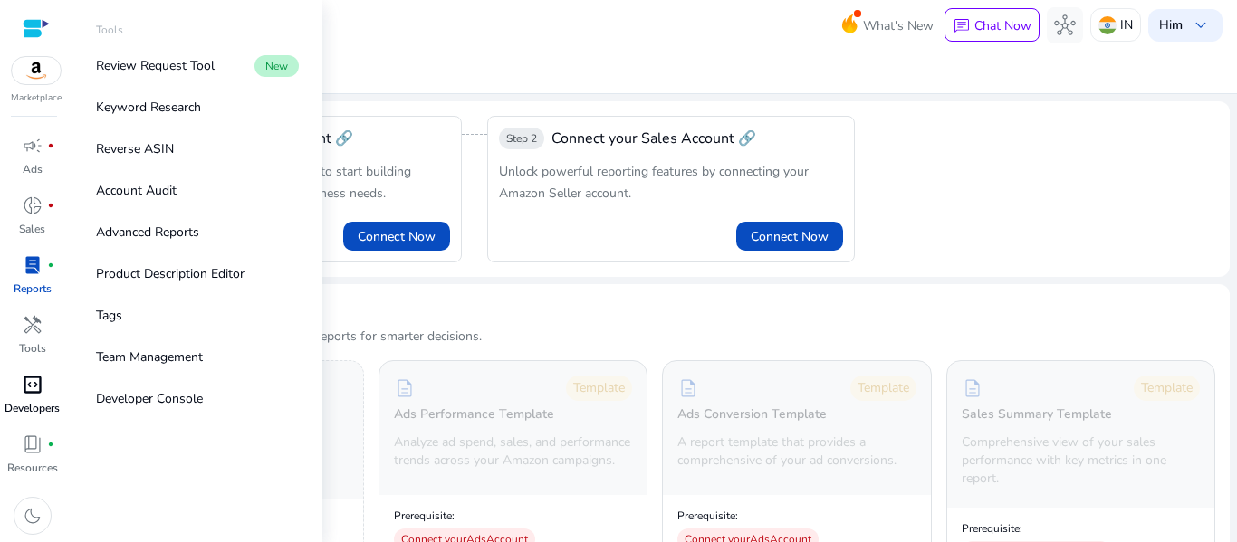
click at [33, 378] on span "code_blocks" at bounding box center [33, 385] width 22 height 22
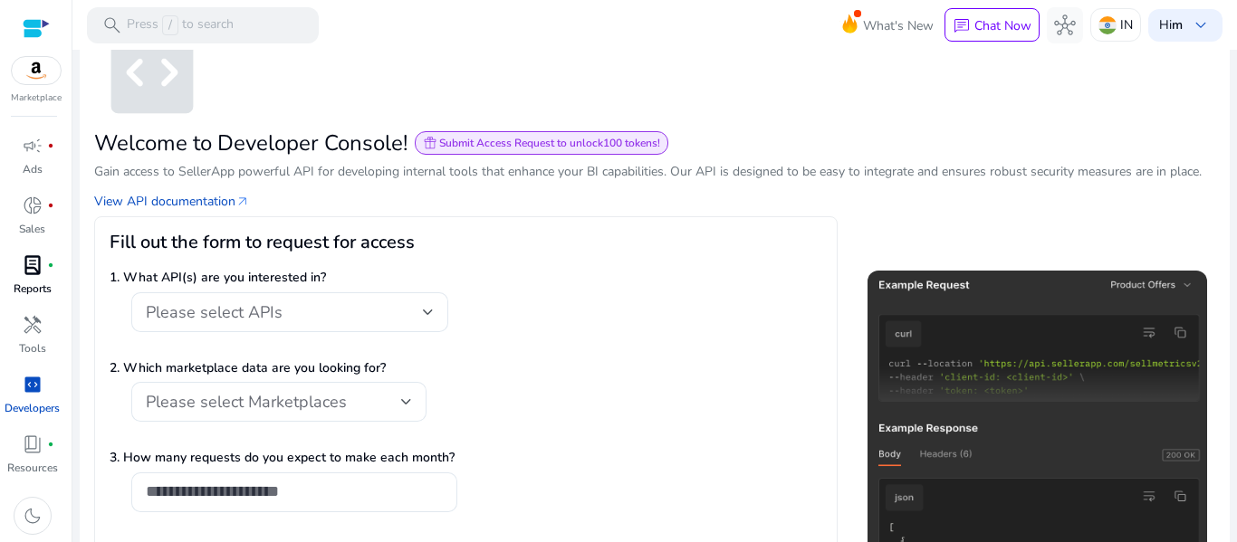
scroll to position [261, 0]
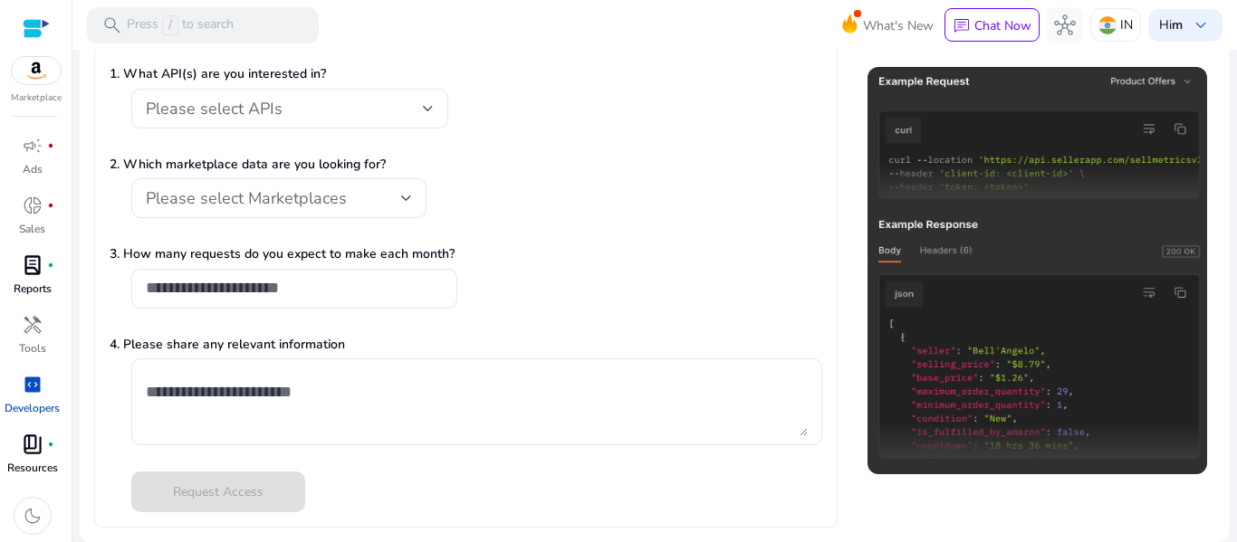
click at [43, 434] on span "book_4" at bounding box center [33, 445] width 22 height 22
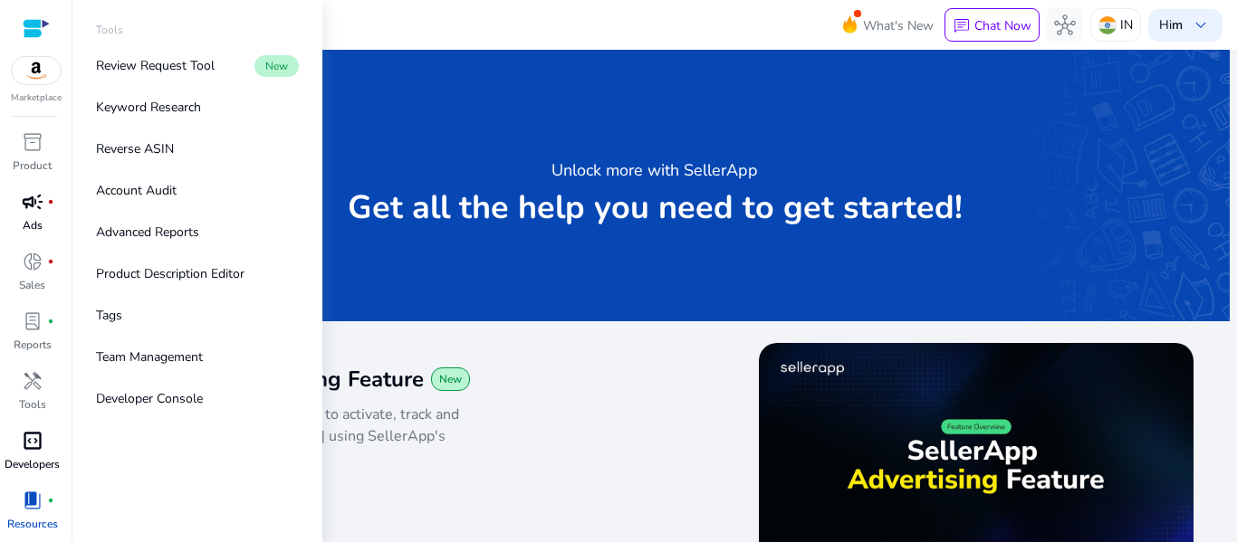
click at [35, 206] on span "campaign" at bounding box center [33, 202] width 22 height 22
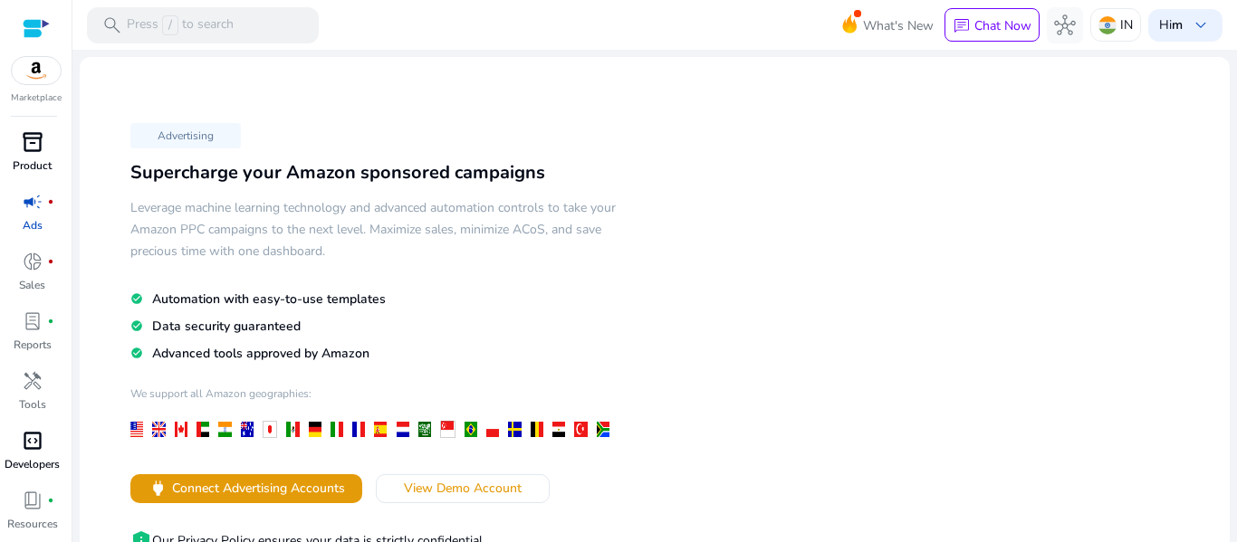
click at [30, 148] on span "inventory_2" at bounding box center [33, 142] width 22 height 22
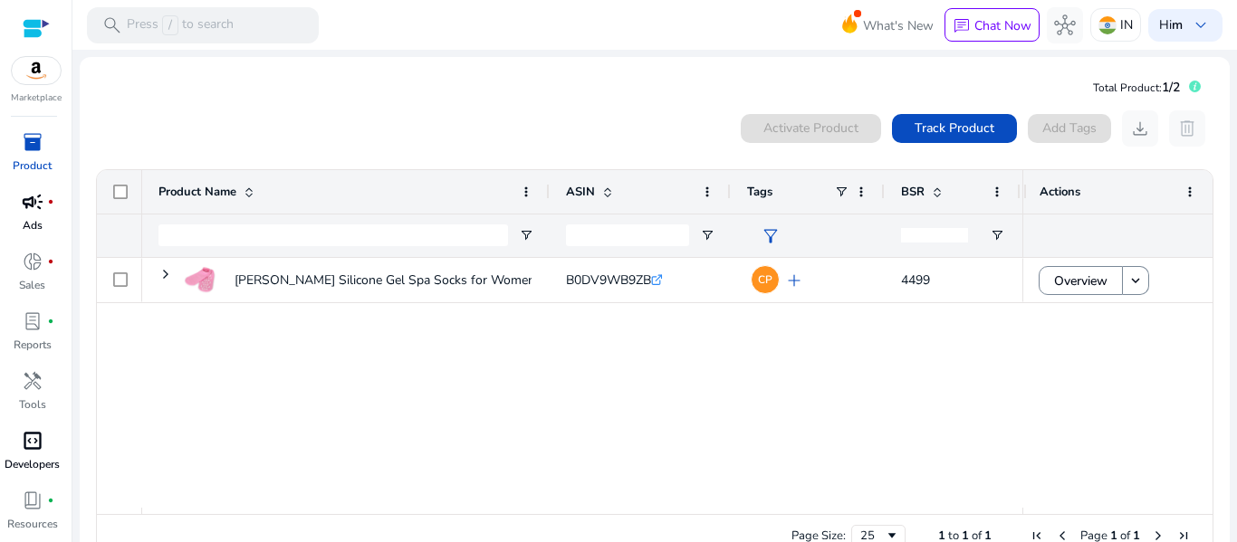
click at [1181, 129] on app-icon-holder "delete" at bounding box center [1187, 128] width 36 height 36
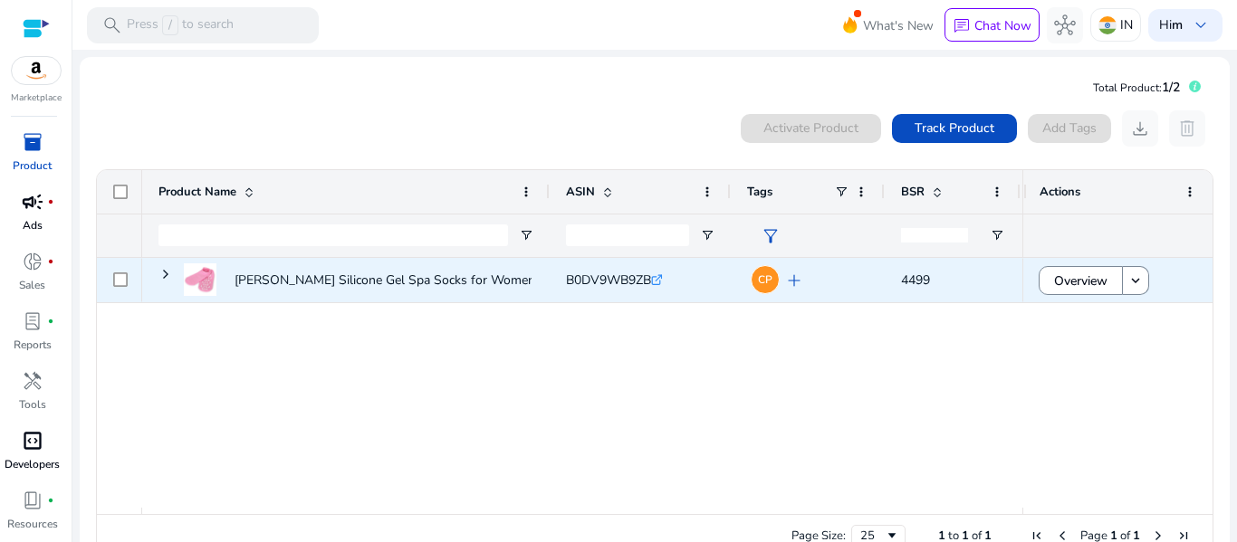
click at [103, 278] on div at bounding box center [119, 280] width 45 height 44
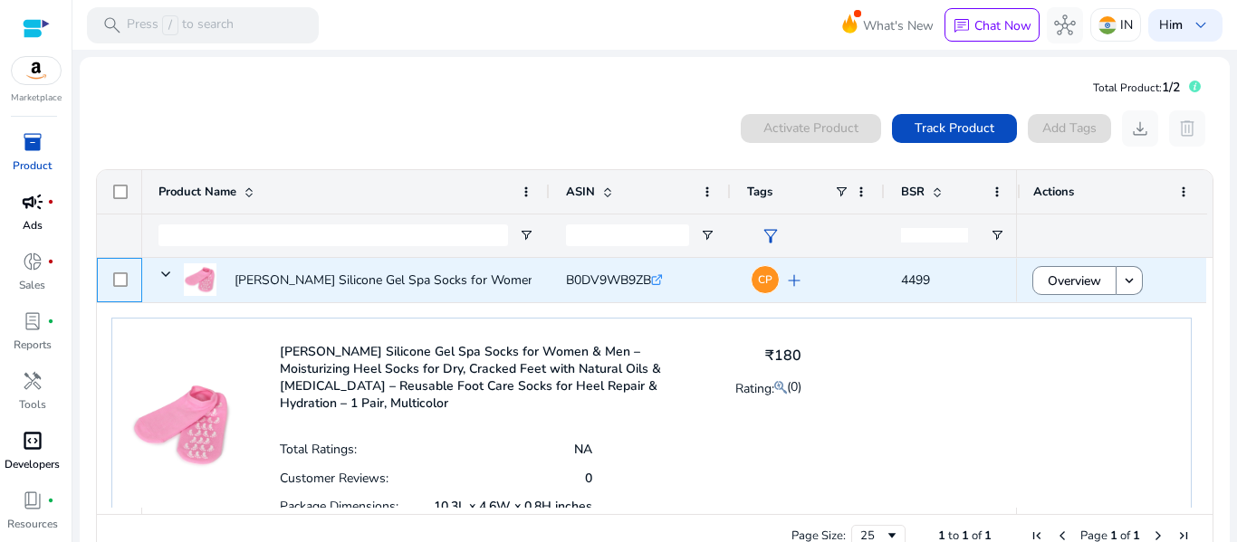
click at [129, 278] on div at bounding box center [119, 280] width 45 height 44
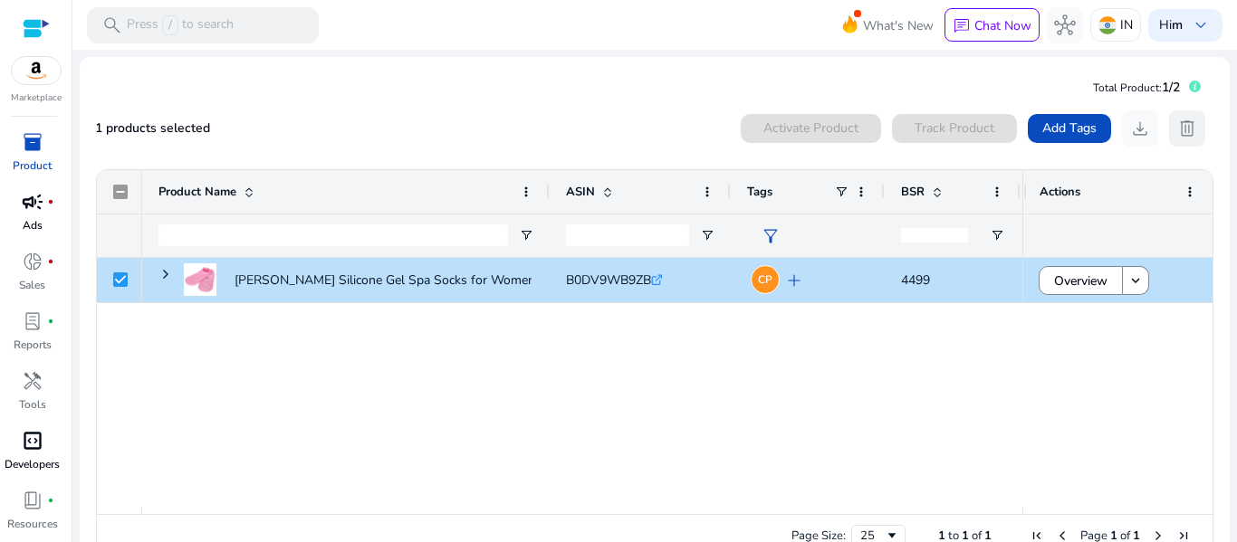
click at [1176, 128] on span "delete" at bounding box center [1187, 129] width 22 height 22
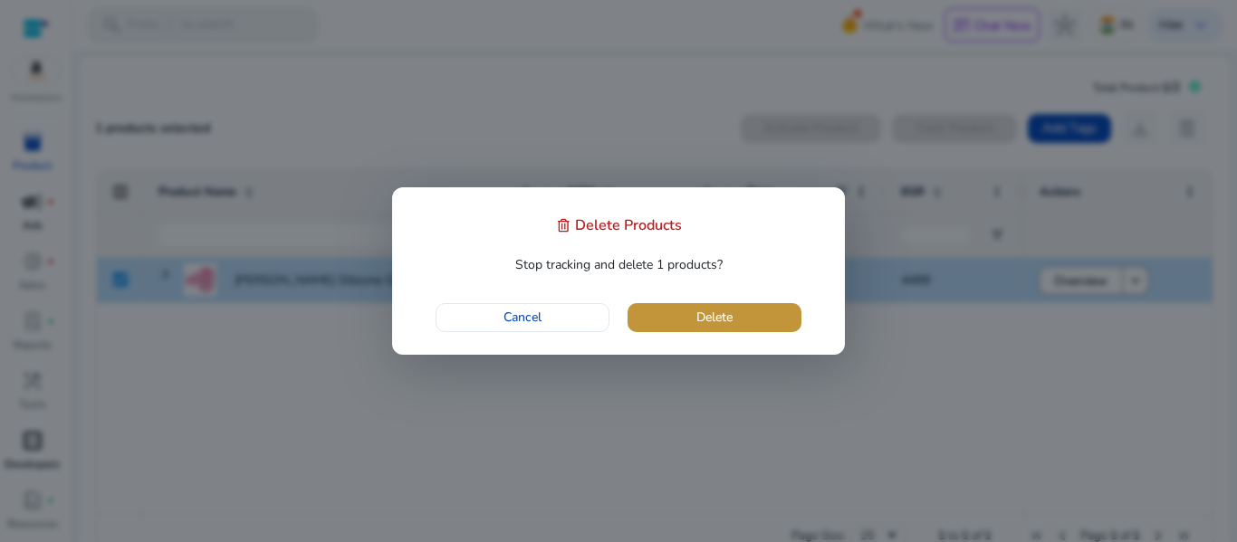
click at [679, 307] on span "button" at bounding box center [714, 317] width 174 height 43
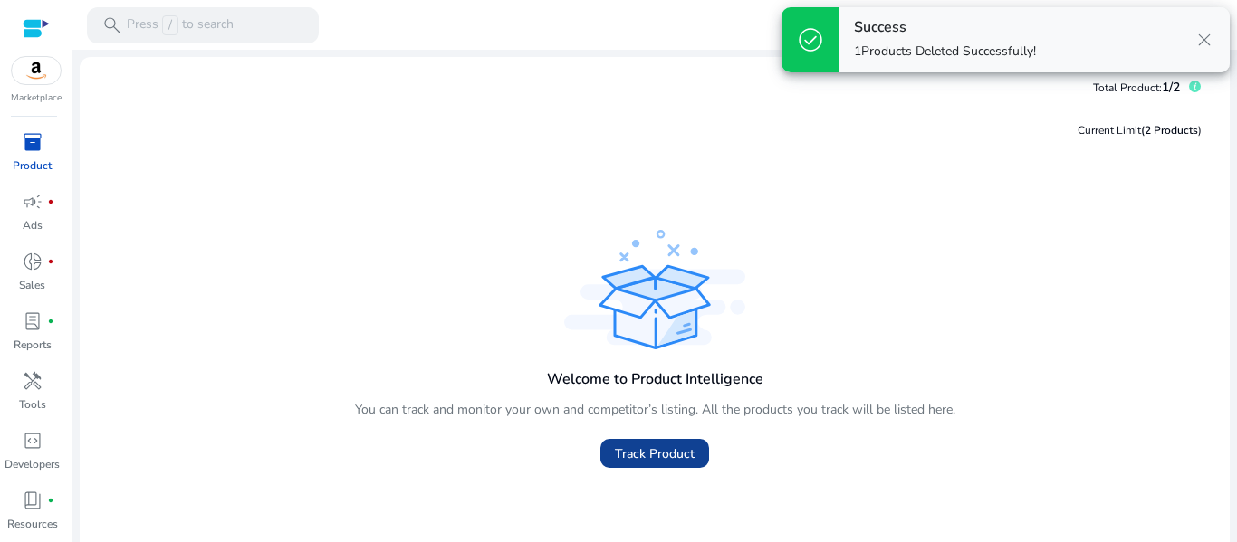
click at [649, 445] on span "Track Product" at bounding box center [655, 453] width 80 height 19
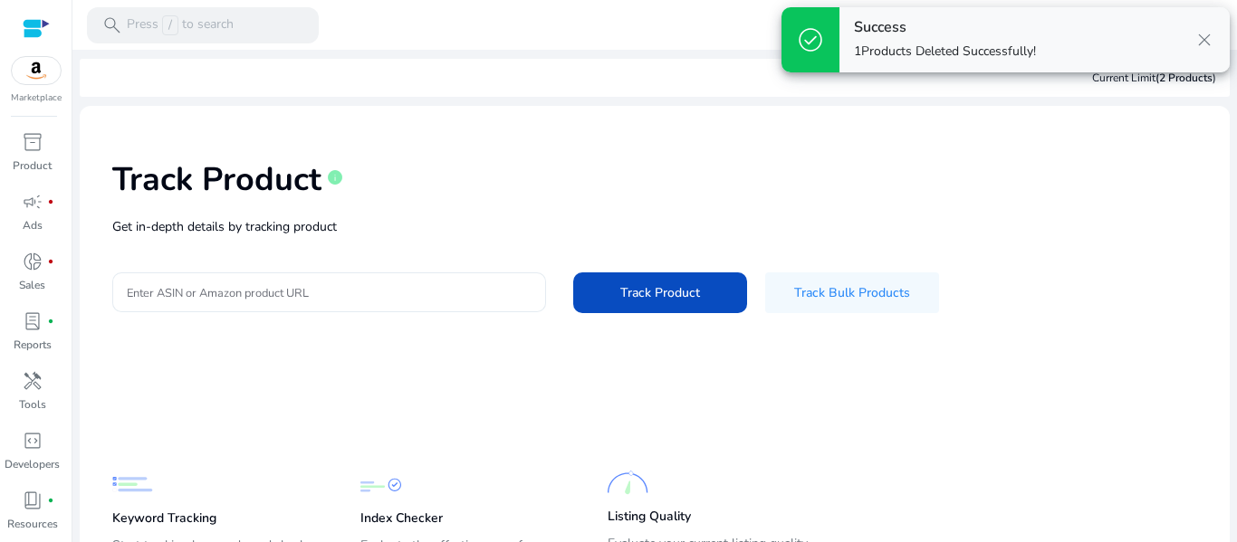
click at [386, 302] on div at bounding box center [329, 292] width 405 height 40
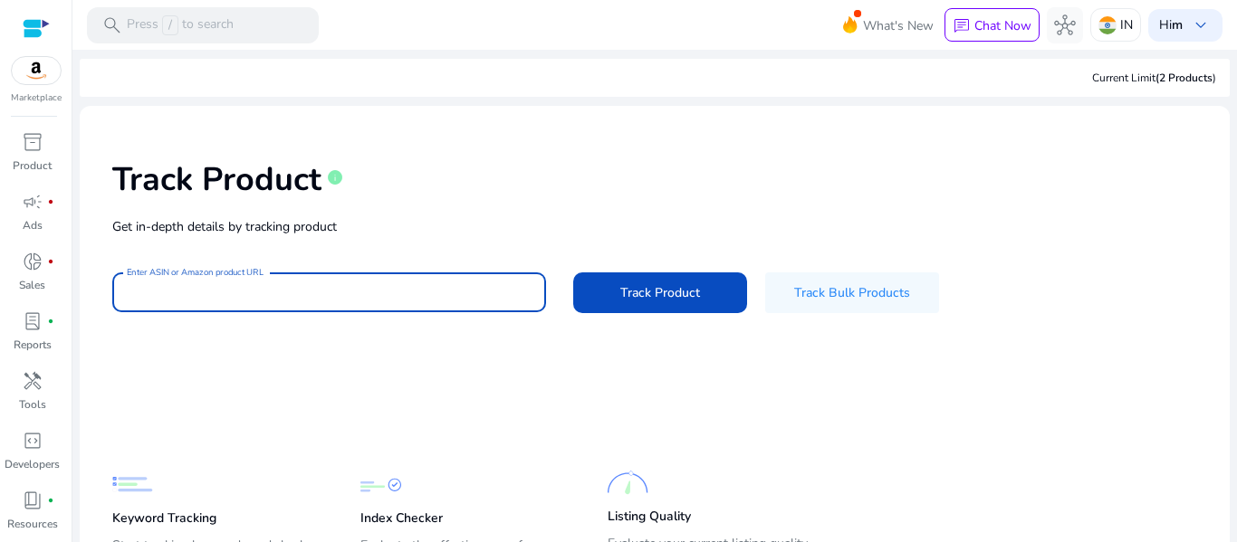
paste input "**********"
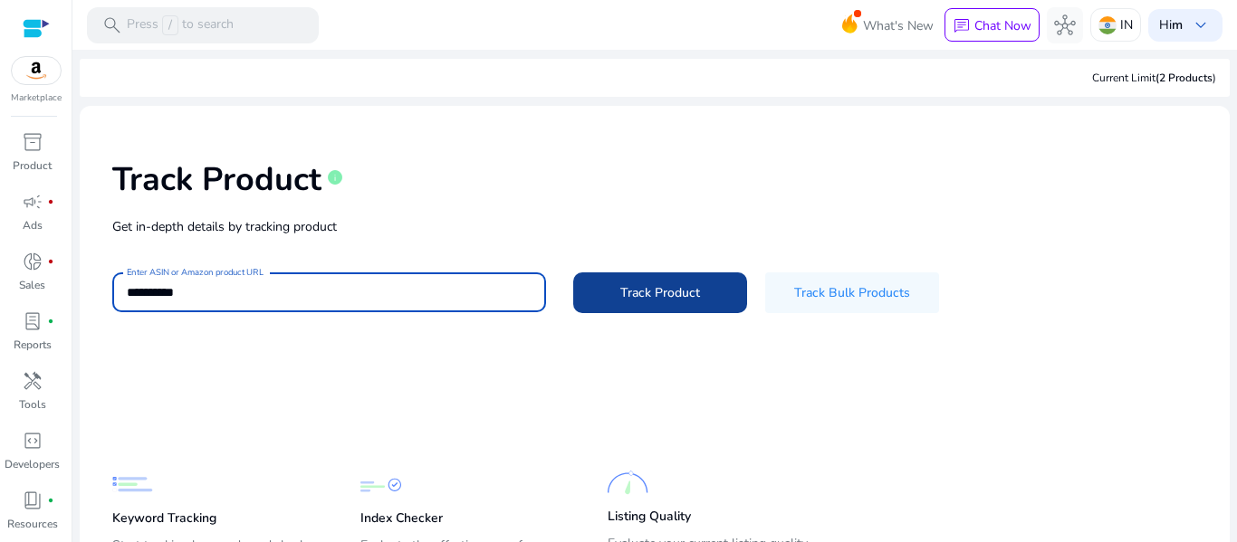
type input "**********"
click at [652, 295] on span "Track Product" at bounding box center [660, 292] width 80 height 19
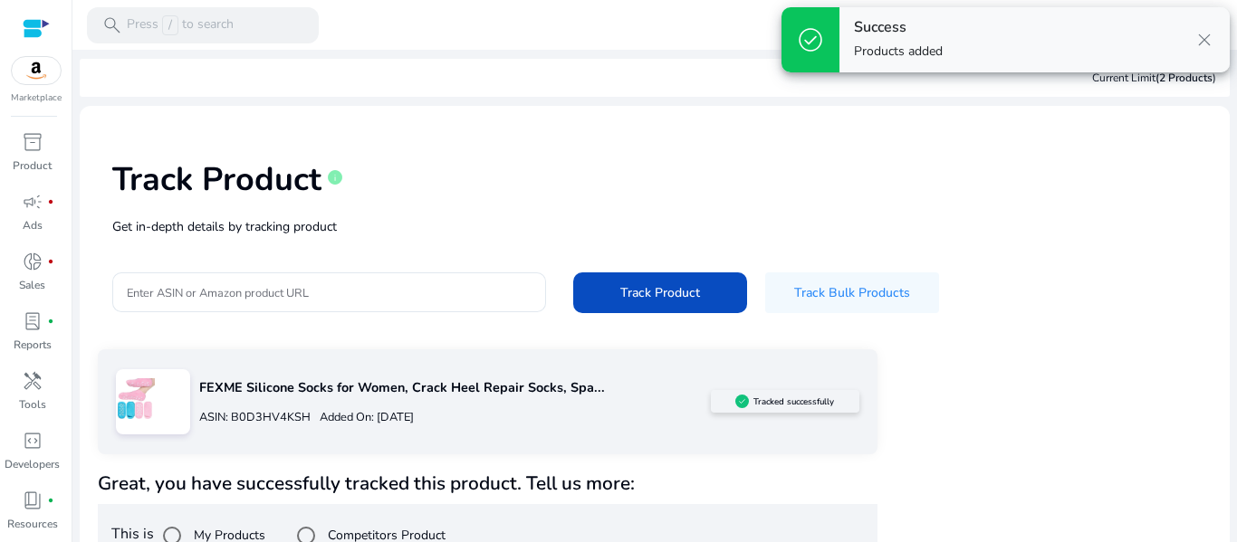
scroll to position [39, 0]
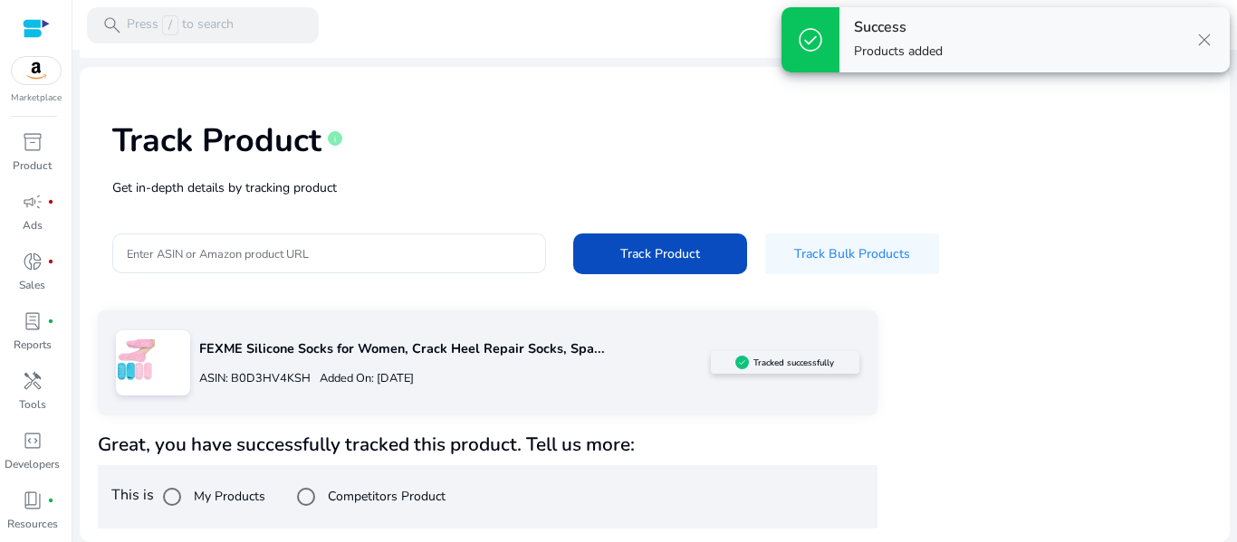
click at [425, 493] on label "Competitors Product" at bounding box center [384, 496] width 121 height 19
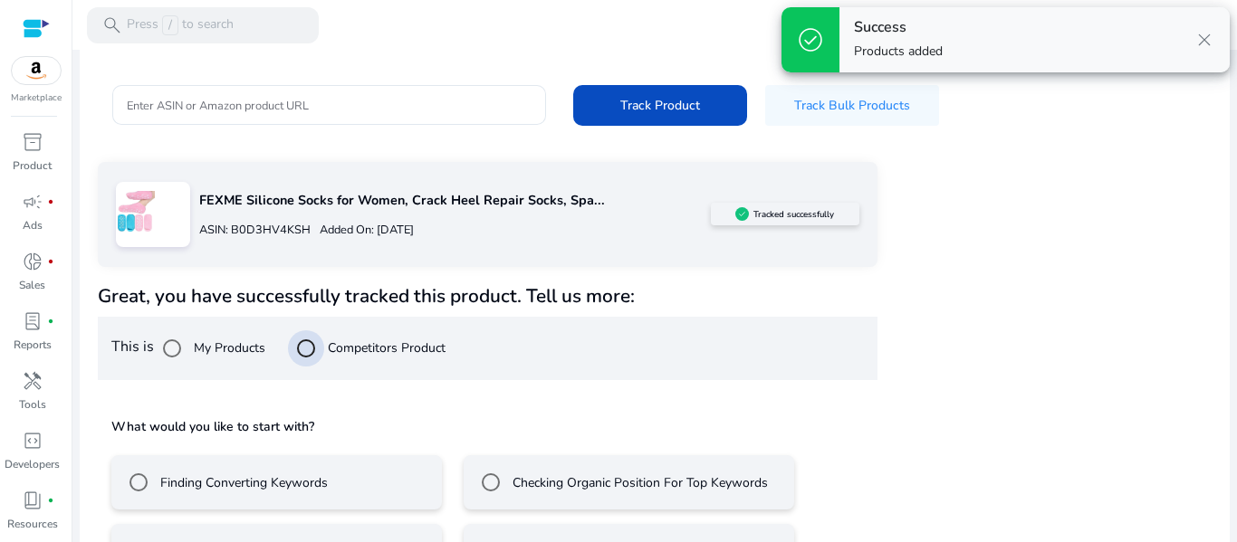
scroll to position [251, 0]
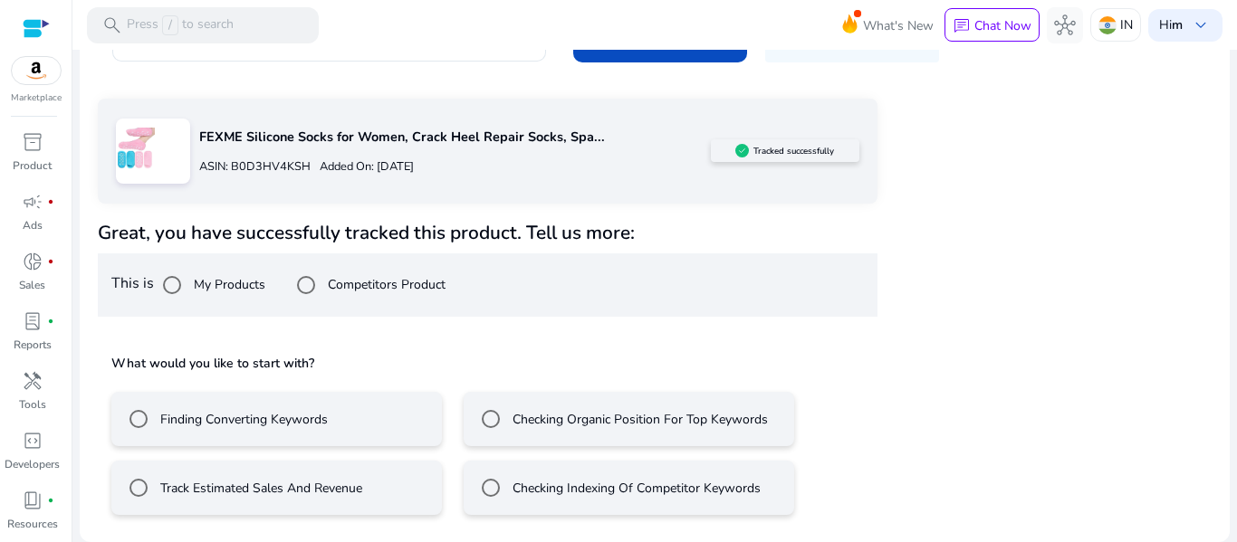
click at [342, 430] on mat-radio-button "Finding Converting Keywords" at bounding box center [276, 419] width 330 height 54
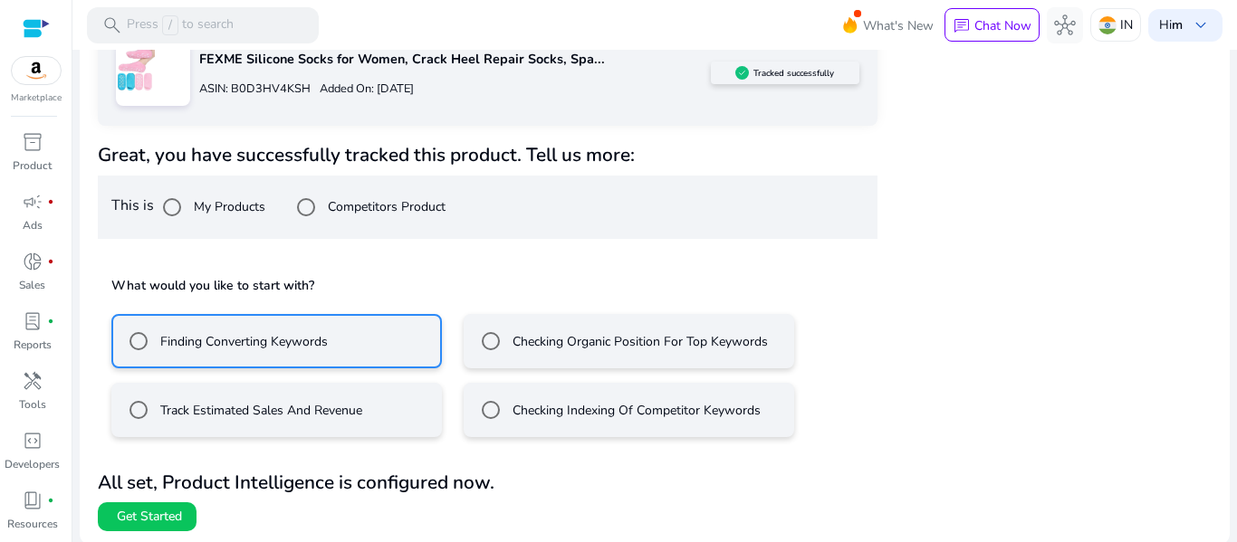
scroll to position [331, 0]
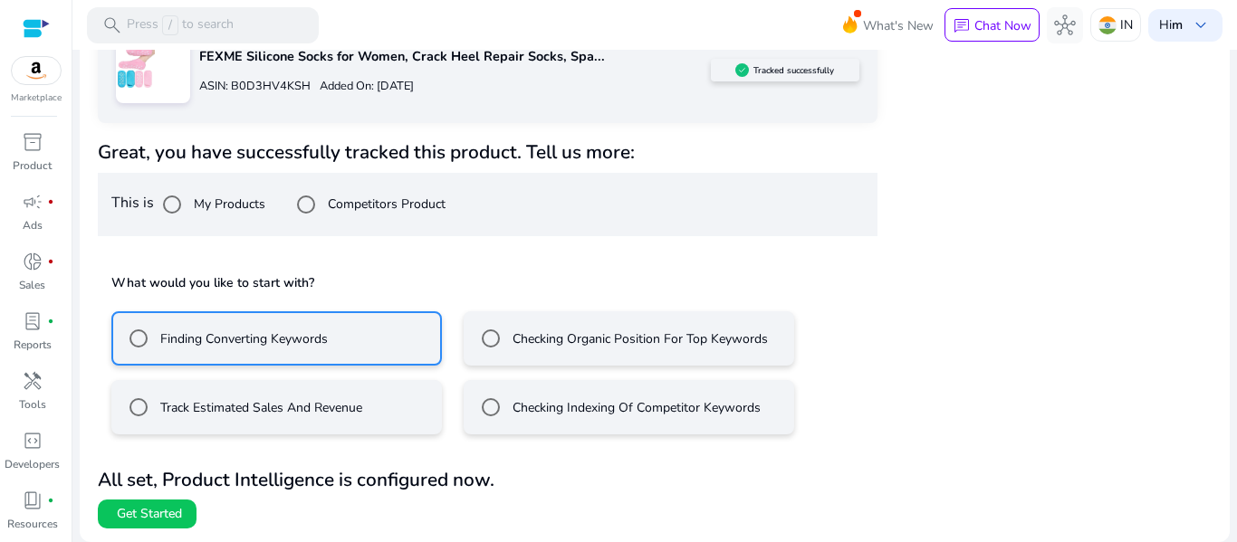
click at [175, 520] on span "Get Started" at bounding box center [149, 514] width 65 height 18
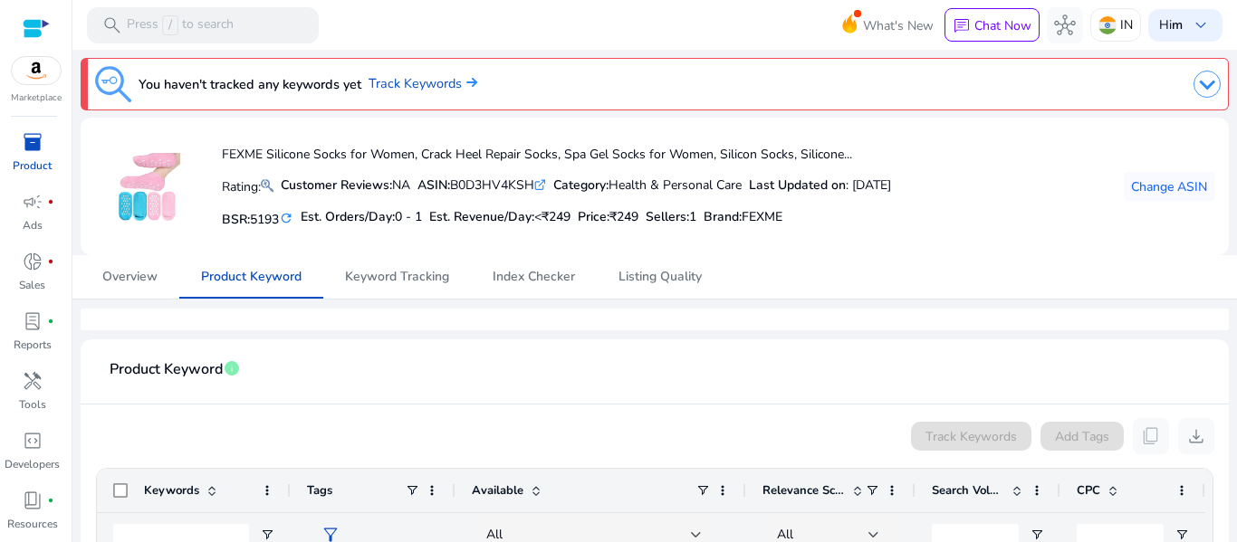
click at [206, 370] on span "Product Keyword" at bounding box center [166, 370] width 113 height 32
click at [414, 282] on span "Keyword Tracking" at bounding box center [397, 277] width 104 height 13
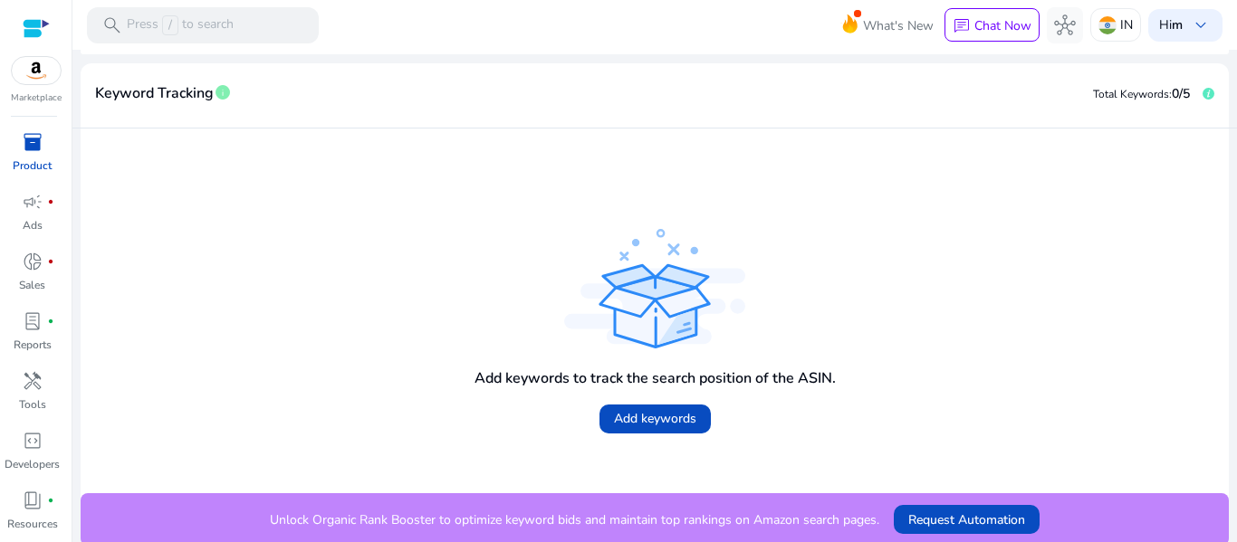
scroll to position [297, 0]
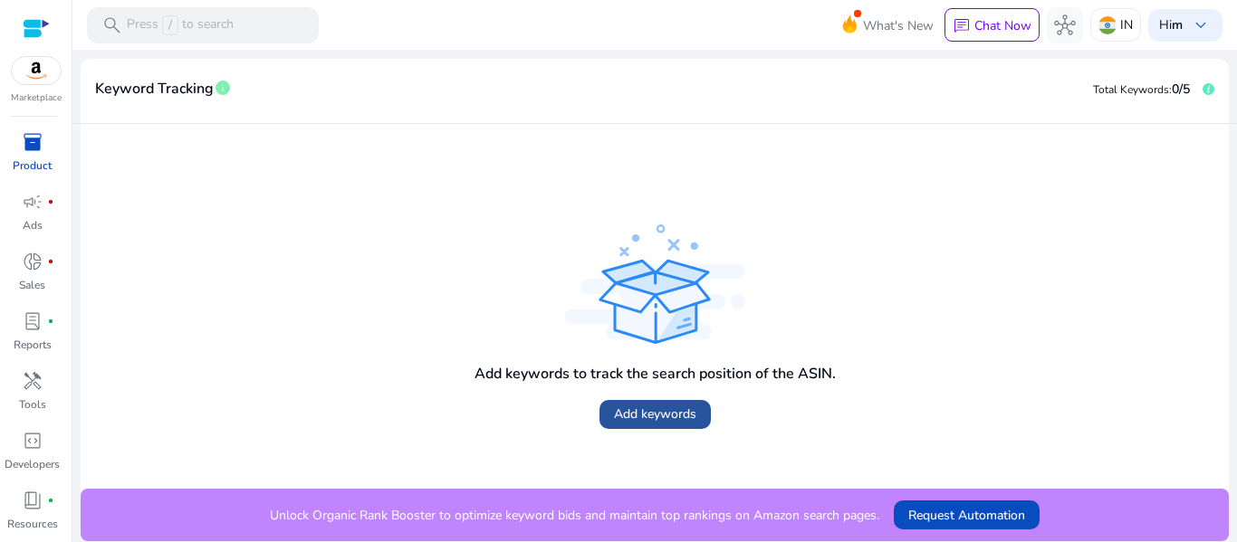
click at [607, 410] on span at bounding box center [654, 414] width 111 height 43
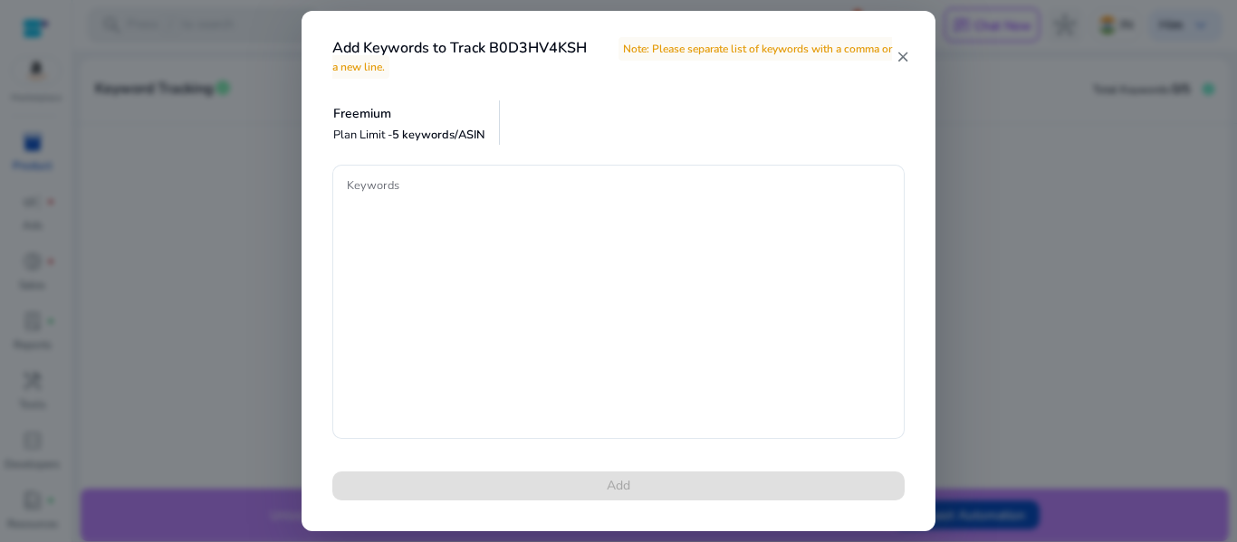
click at [901, 56] on mat-icon "close" at bounding box center [902, 57] width 14 height 16
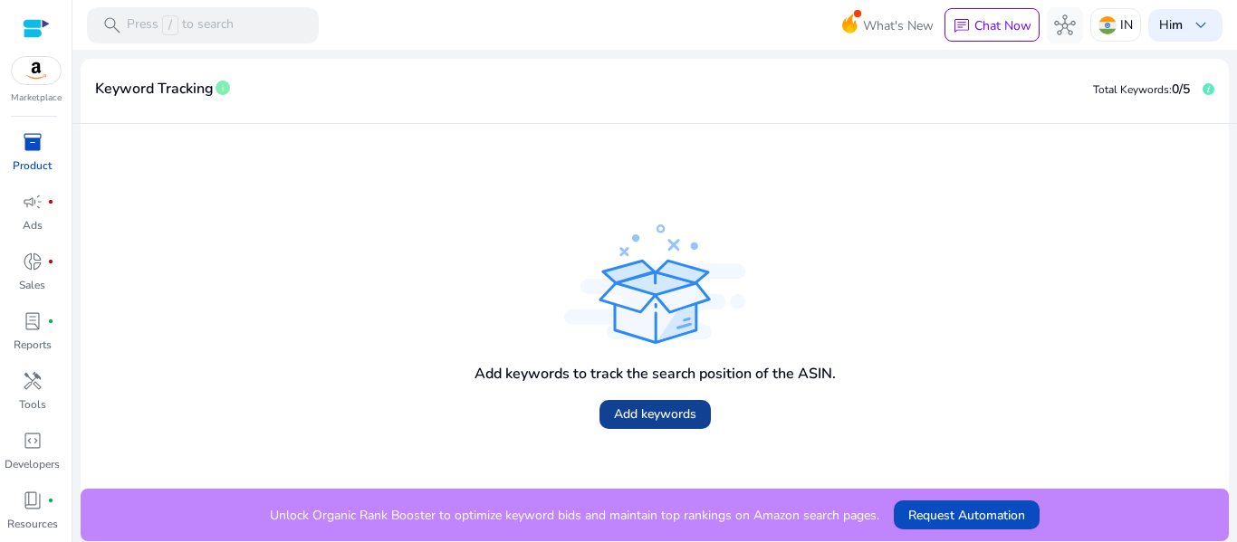
click at [617, 396] on span at bounding box center [654, 414] width 111 height 43
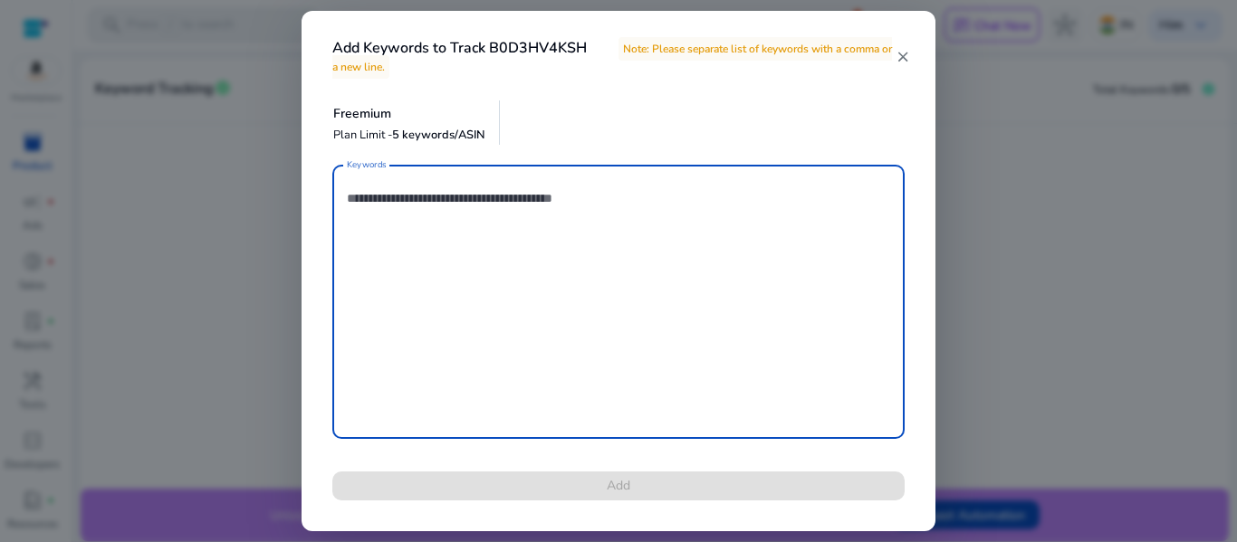
paste textarea "**********"
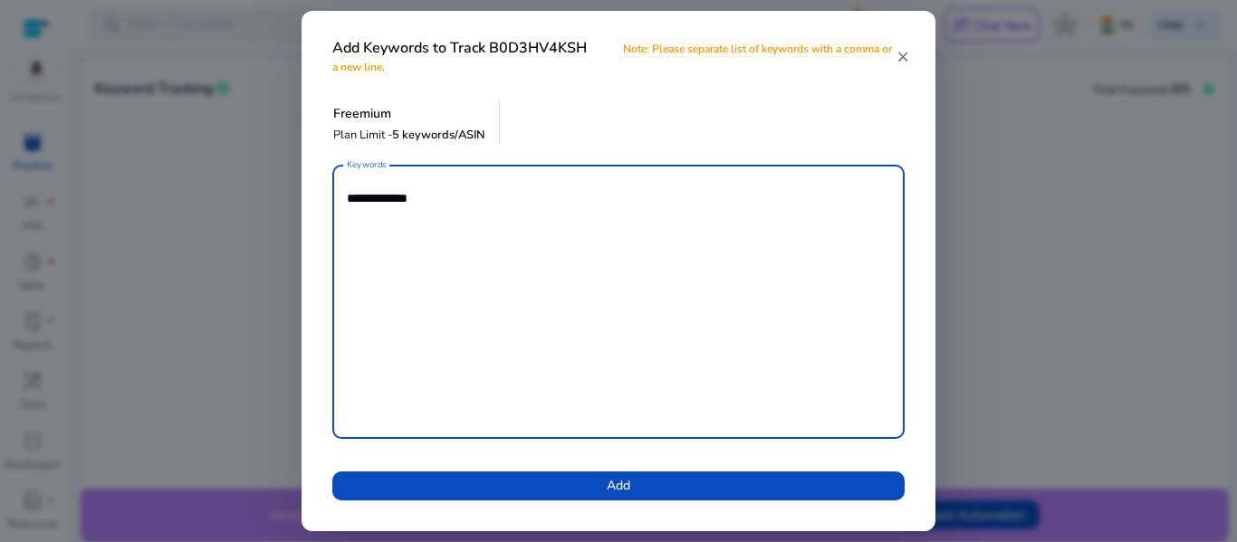
paste textarea "**********"
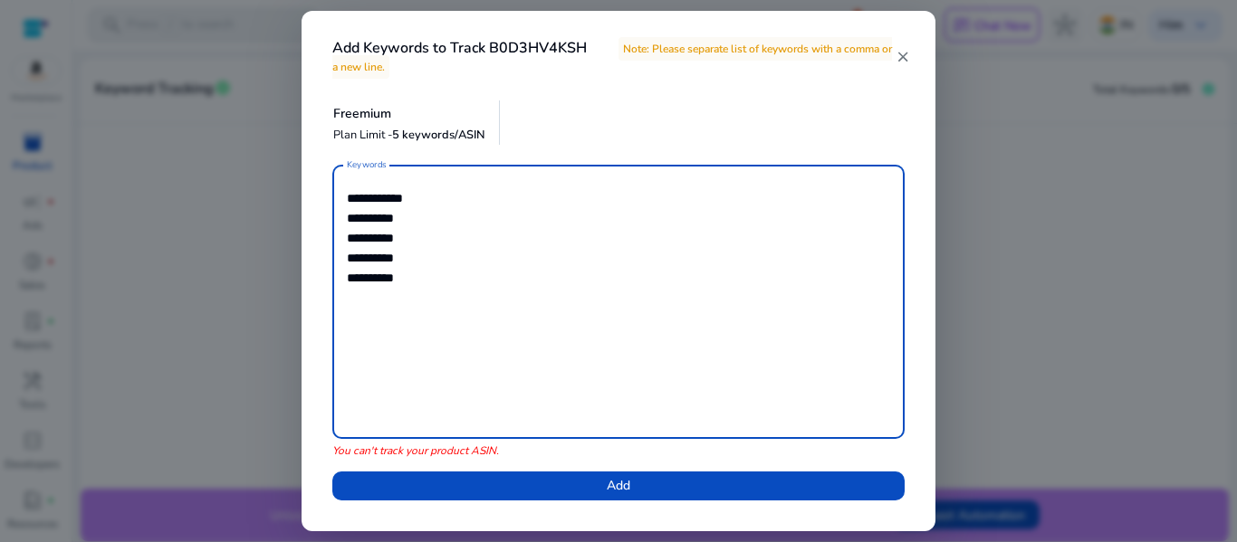
type textarea "**********"
click at [507, 477] on span at bounding box center [618, 485] width 572 height 43
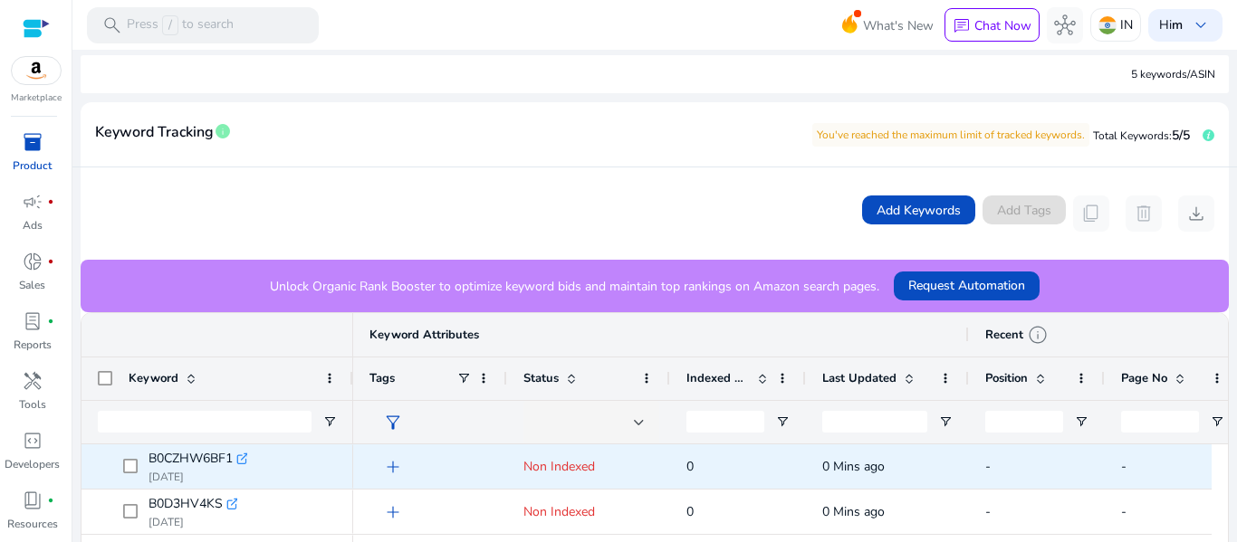
scroll to position [160, 0]
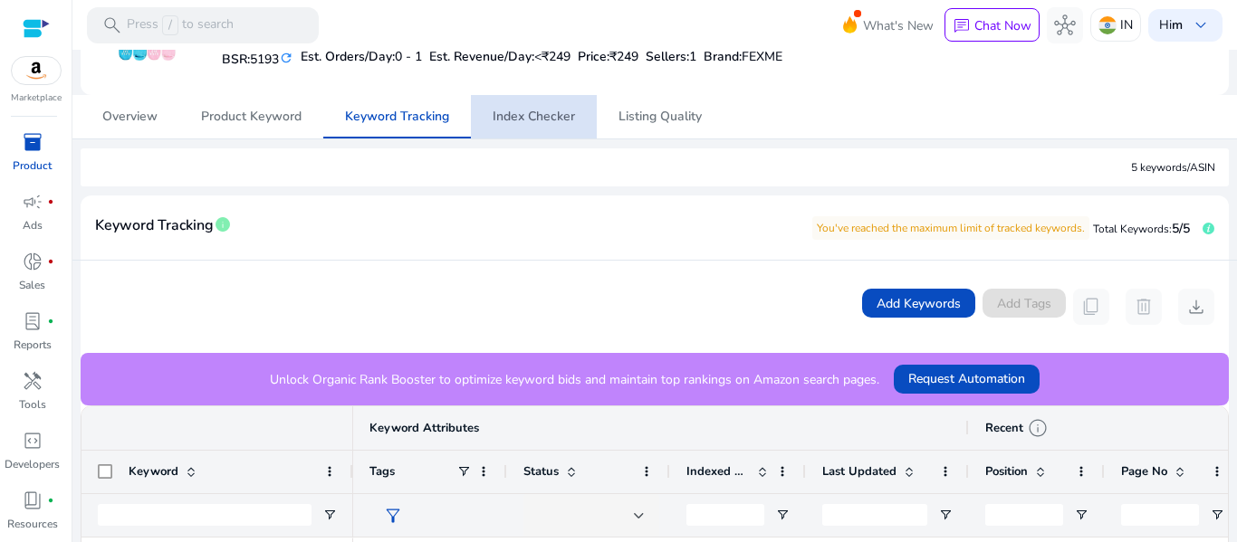
click at [547, 116] on span "Index Checker" at bounding box center [533, 116] width 82 height 13
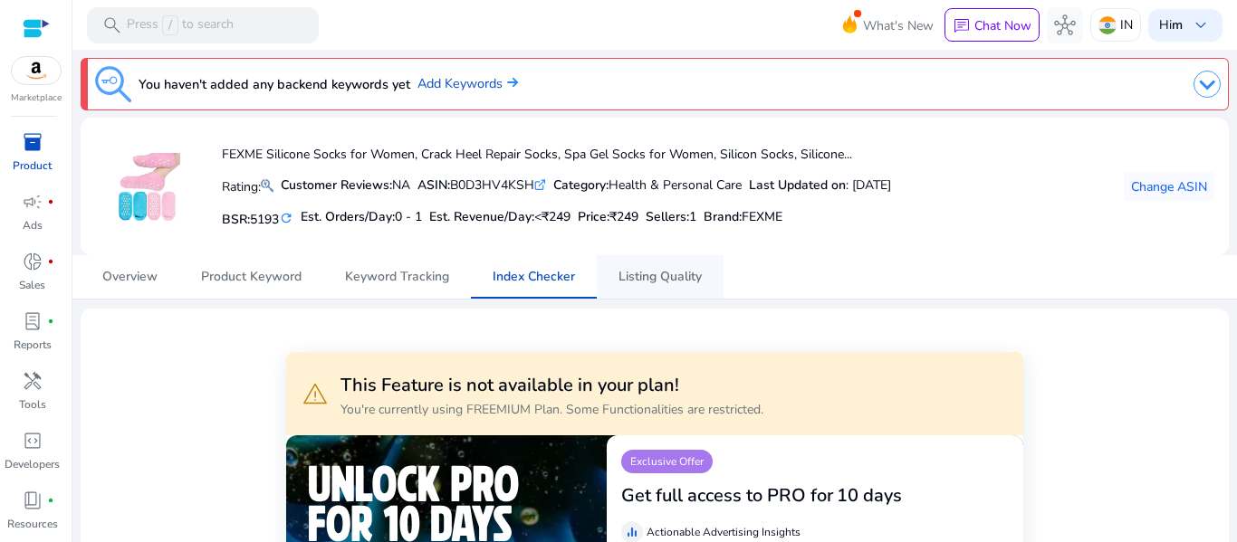
click at [656, 273] on span "Listing Quality" at bounding box center [659, 277] width 83 height 13
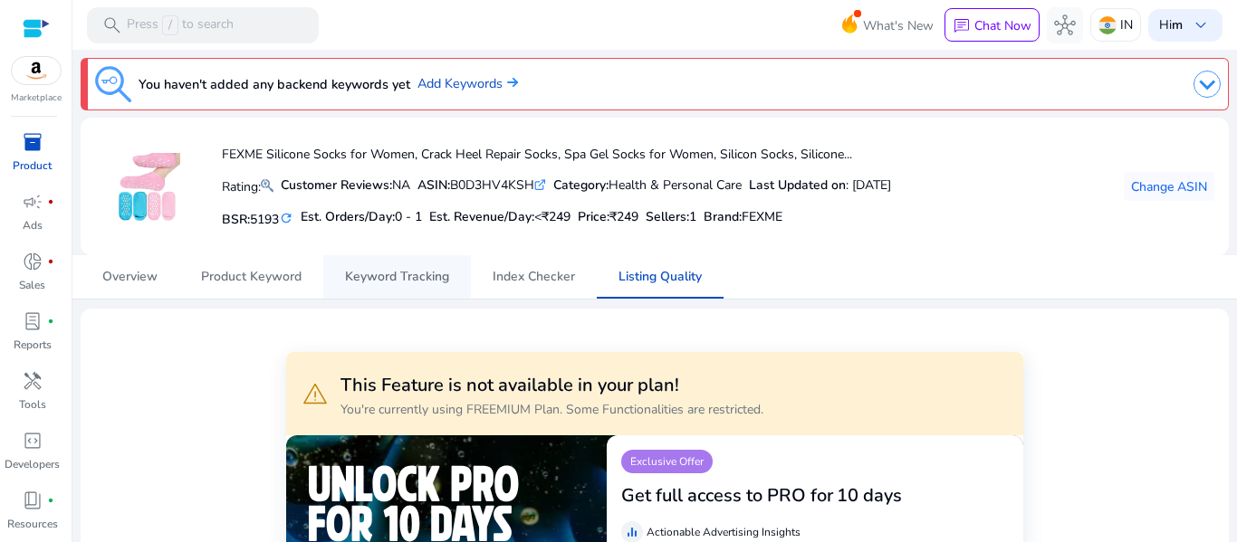
click at [403, 272] on span "Keyword Tracking" at bounding box center [397, 277] width 104 height 13
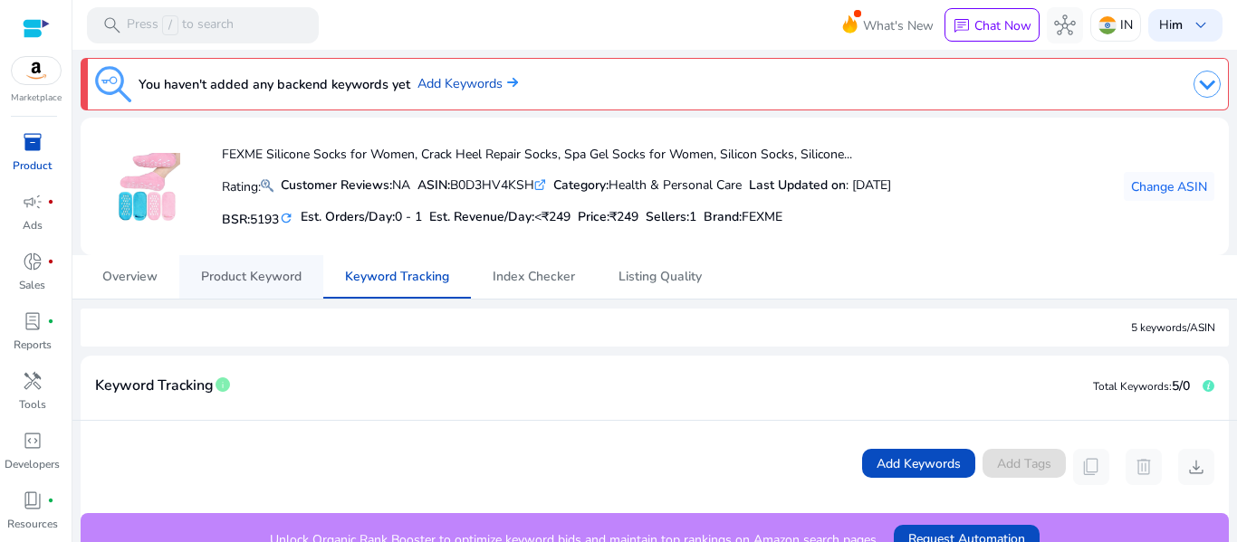
click at [253, 282] on span "Product Keyword" at bounding box center [251, 277] width 100 height 13
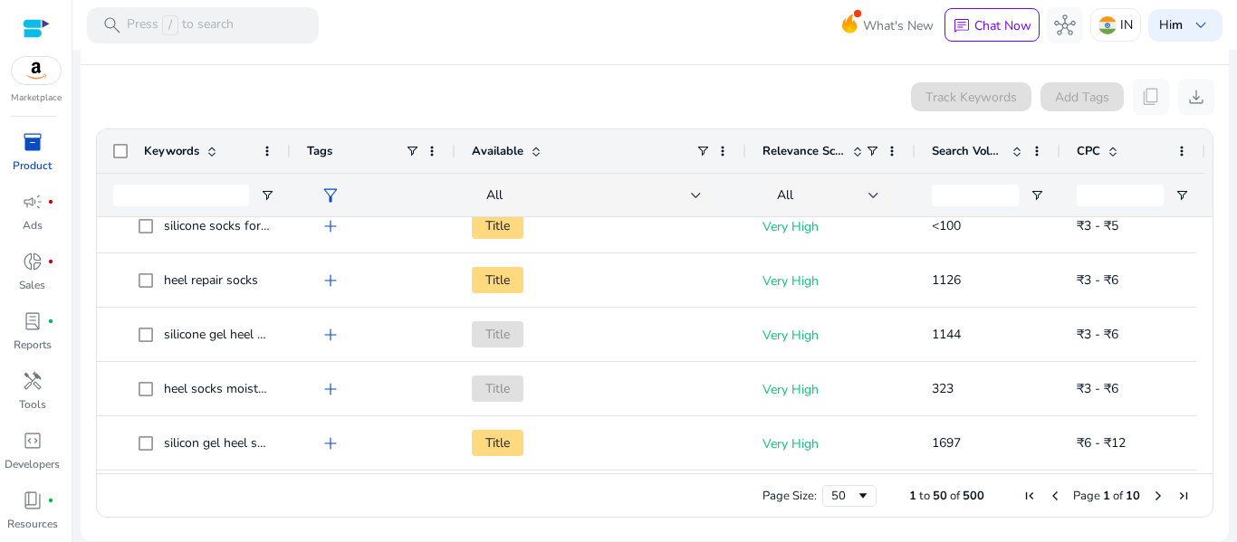
scroll to position [815, 0]
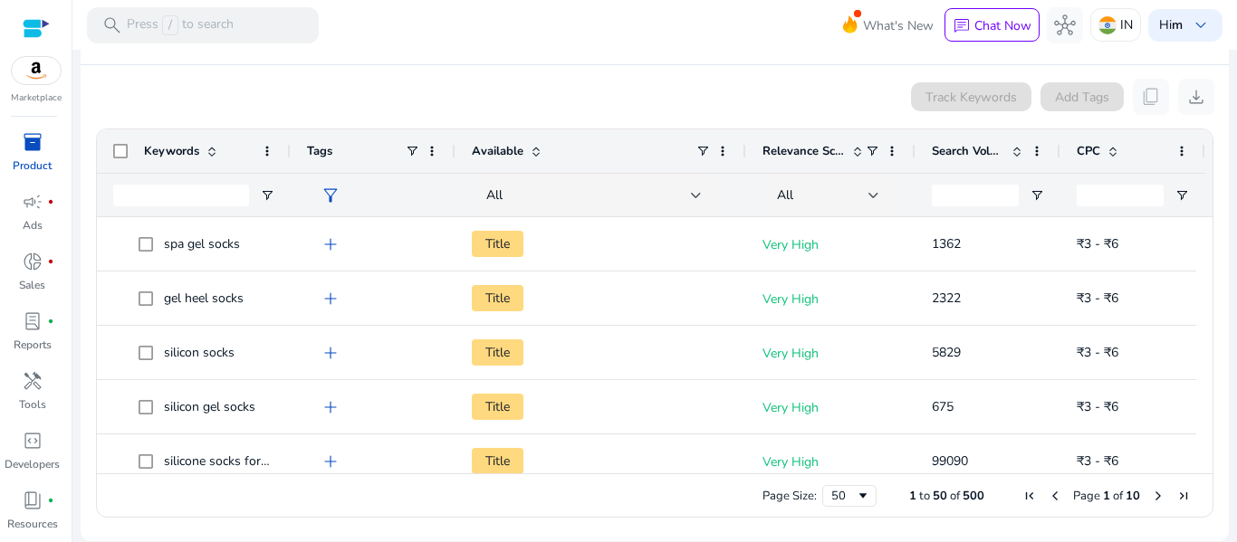
click at [33, 167] on p "Product" at bounding box center [32, 166] width 39 height 16
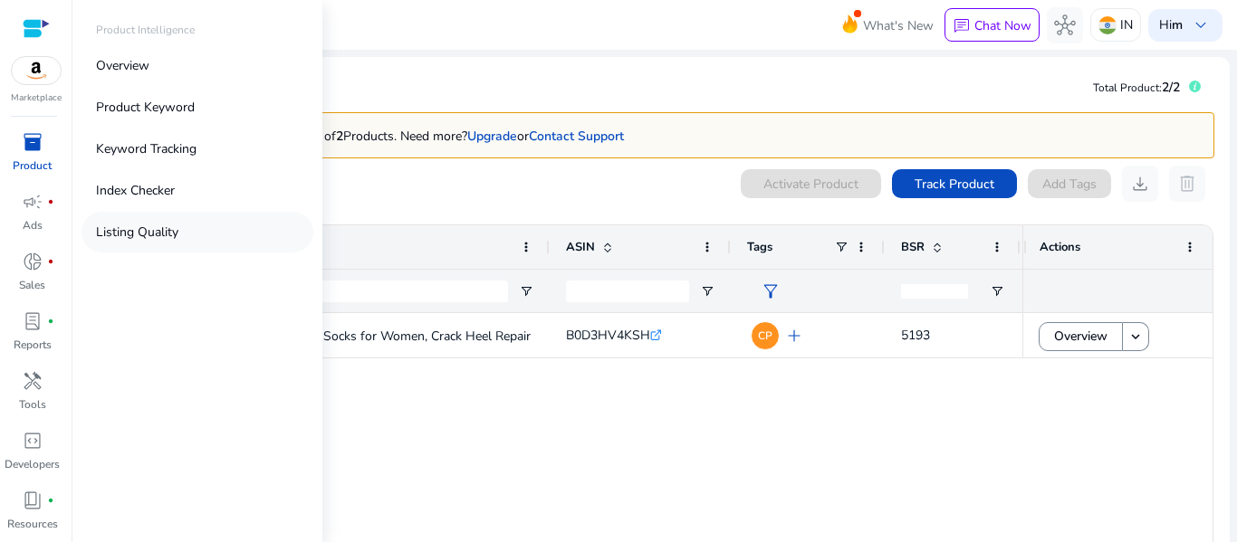
click at [210, 215] on link "Listing Quality" at bounding box center [197, 232] width 232 height 41
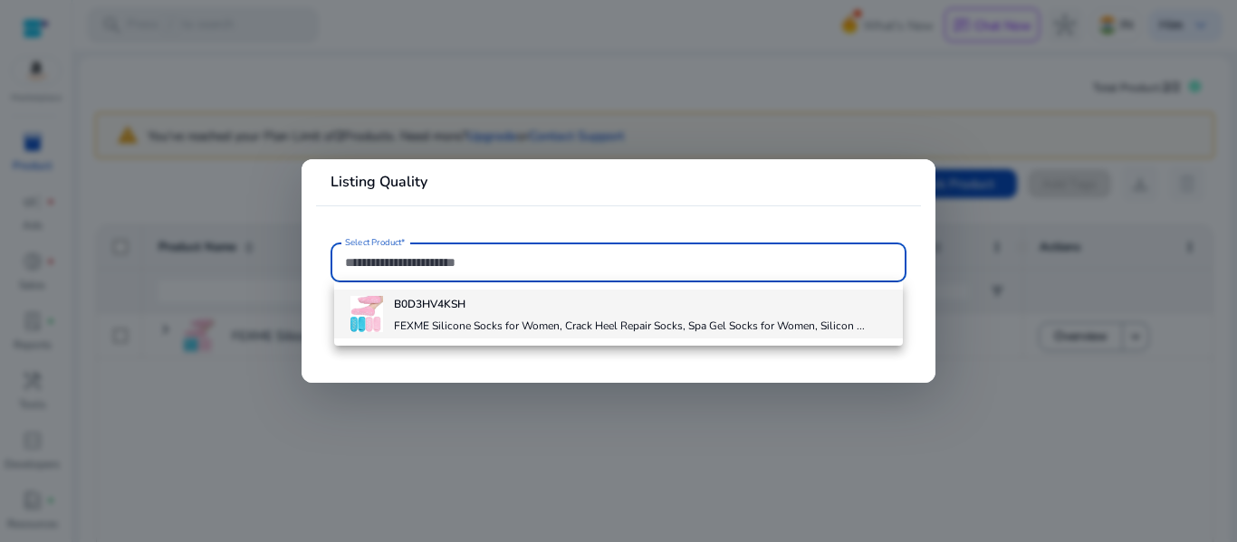
click at [492, 304] on h4 "B0D3HV4KSH" at bounding box center [629, 304] width 471 height 14
